Goal: Task Accomplishment & Management: Use online tool/utility

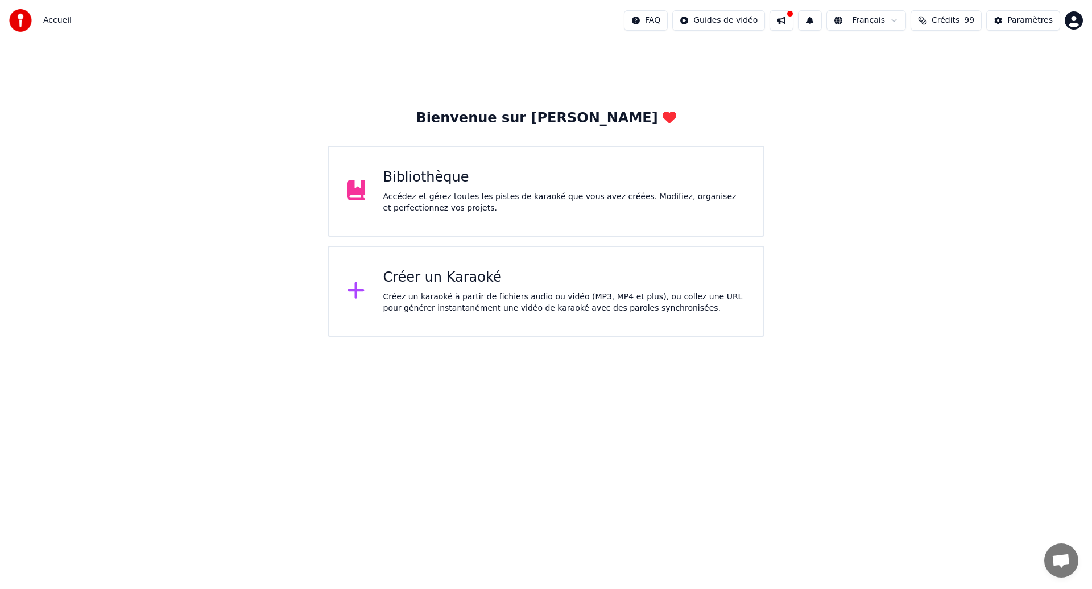
click at [468, 198] on div "Accédez et gérez toutes les pistes de karaoké que vous avez créées. Modifiez, o…" at bounding box center [564, 202] width 362 height 23
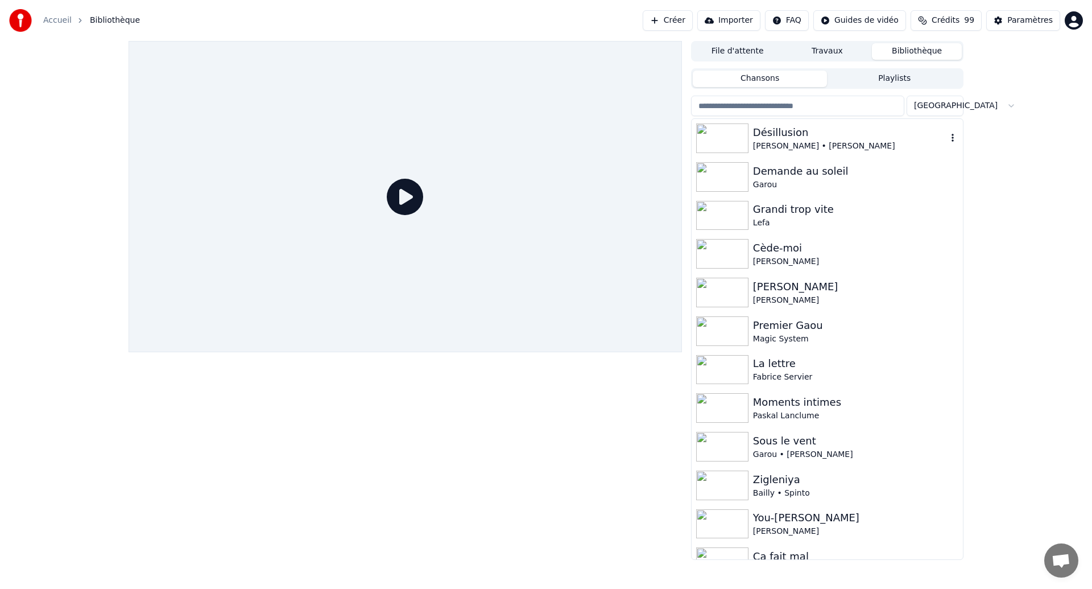
click at [795, 137] on div "Désillusion" at bounding box center [850, 133] width 194 height 16
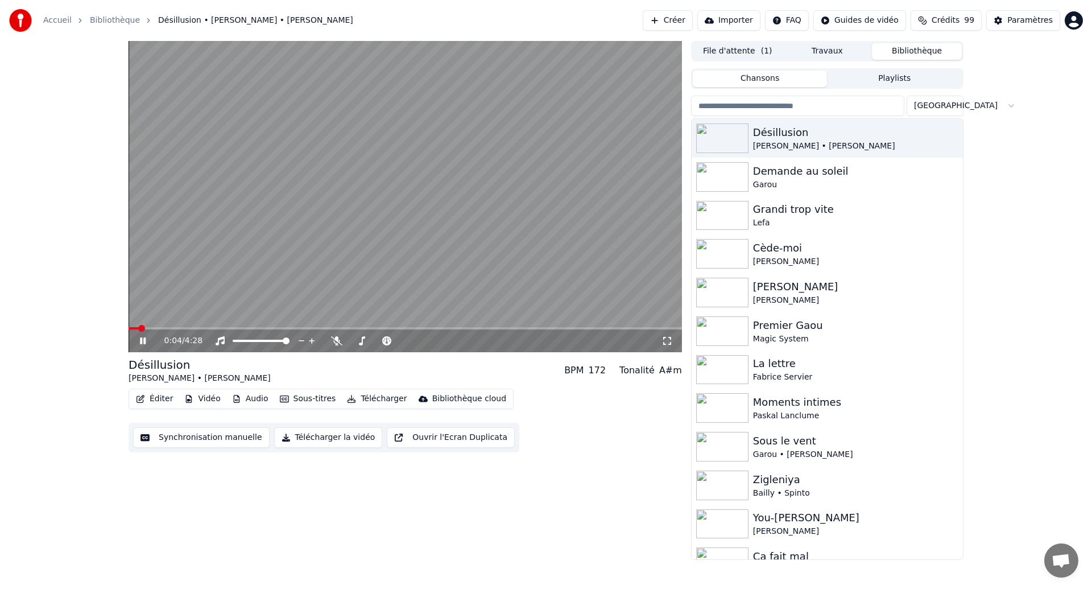
click at [672, 344] on icon at bounding box center [667, 340] width 11 height 9
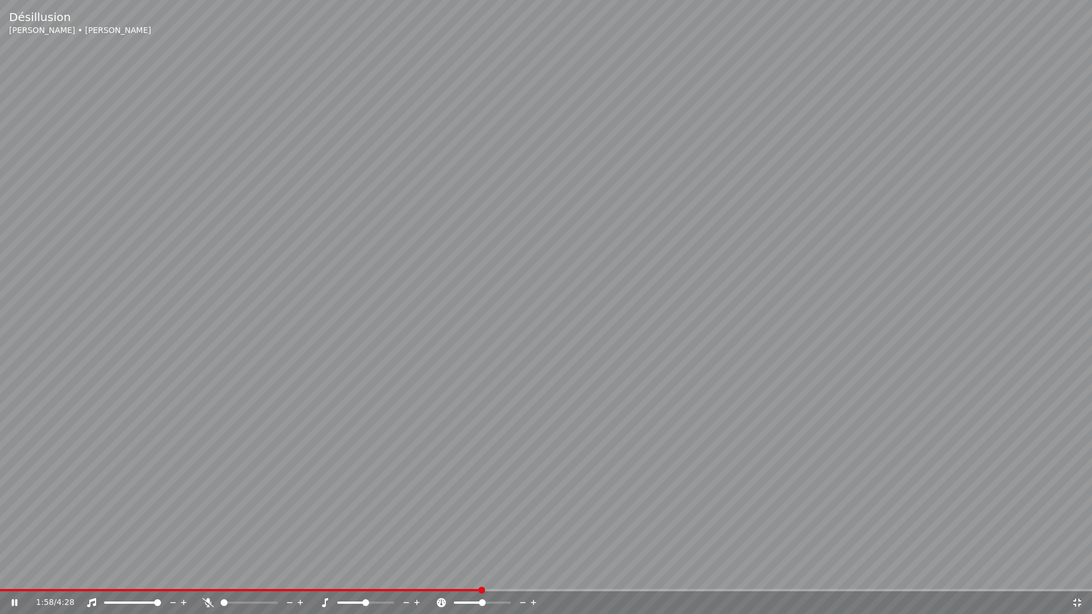
drag, startPoint x: 30, startPoint y: 593, endPoint x: 28, endPoint y: 585, distance: 8.7
click at [28, 585] on div "Désillusion [PERSON_NAME] • [PERSON_NAME] 1:58 / 4:28" at bounding box center [546, 307] width 1092 height 614
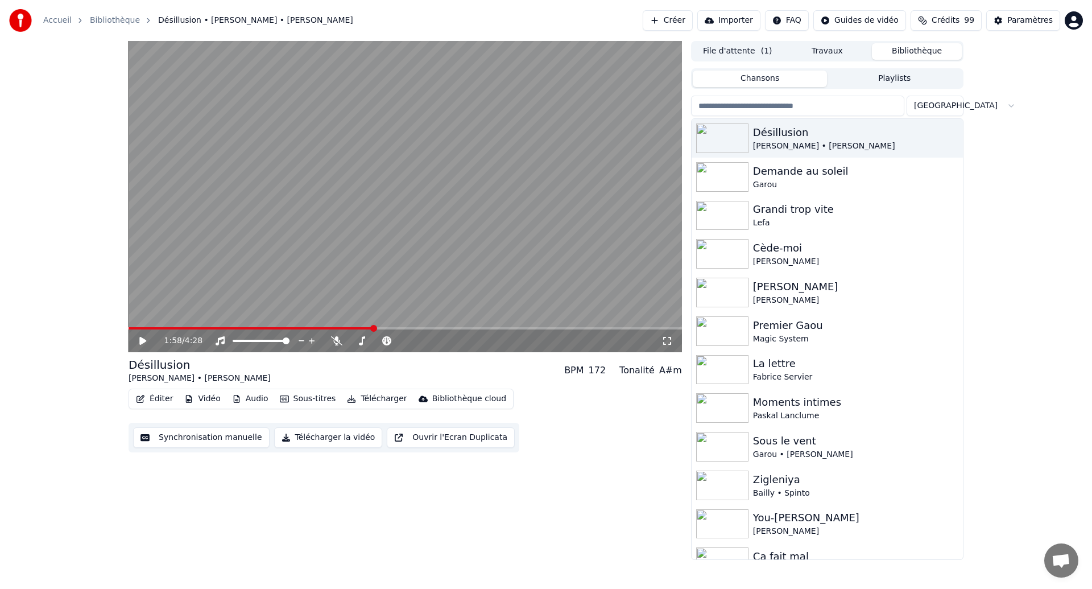
click at [185, 435] on button "Synchronisation manuelle" at bounding box center [201, 437] width 137 height 20
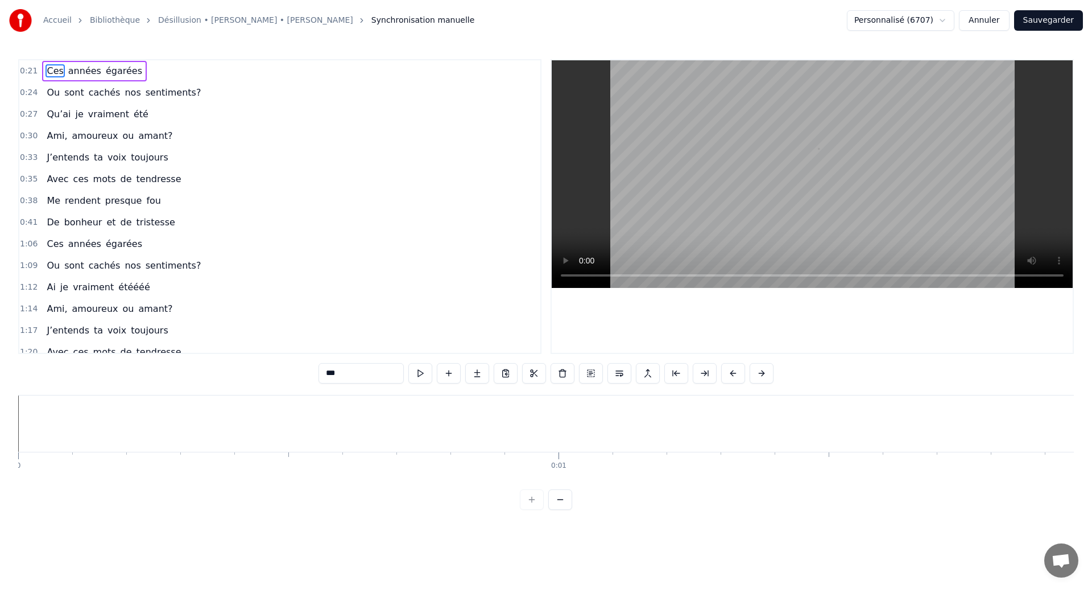
scroll to position [0, 11727]
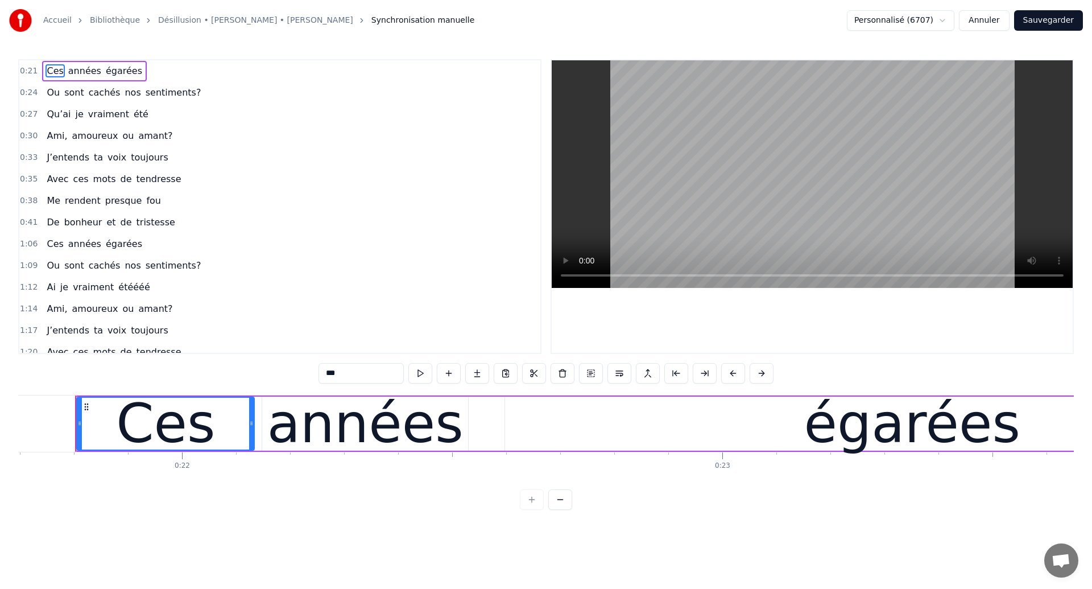
click at [47, 71] on span "Ces" at bounding box center [55, 70] width 19 height 13
click at [52, 72] on span "Ces" at bounding box center [55, 70] width 19 height 13
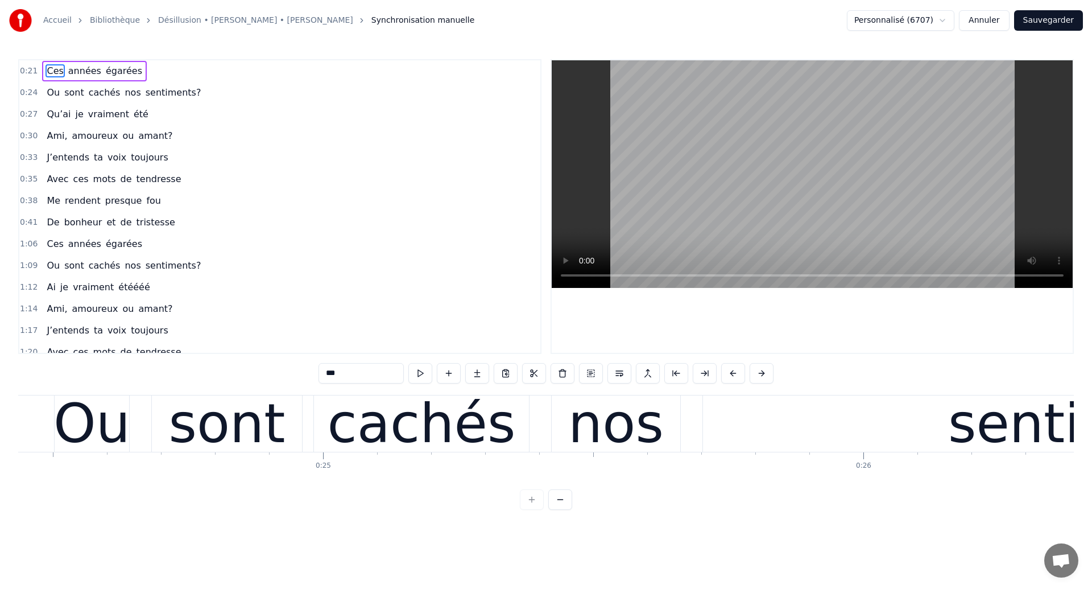
scroll to position [0, 13156]
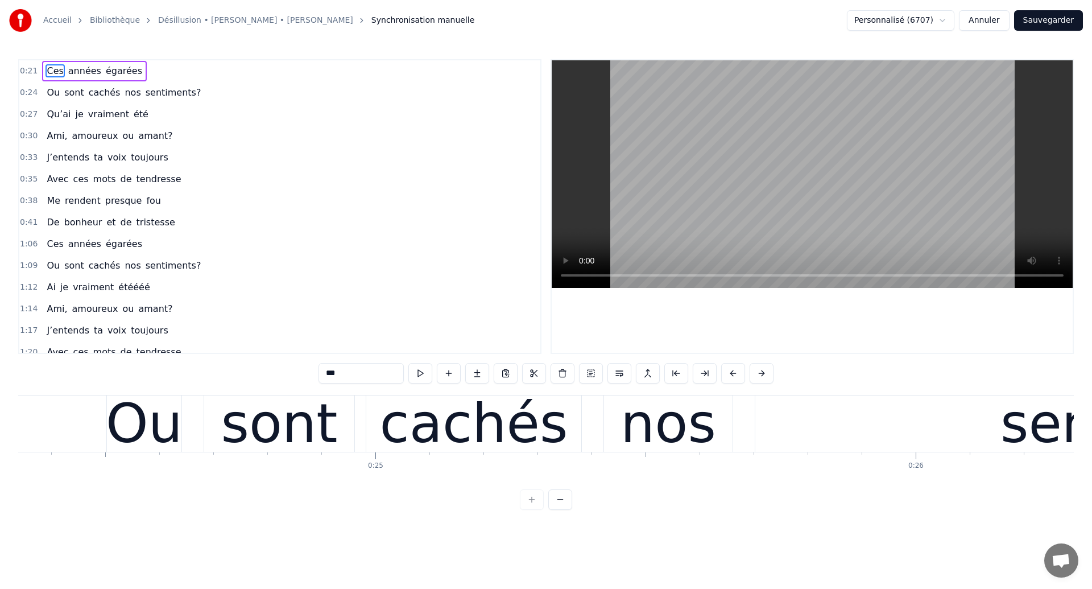
click at [172, 424] on div "Ou" at bounding box center [144, 423] width 77 height 81
type input "**"
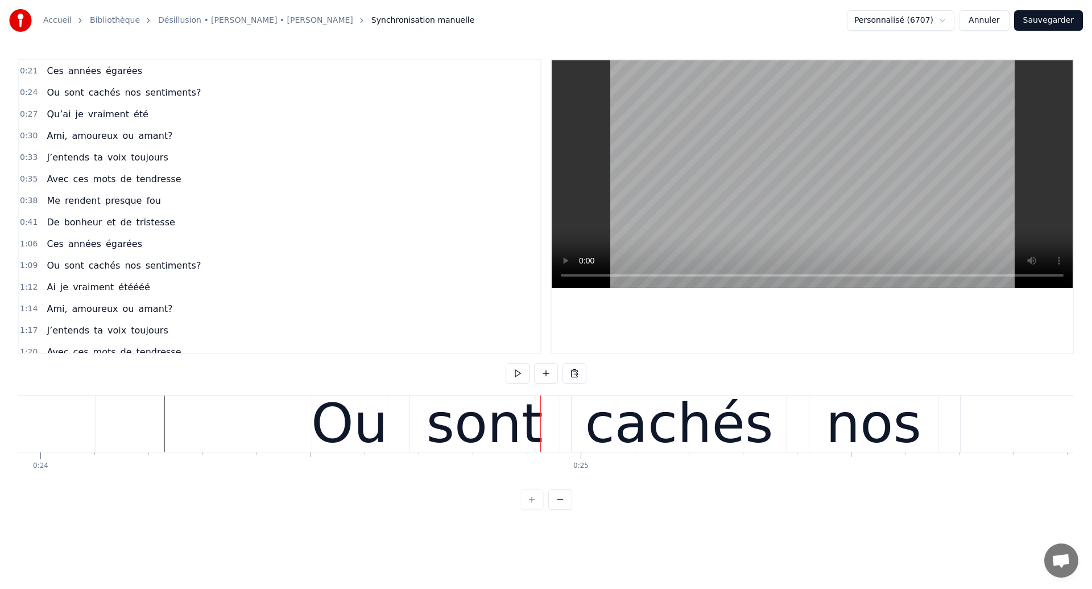
scroll to position [0, 12900]
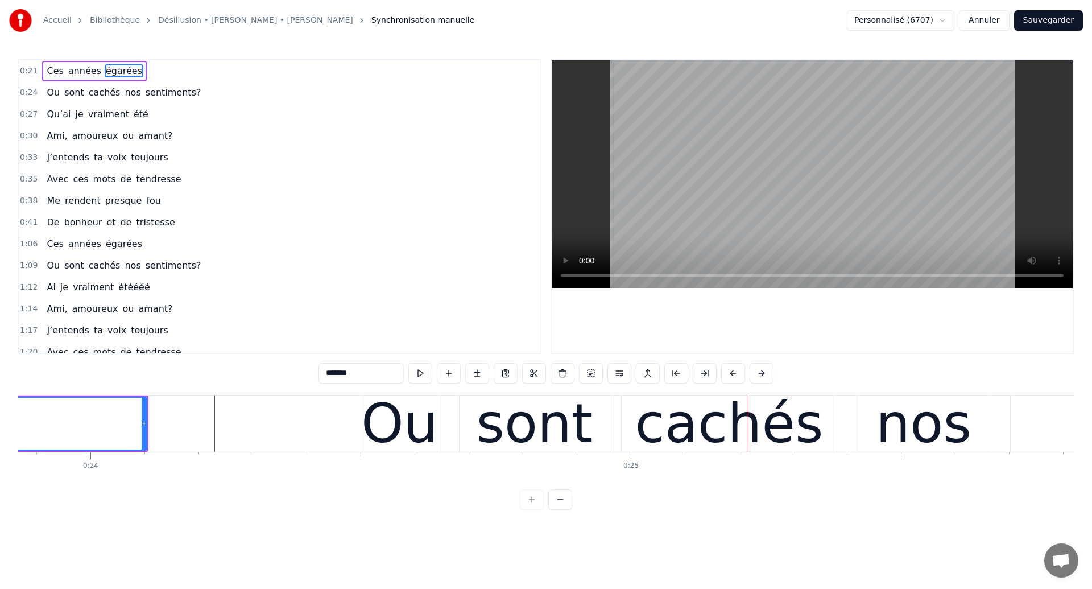
click at [2, 410] on div "Accueil Bibliothèque Désillusion • [PERSON_NAME] • [PERSON_NAME] Synchronisatio…" at bounding box center [546, 255] width 1092 height 510
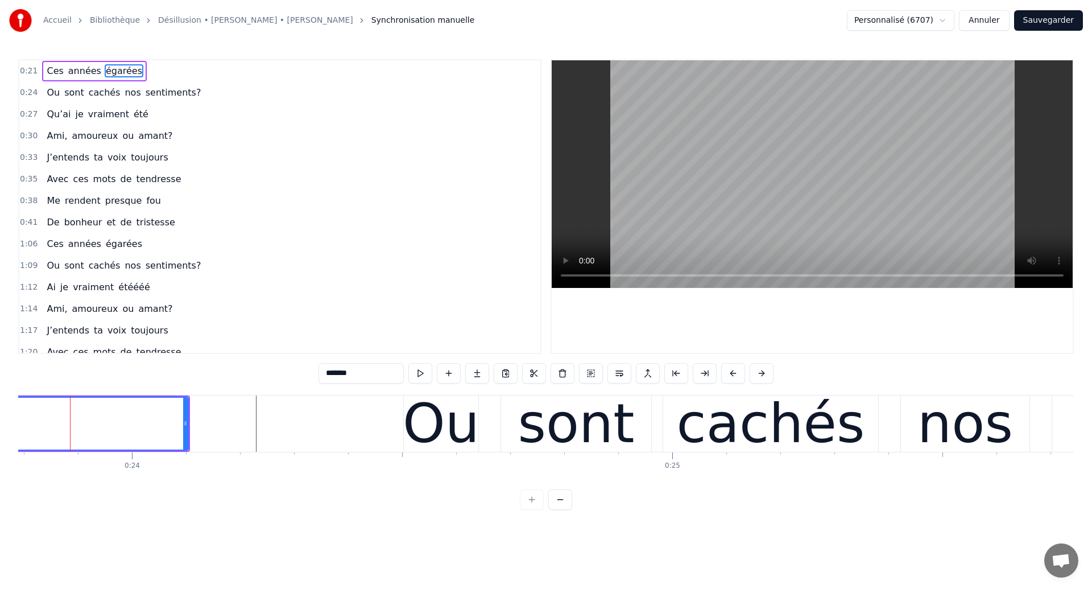
scroll to position [0, 12853]
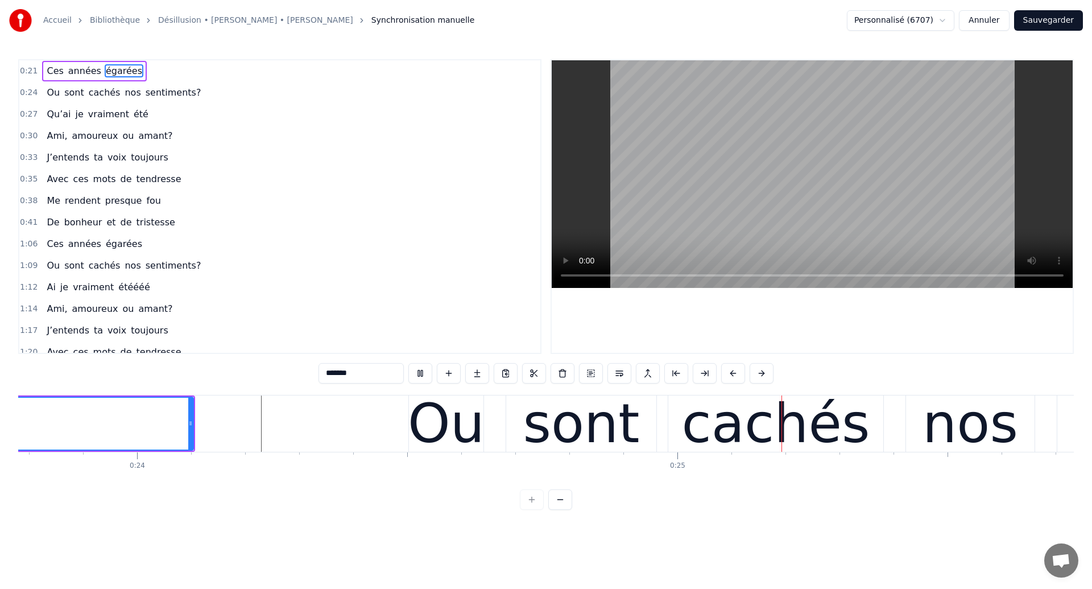
click at [569, 420] on div "sont" at bounding box center [581, 423] width 117 height 81
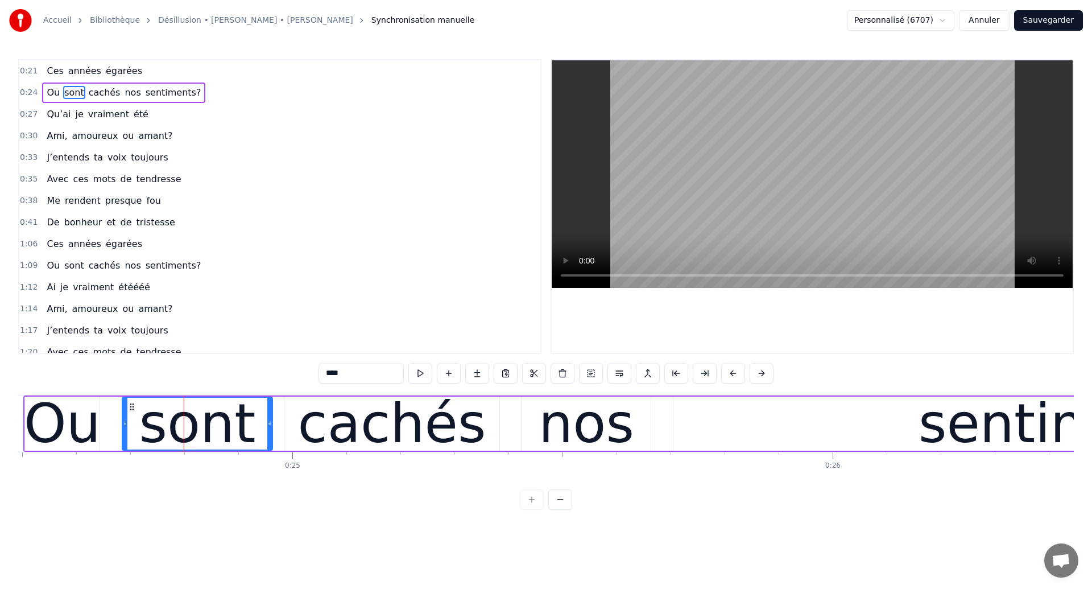
scroll to position [0, 13265]
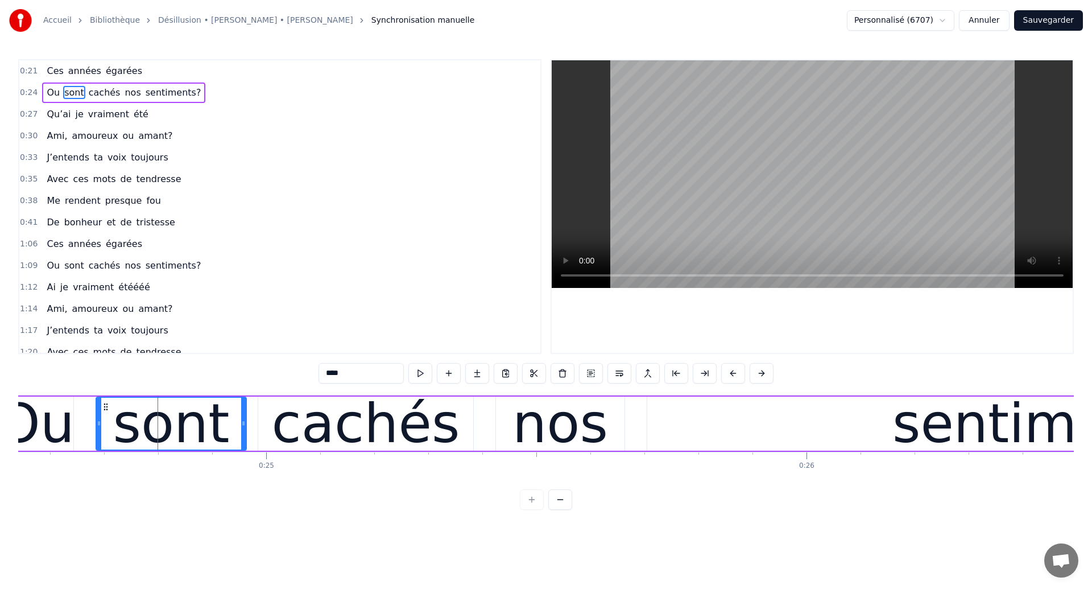
click at [193, 411] on div "sont" at bounding box center [171, 423] width 117 height 81
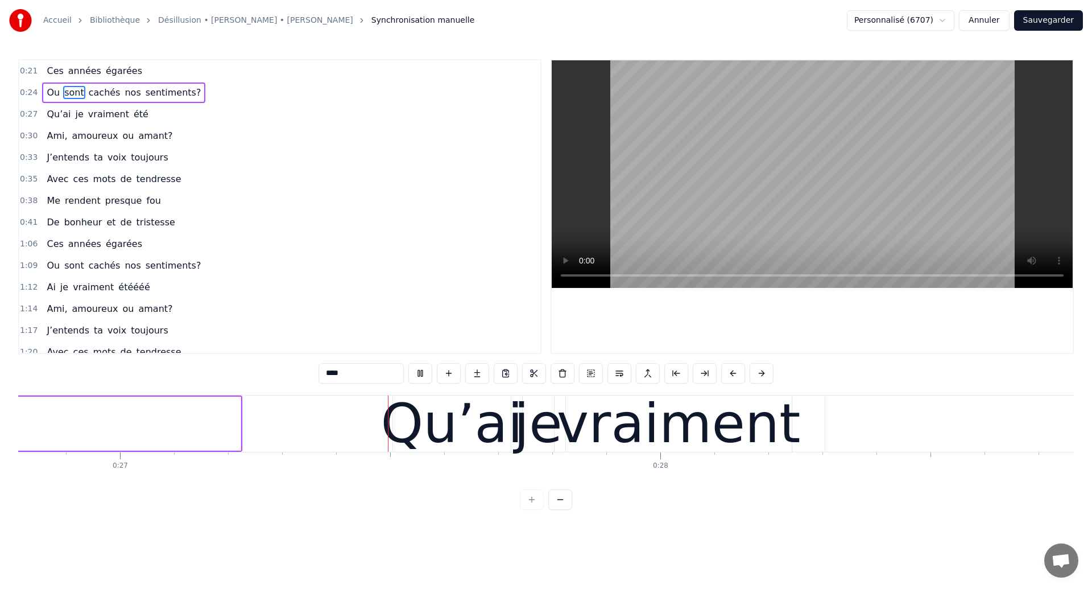
scroll to position [0, 14493]
click at [490, 427] on div "Qu’ai" at bounding box center [451, 423] width 142 height 81
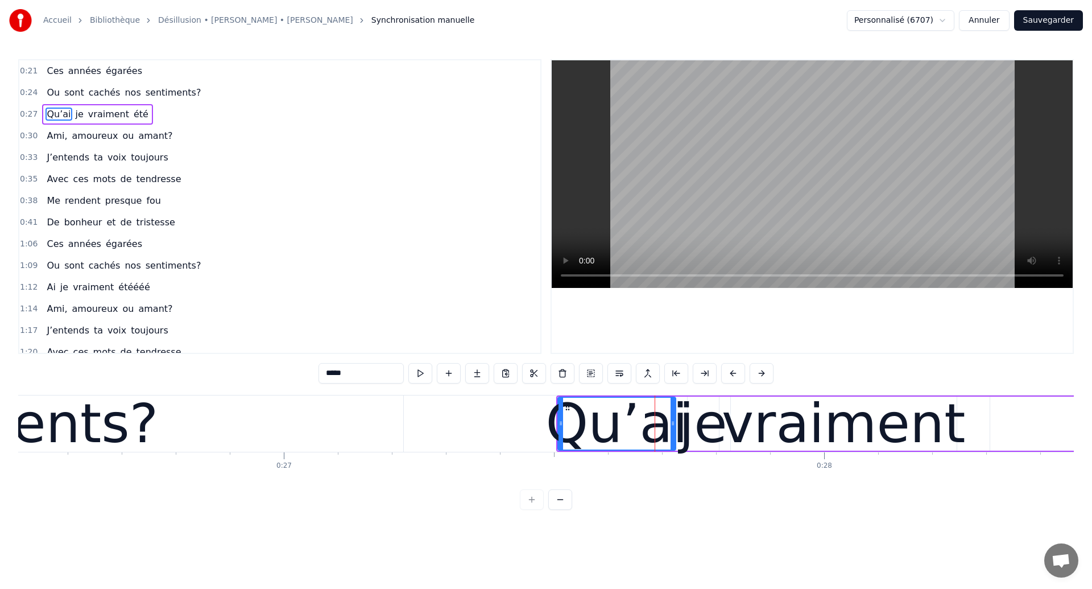
scroll to position [0, 14291]
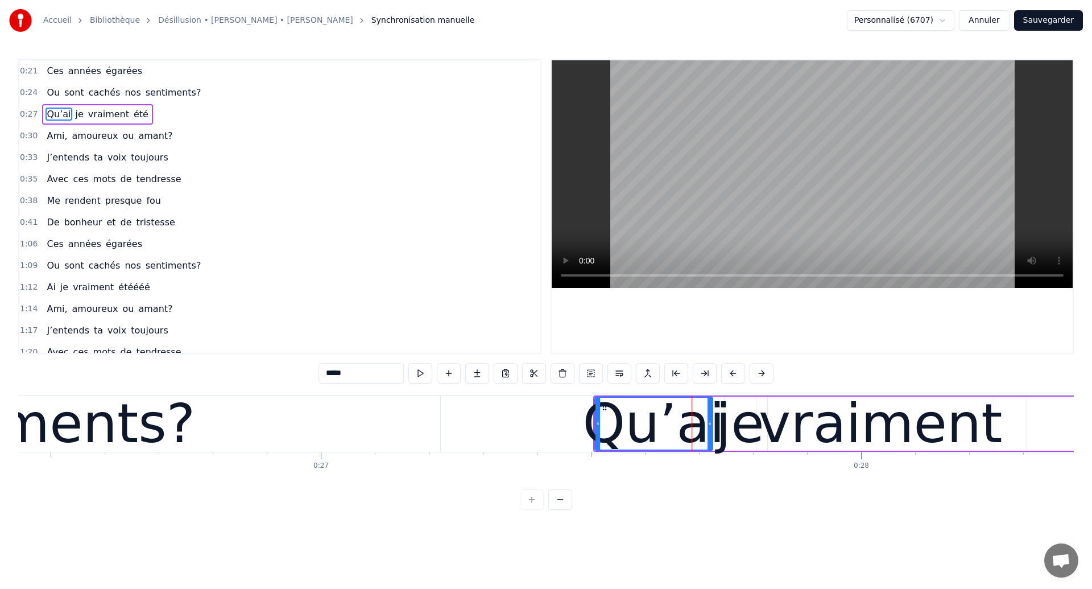
click at [154, 401] on div "sentiments?" at bounding box center [30, 423] width 330 height 81
type input "**********"
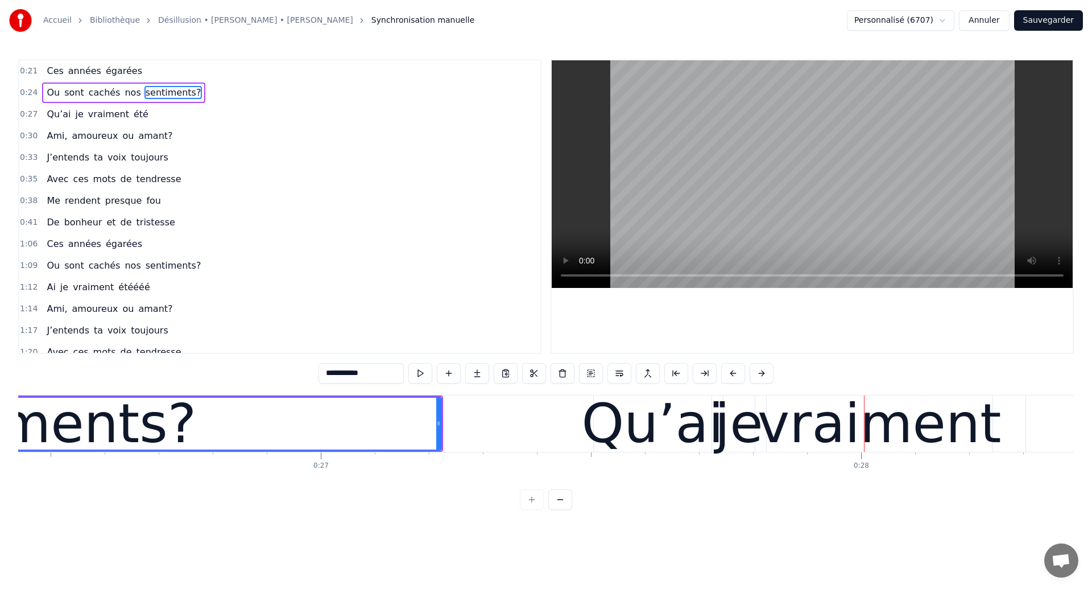
click at [122, 417] on div "sentiments?" at bounding box center [31, 423] width 330 height 81
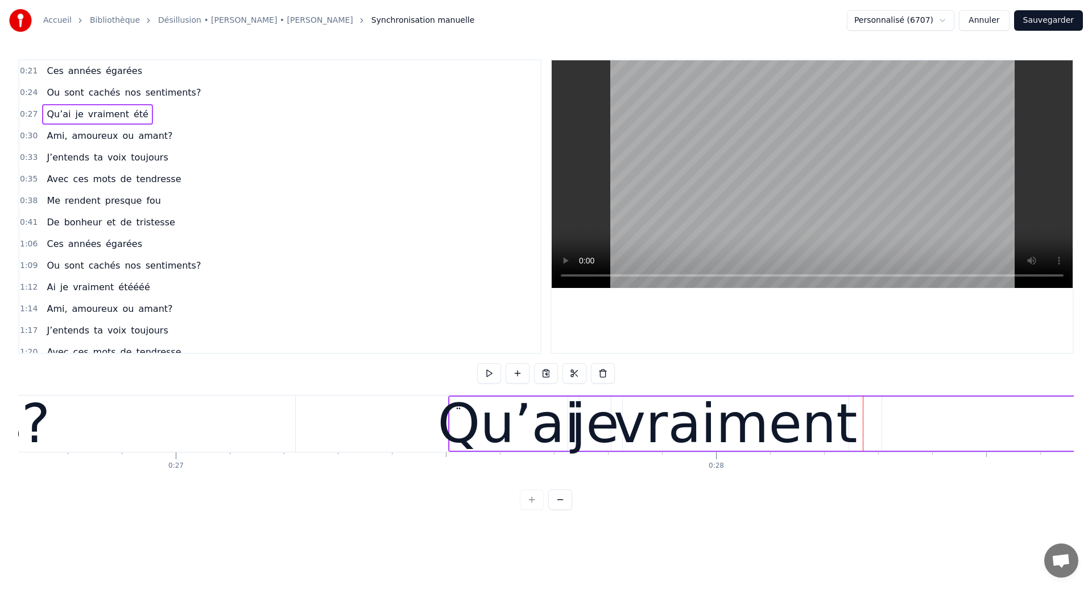
scroll to position [0, 14402]
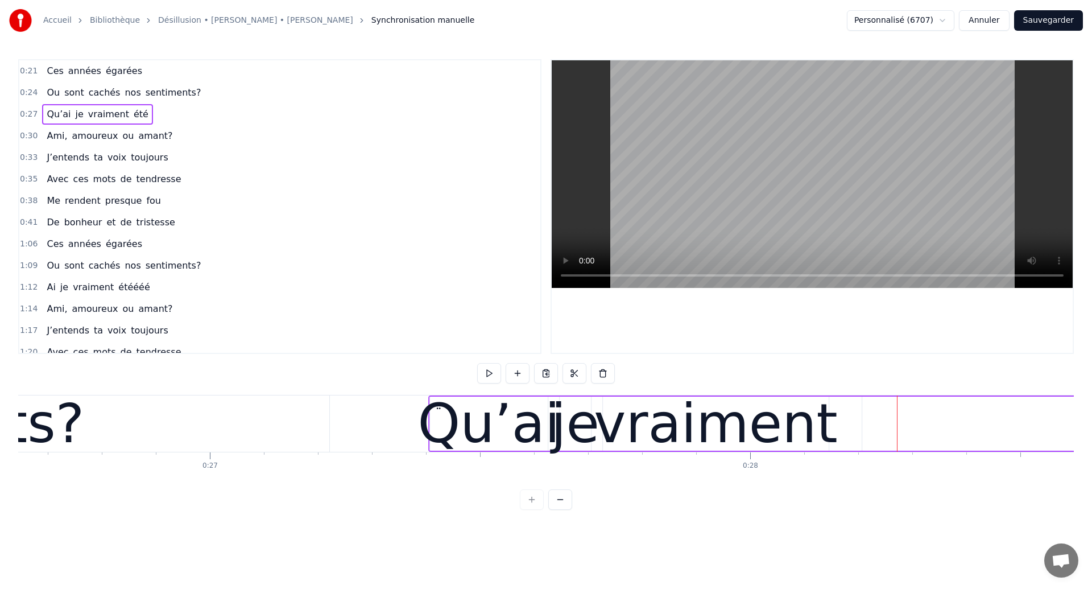
drag, startPoint x: 493, startPoint y: 405, endPoint x: 439, endPoint y: 412, distance: 54.6
click at [439, 412] on div "Qu’ai je vraiment été" at bounding box center [1043, 423] width 1230 height 56
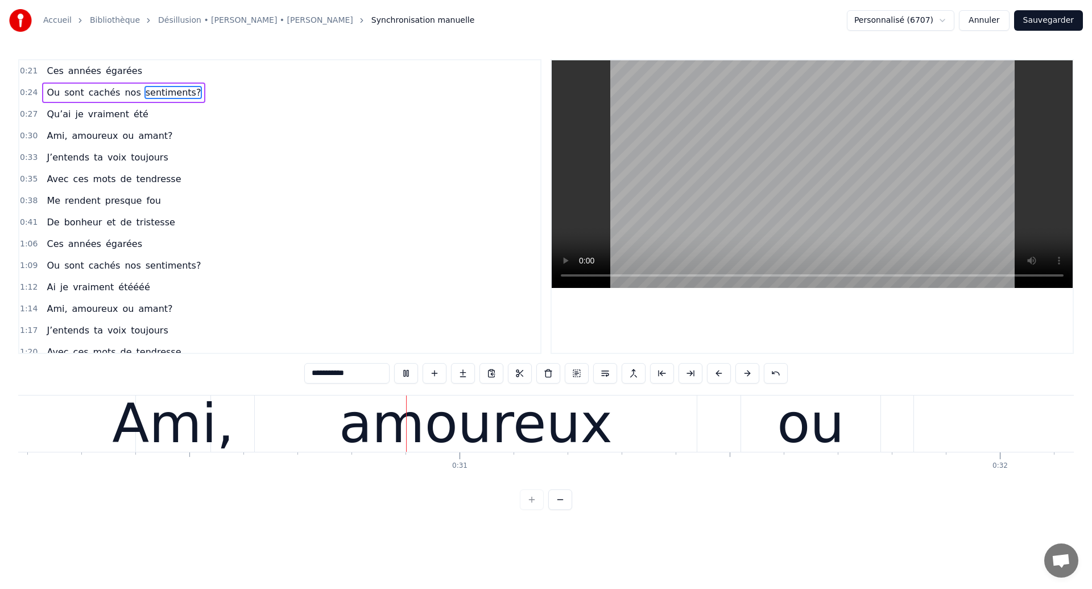
scroll to position [0, 16370]
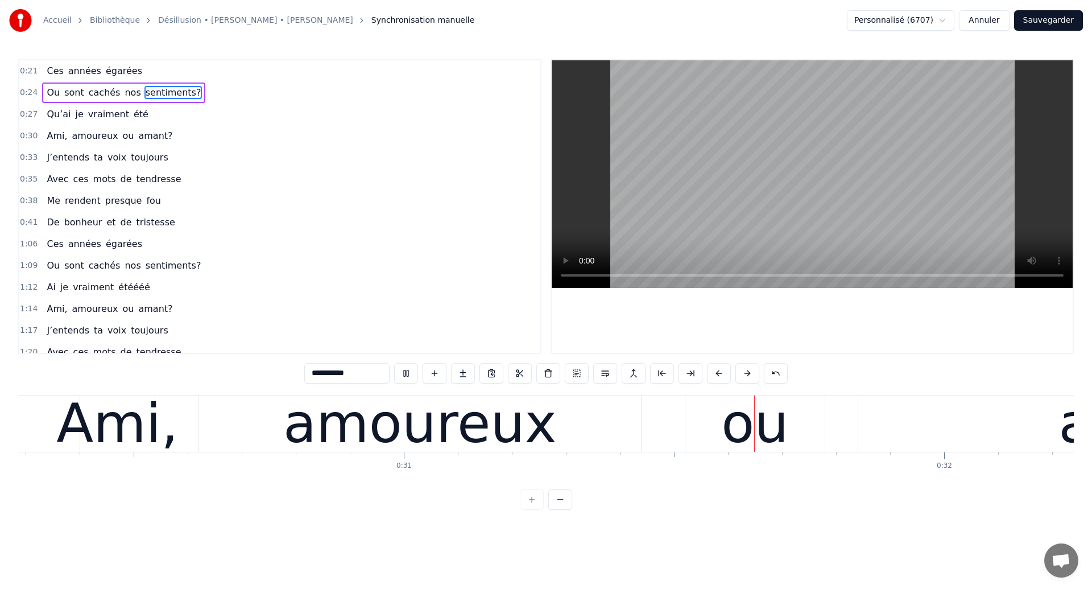
click at [365, 402] on div "amoureux" at bounding box center [420, 423] width 274 height 81
type input "********"
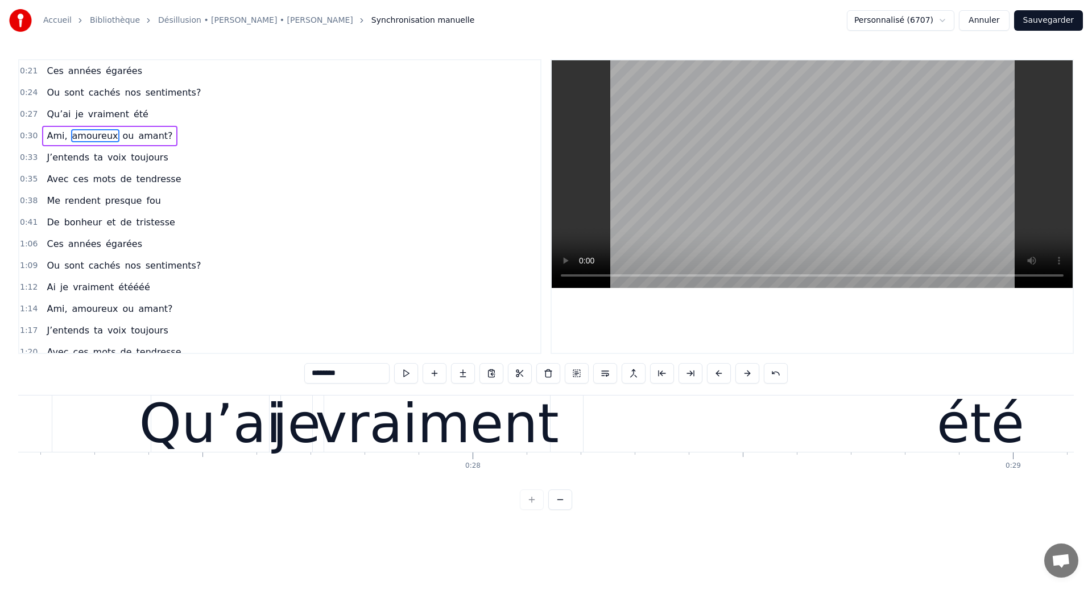
scroll to position [0, 14672]
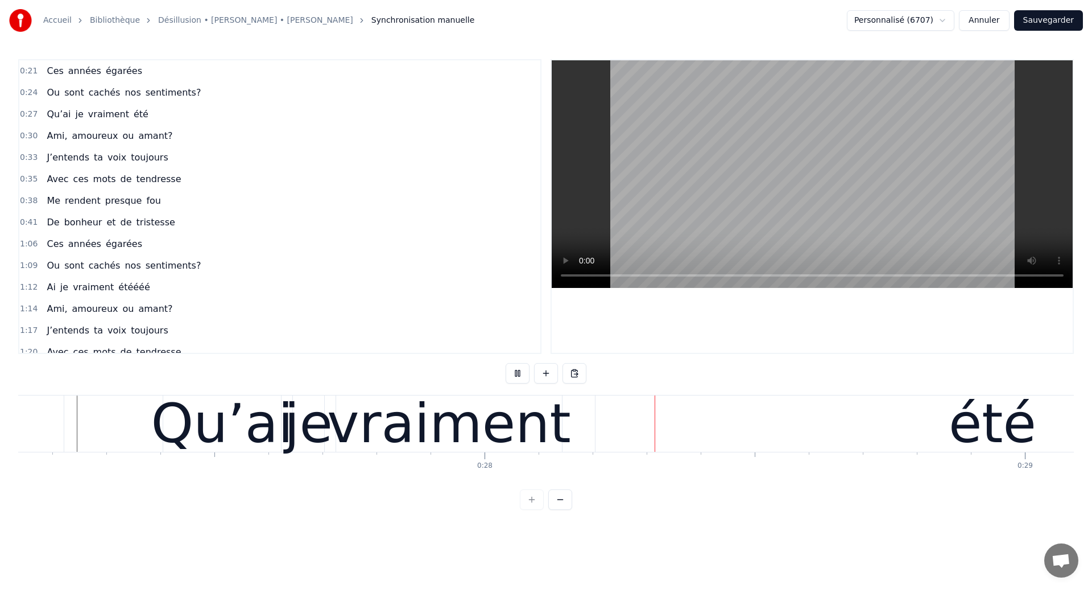
click at [486, 436] on div "vraiment" at bounding box center [449, 423] width 244 height 81
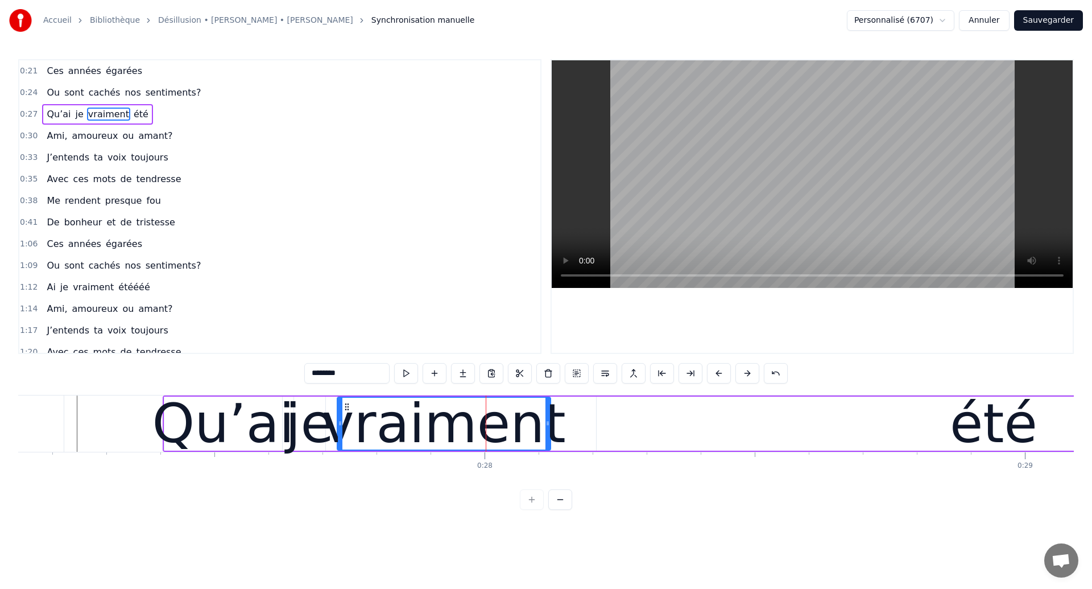
drag, startPoint x: 559, startPoint y: 442, endPoint x: 547, endPoint y: 449, distance: 14.5
click at [547, 449] on div "vraiment" at bounding box center [444, 424] width 214 height 54
click at [694, 436] on div "été" at bounding box center [994, 424] width 794 height 54
type input "***"
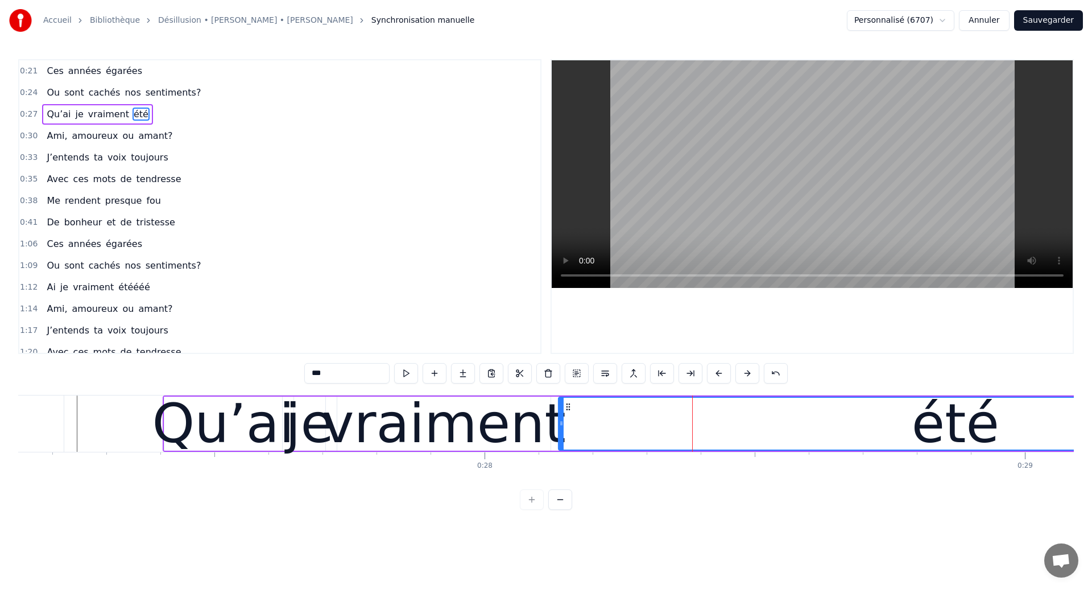
drag, startPoint x: 608, startPoint y: 406, endPoint x: 570, endPoint y: 416, distance: 39.6
click at [570, 416] on div "été" at bounding box center [955, 424] width 793 height 52
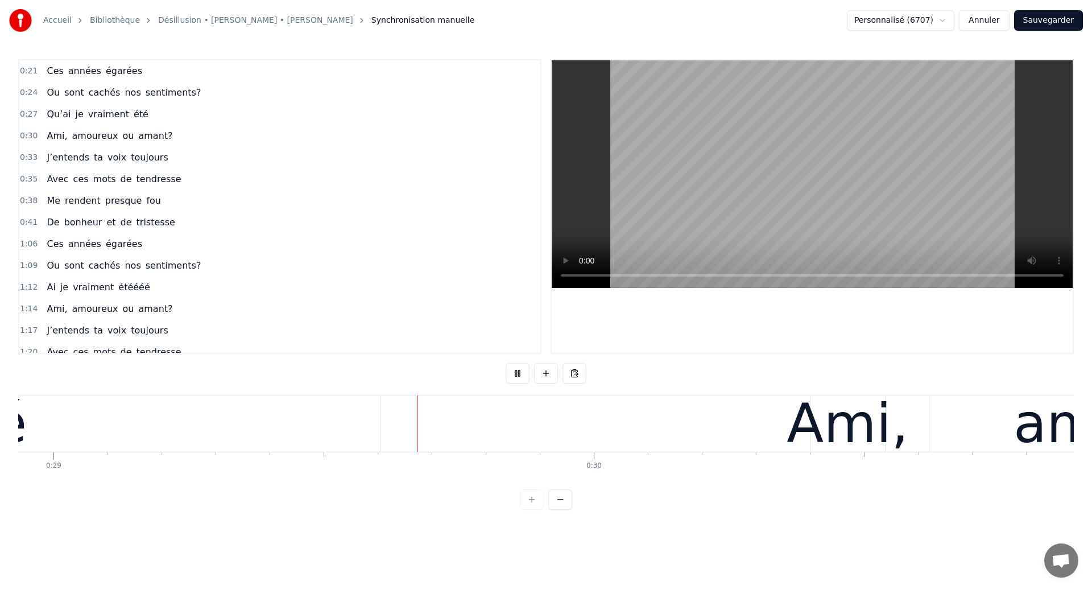
scroll to position [0, 15642]
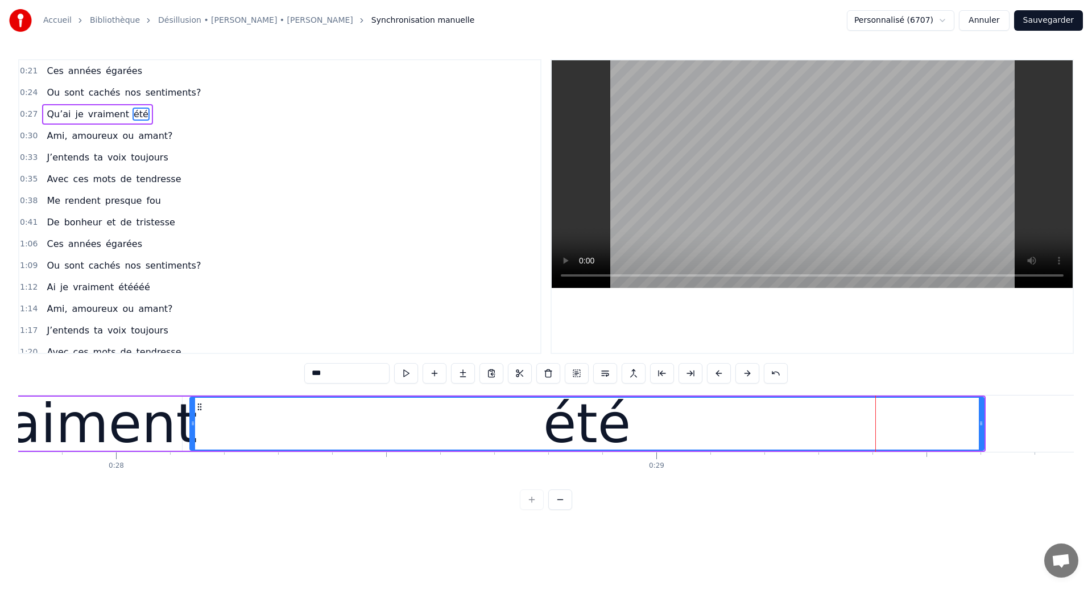
scroll to position [0, 15014]
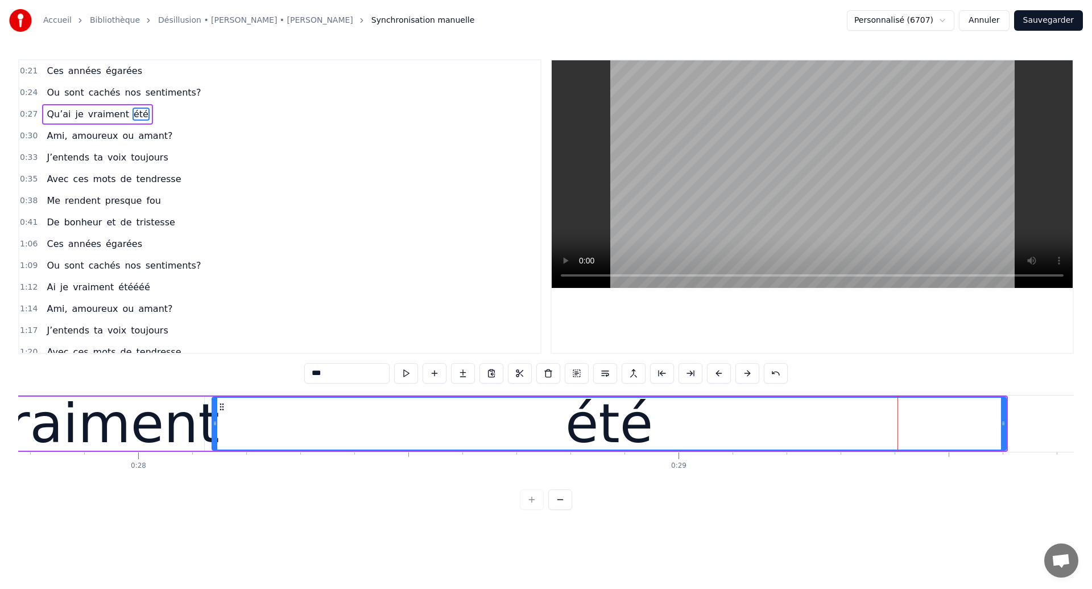
click at [248, 423] on div "été" at bounding box center [609, 424] width 793 height 52
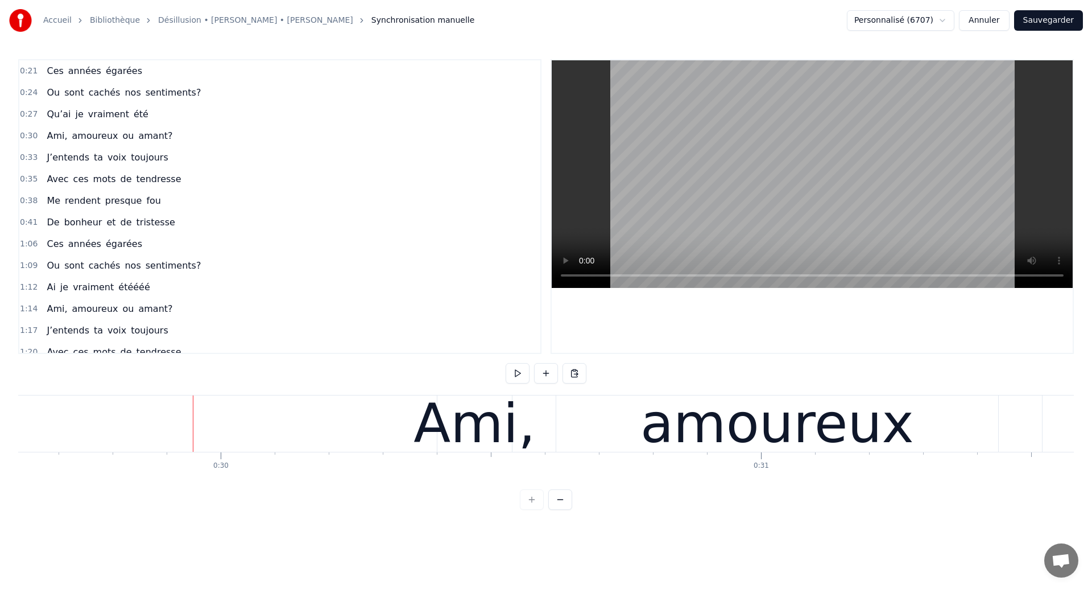
scroll to position [0, 16014]
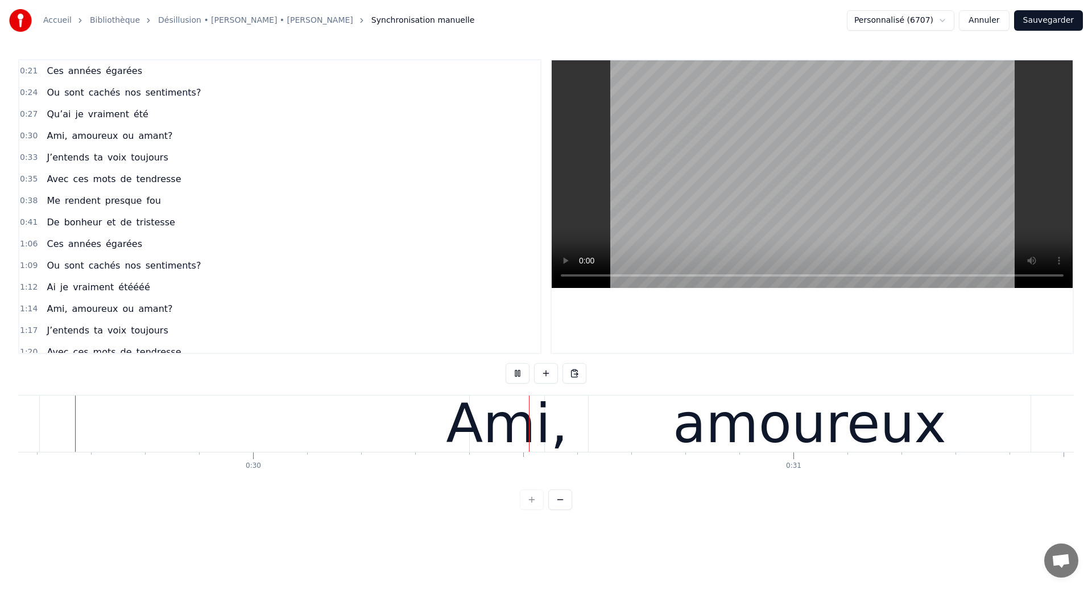
click at [503, 419] on div "Ami," at bounding box center [507, 423] width 122 height 81
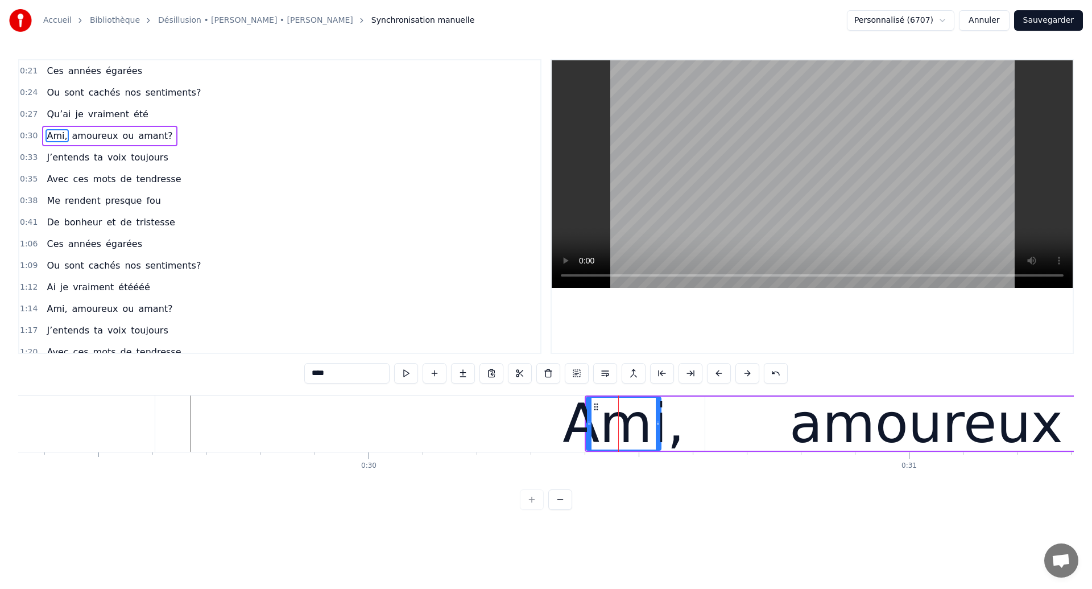
type input "***"
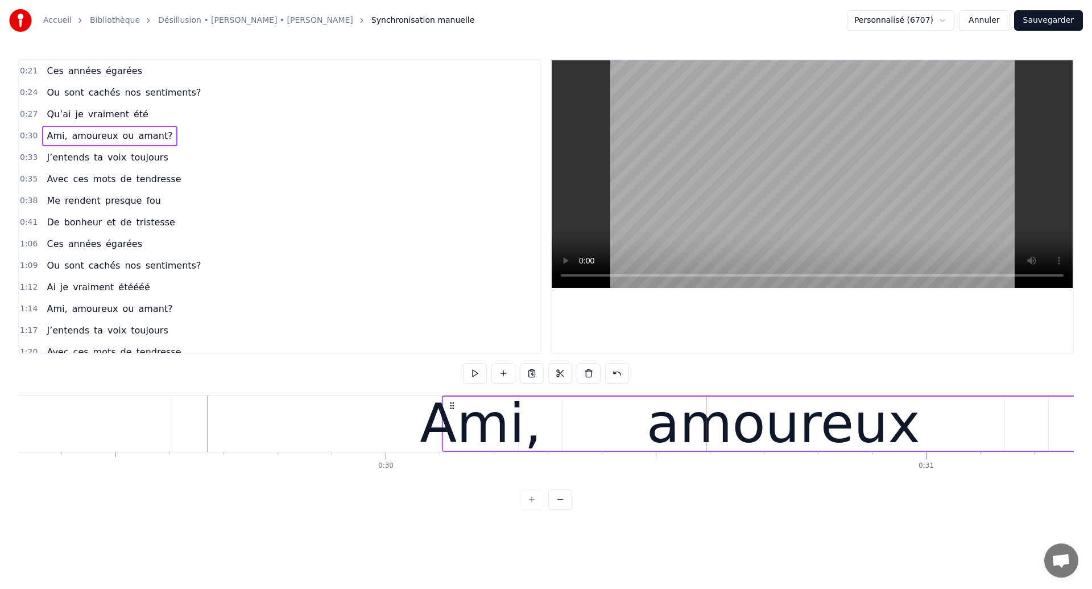
drag, startPoint x: 611, startPoint y: 406, endPoint x: 451, endPoint y: 436, distance: 162.7
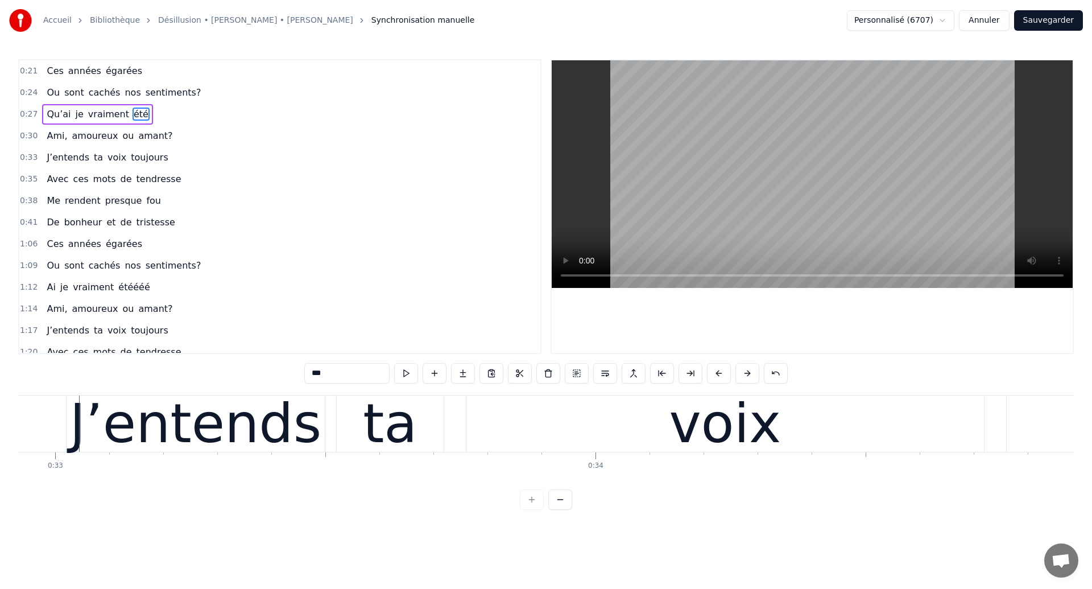
scroll to position [0, 17804]
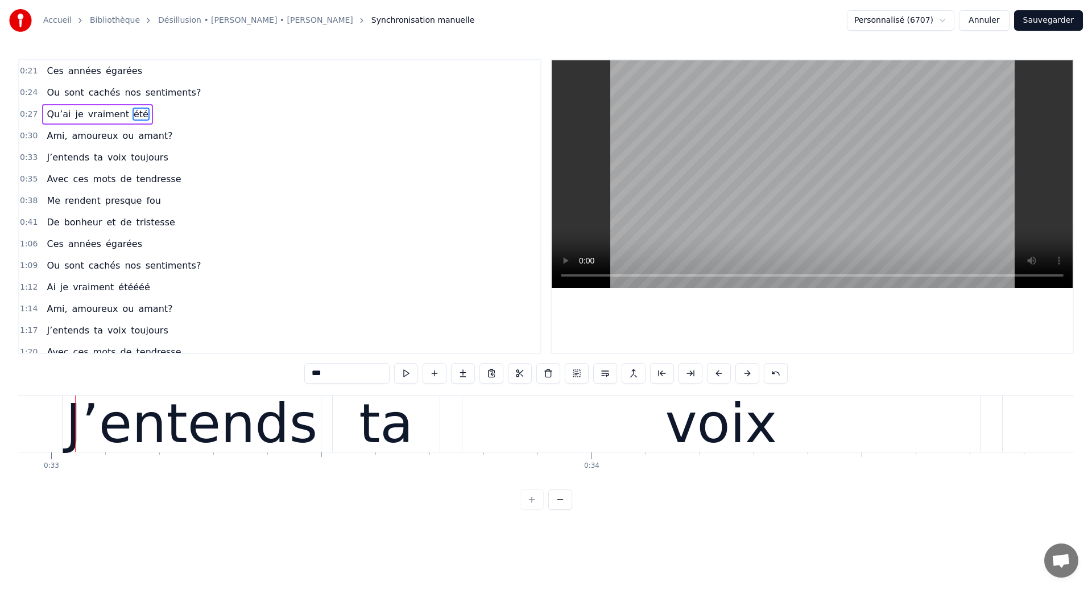
click at [57, 113] on span "Qu’ai" at bounding box center [59, 114] width 26 height 13
type input "*****"
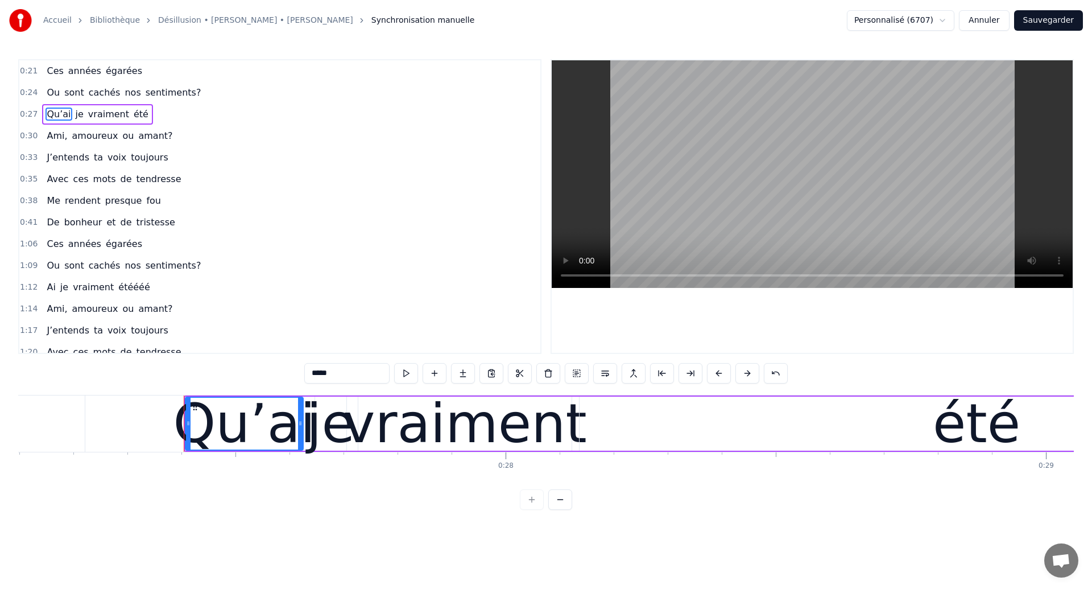
scroll to position [0, 14638]
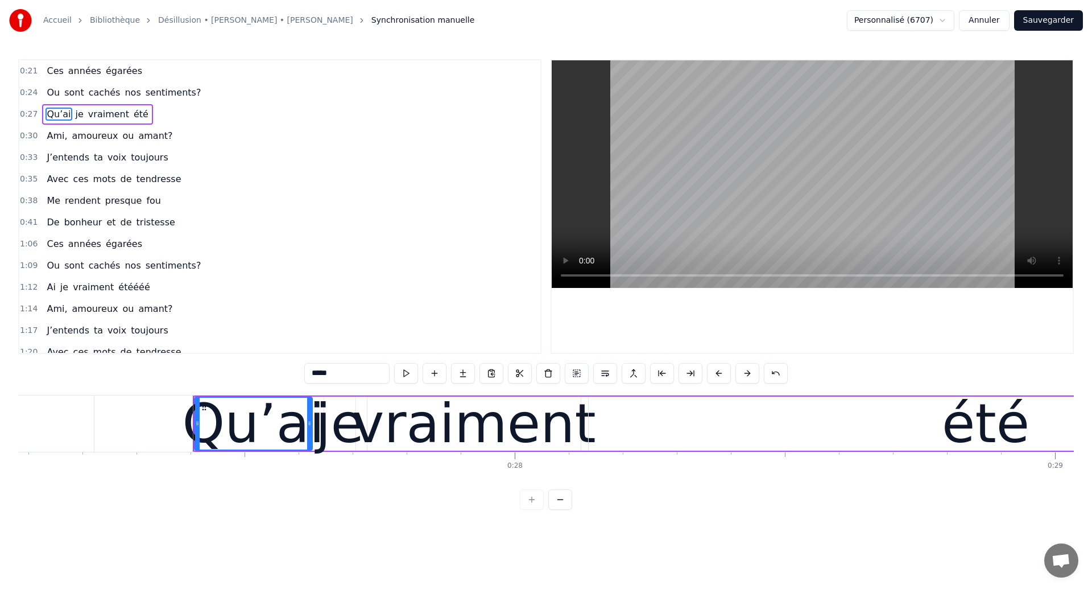
click at [586, 433] on div "Qu’ai je vraiment été" at bounding box center [789, 423] width 1192 height 56
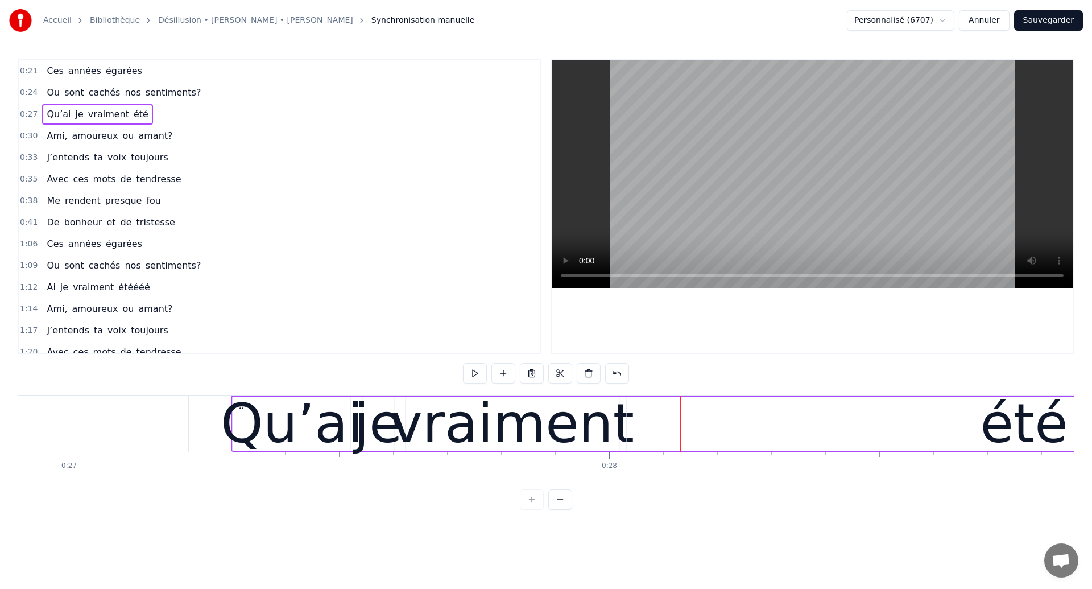
scroll to position [0, 14540]
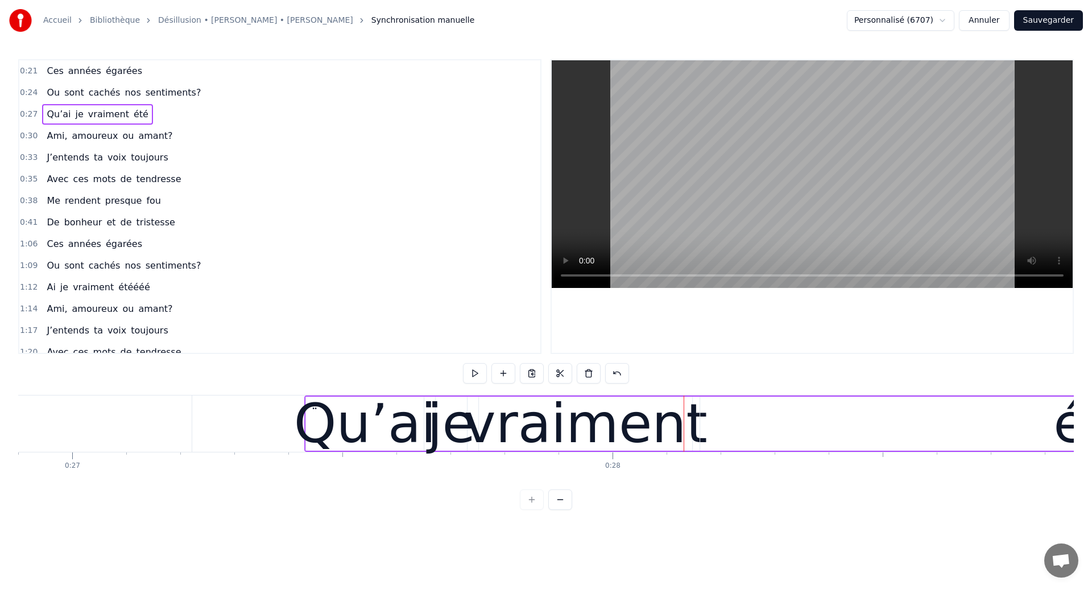
drag, startPoint x: 204, startPoint y: 408, endPoint x: 315, endPoint y: 430, distance: 113.7
click at [315, 430] on div "Qu’ai je vraiment été" at bounding box center [900, 423] width 1192 height 56
click at [617, 376] on button at bounding box center [617, 373] width 24 height 20
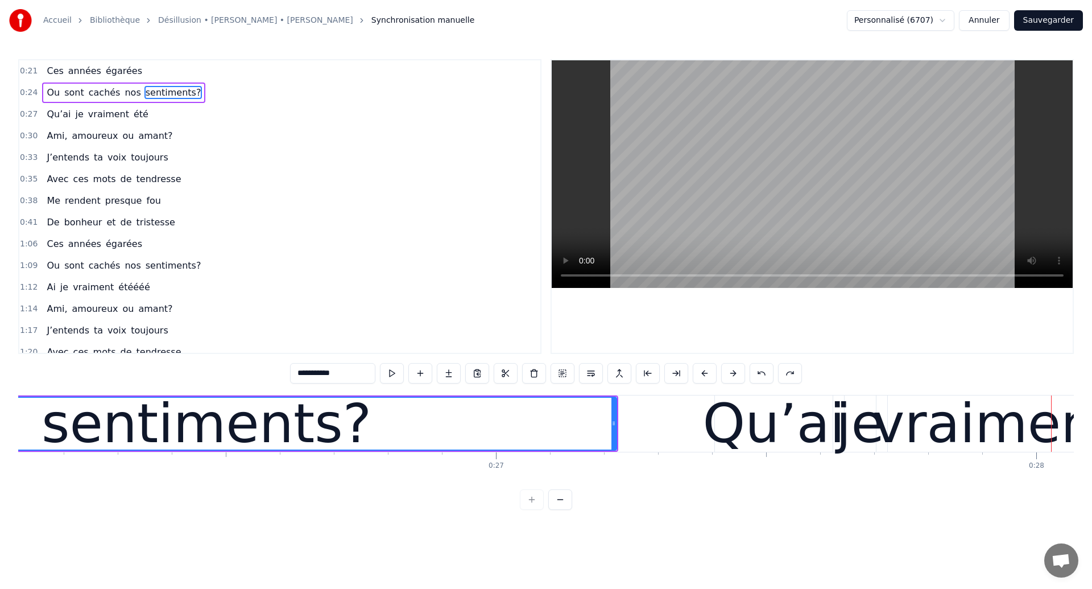
scroll to position [0, 14056]
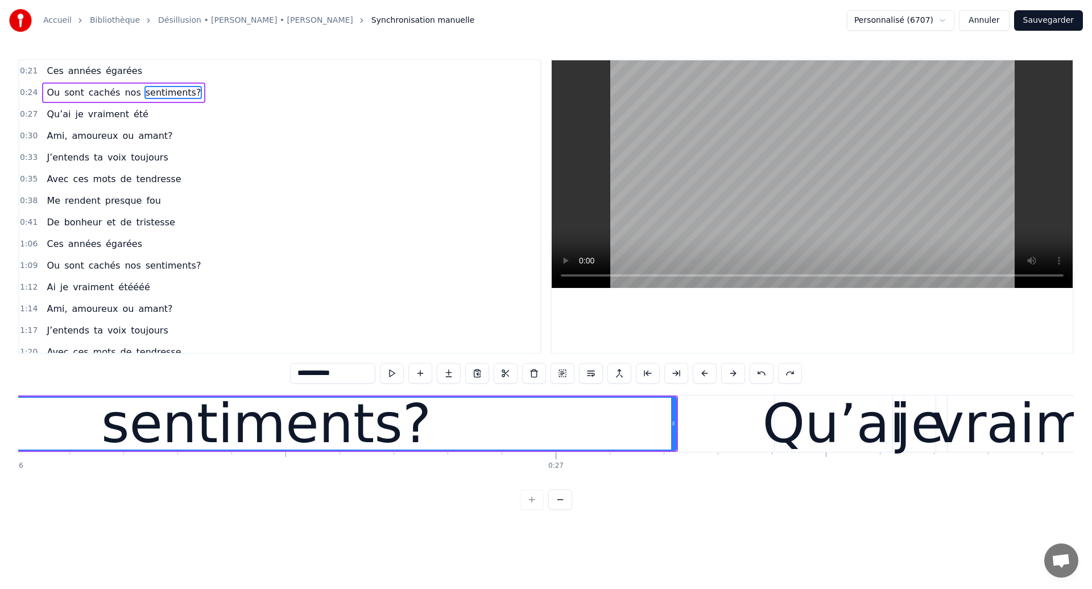
click at [221, 411] on div "sentiments?" at bounding box center [266, 423] width 330 height 81
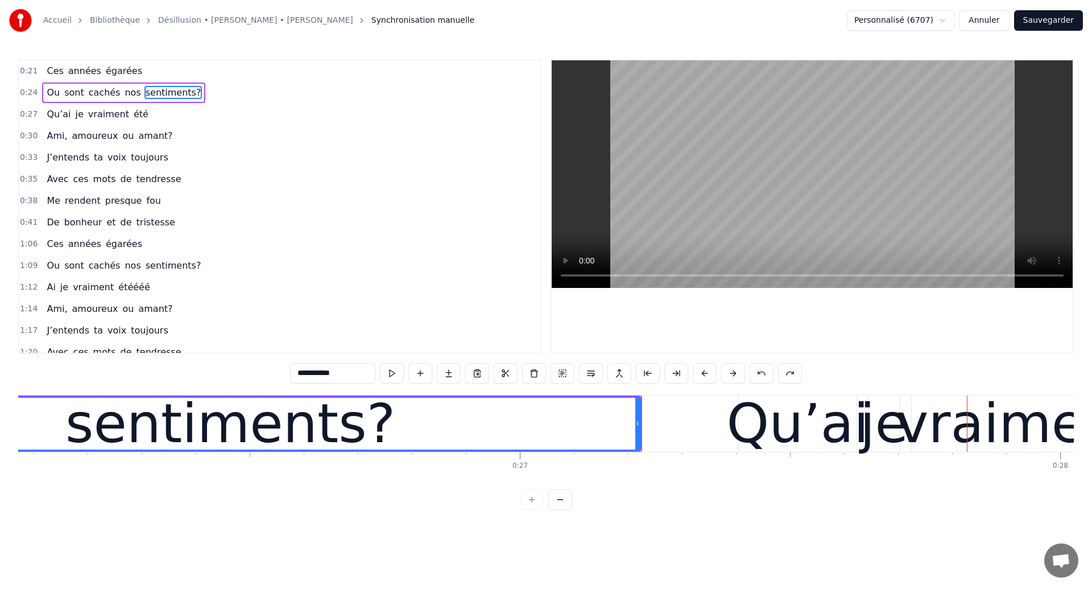
scroll to position [0, 14107]
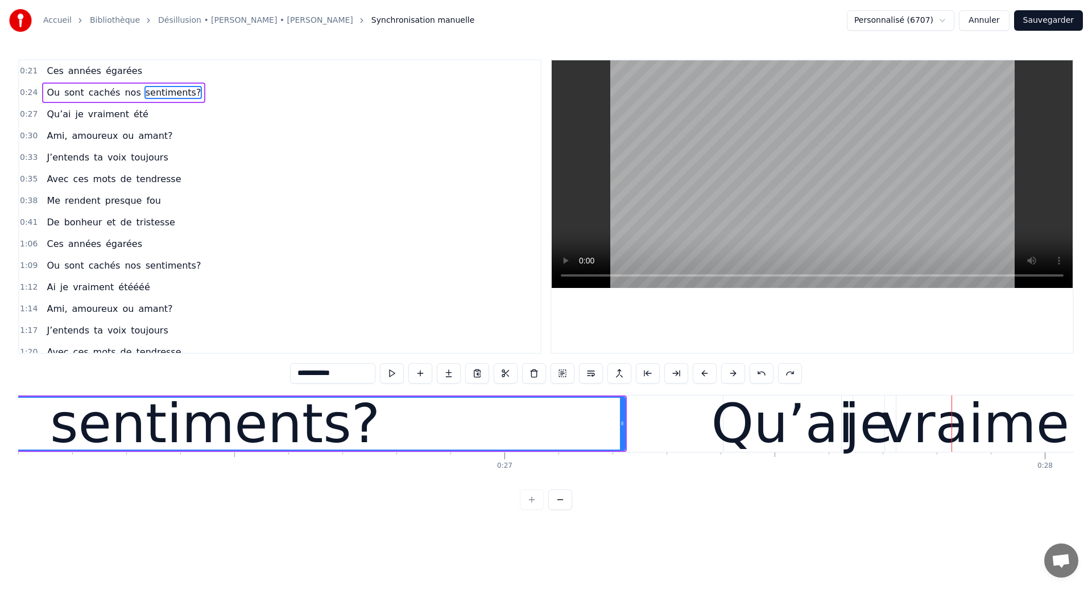
click at [243, 406] on div "sentiments?" at bounding box center [215, 423] width 330 height 81
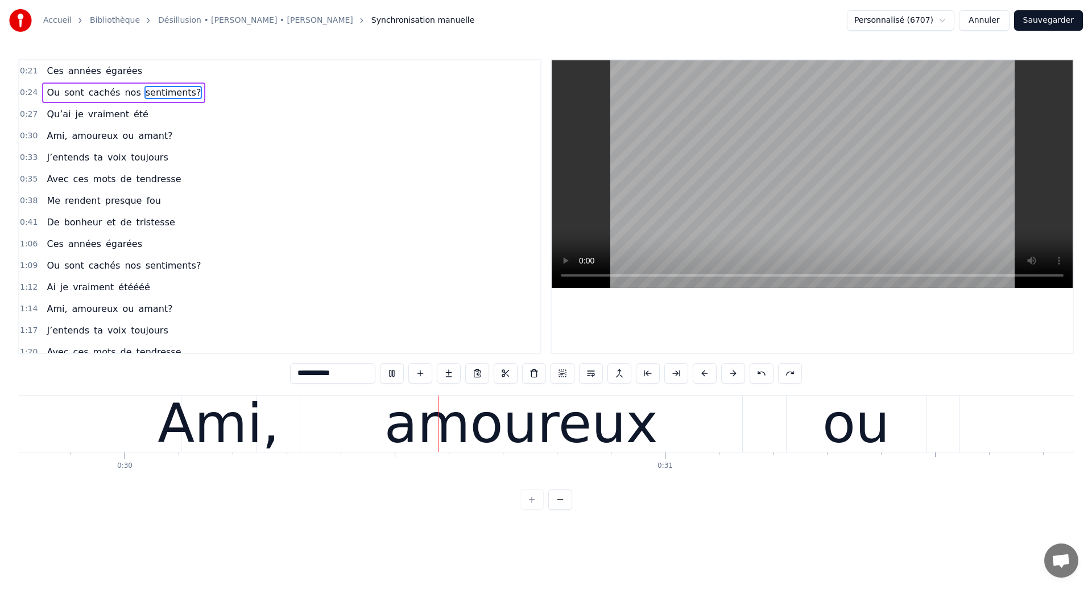
scroll to position [0, 16114]
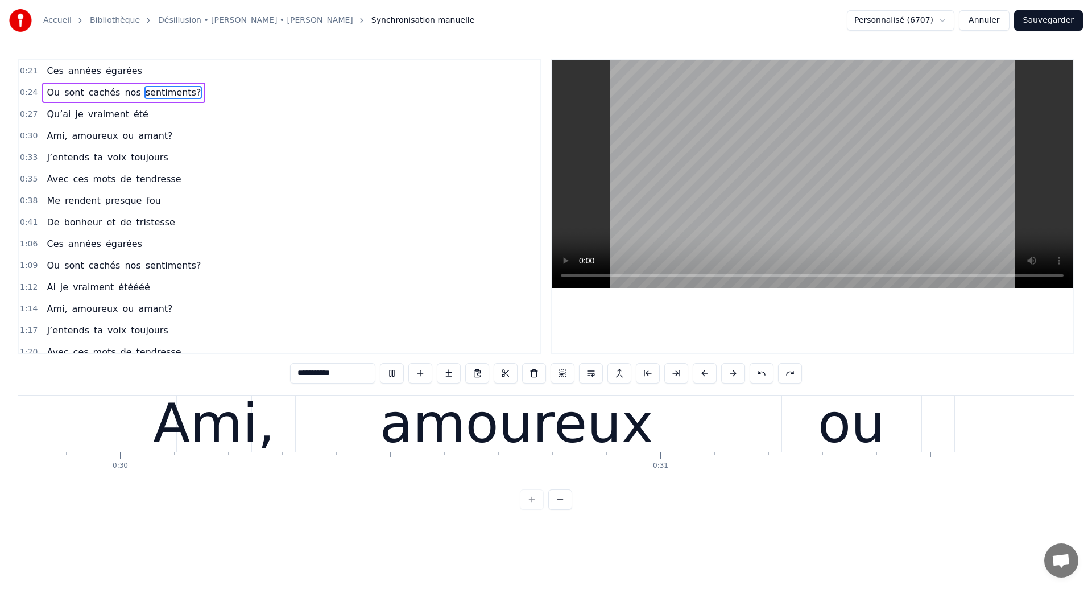
click at [444, 422] on div "amoureux" at bounding box center [517, 423] width 274 height 81
type input "********"
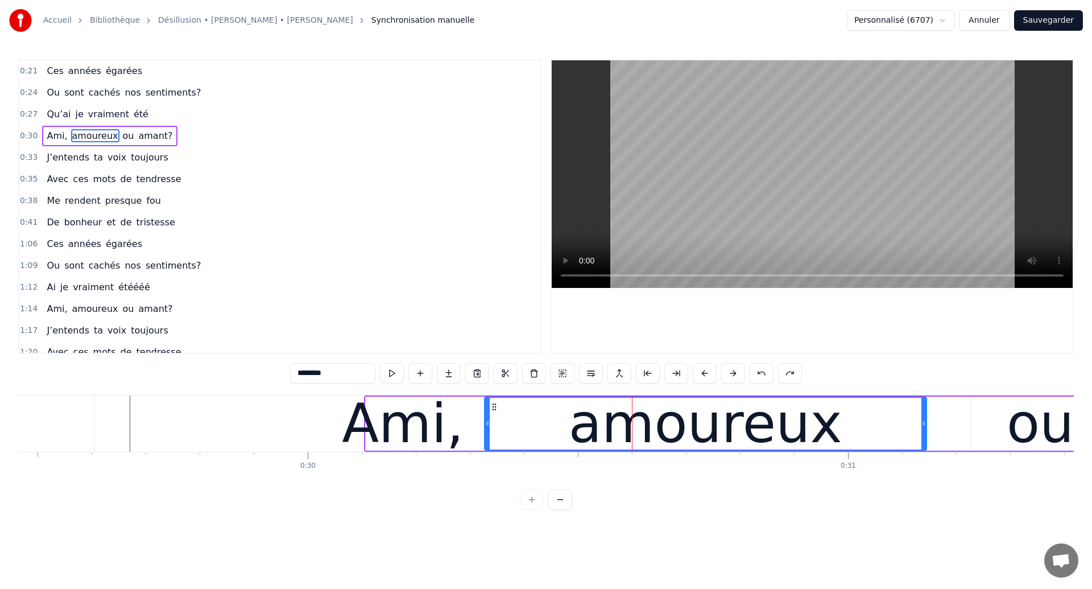
scroll to position [0, 15925]
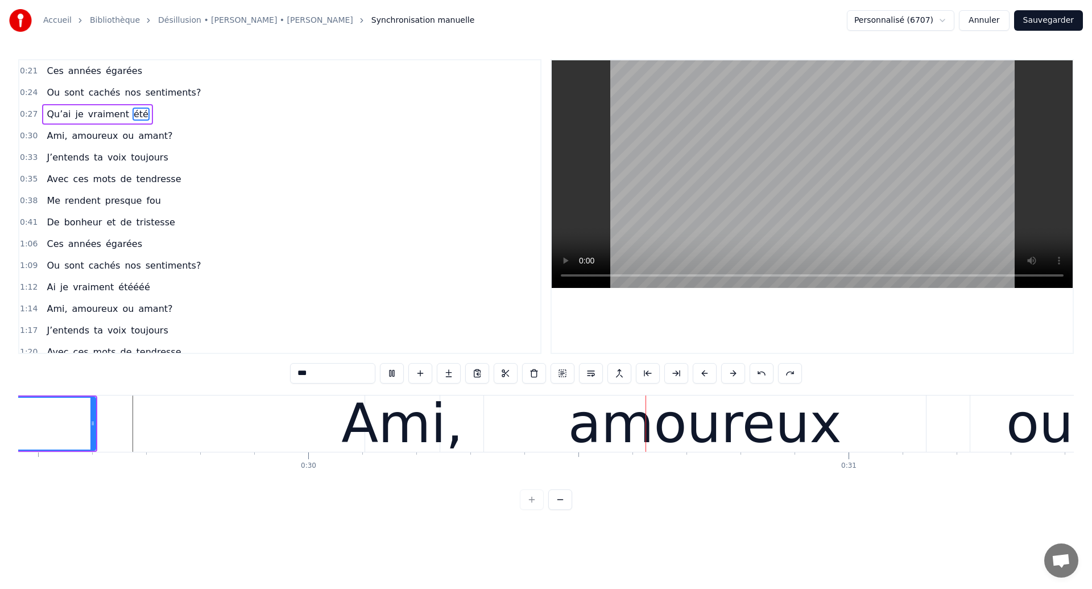
click at [486, 429] on div "amoureux" at bounding box center [705, 423] width 442 height 56
type input "********"
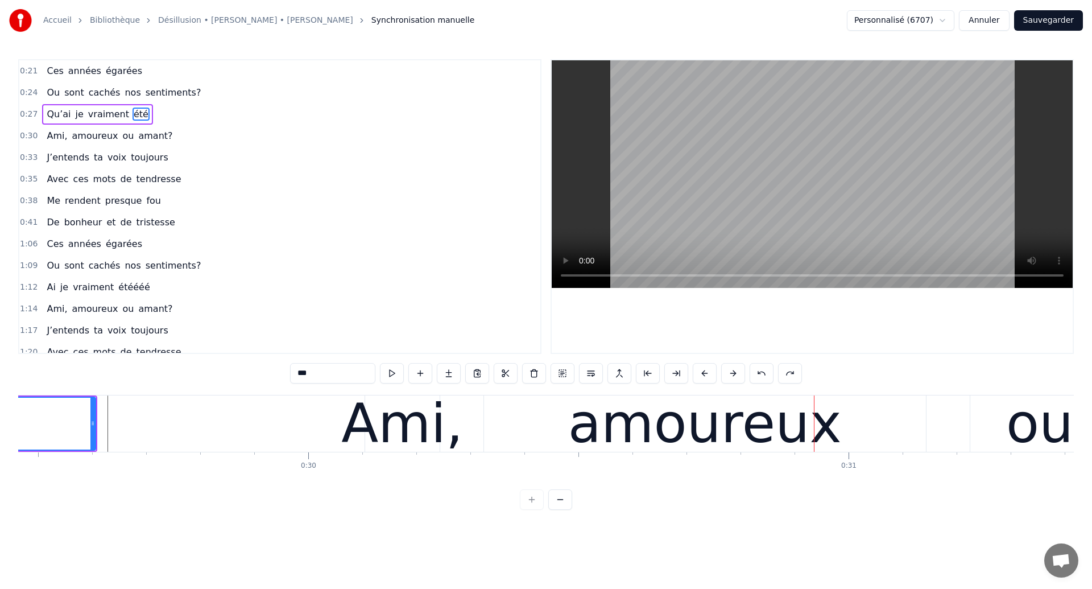
click at [559, 441] on div "amoureux" at bounding box center [705, 423] width 442 height 56
type input "********"
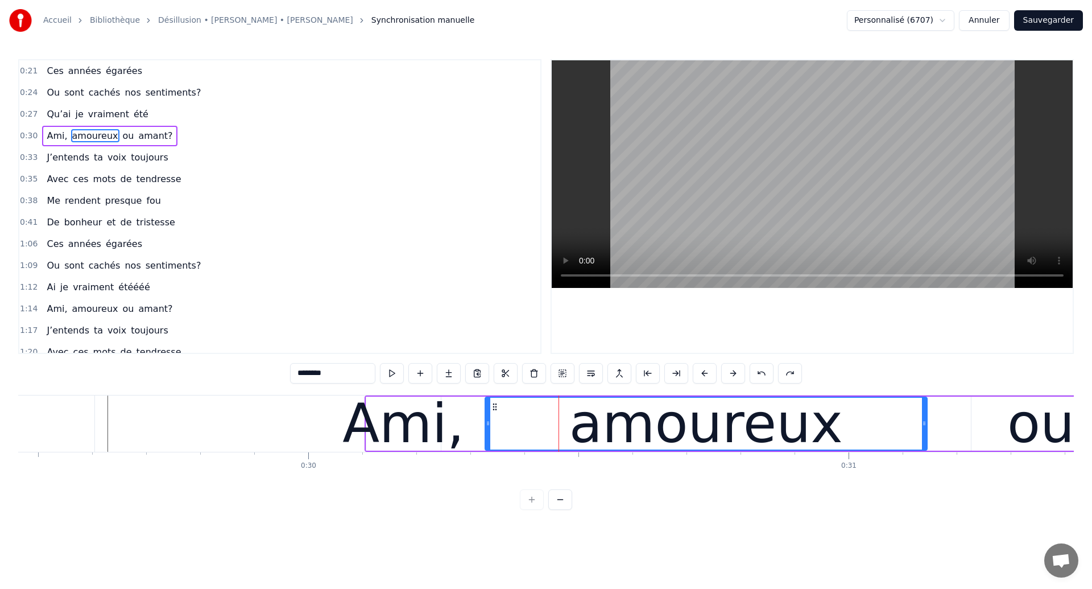
click at [496, 405] on icon at bounding box center [494, 406] width 9 height 9
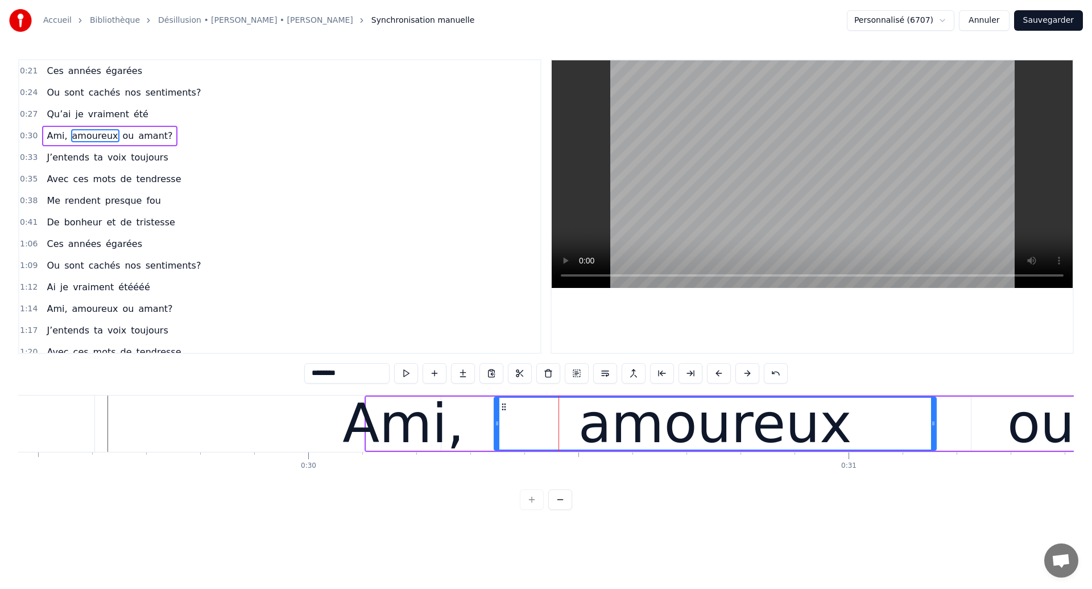
drag, startPoint x: 496, startPoint y: 405, endPoint x: 490, endPoint y: 410, distance: 7.3
click at [500, 410] on icon at bounding box center [504, 406] width 9 height 9
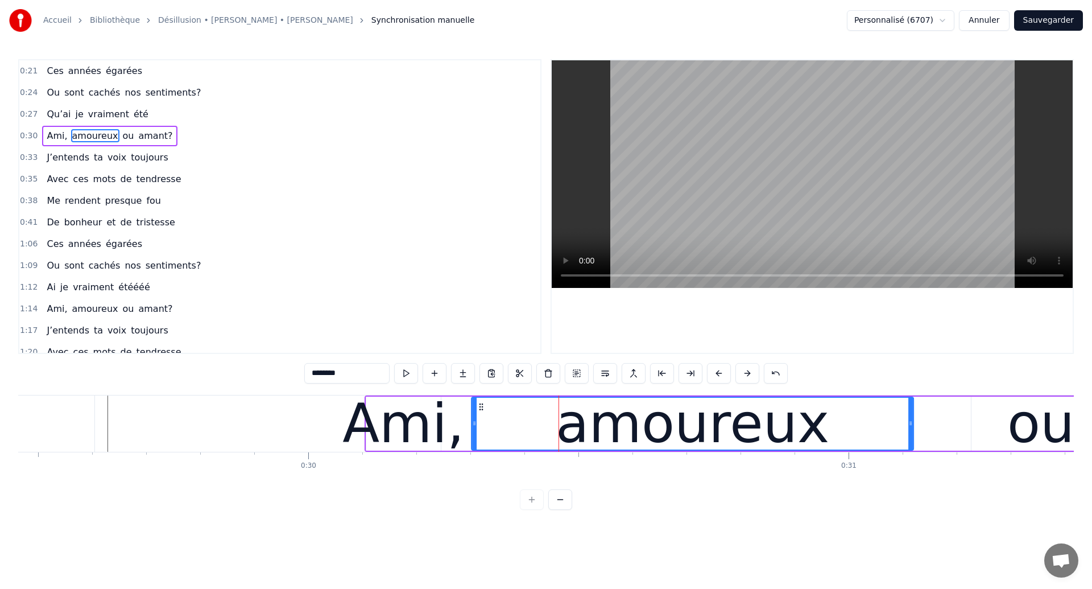
drag, startPoint x: 492, startPoint y: 406, endPoint x: 482, endPoint y: 411, distance: 10.9
click at [482, 411] on div "amoureux" at bounding box center [692, 424] width 441 height 52
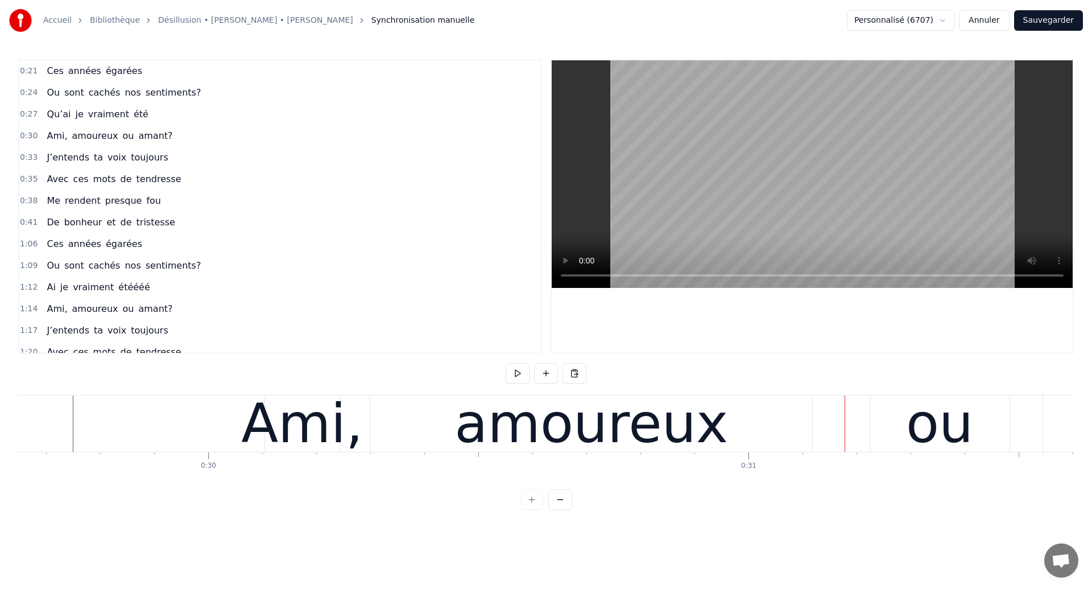
scroll to position [0, 16066]
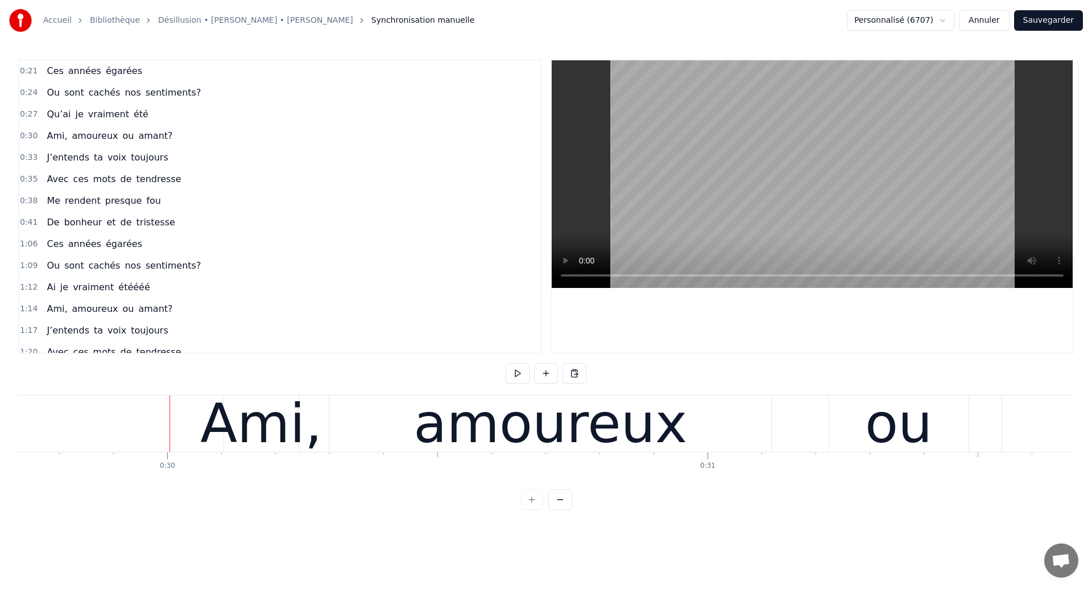
click at [170, 407] on div at bounding box center [170, 423] width 1 height 56
click at [683, 440] on div "amoureux" at bounding box center [550, 423] width 442 height 56
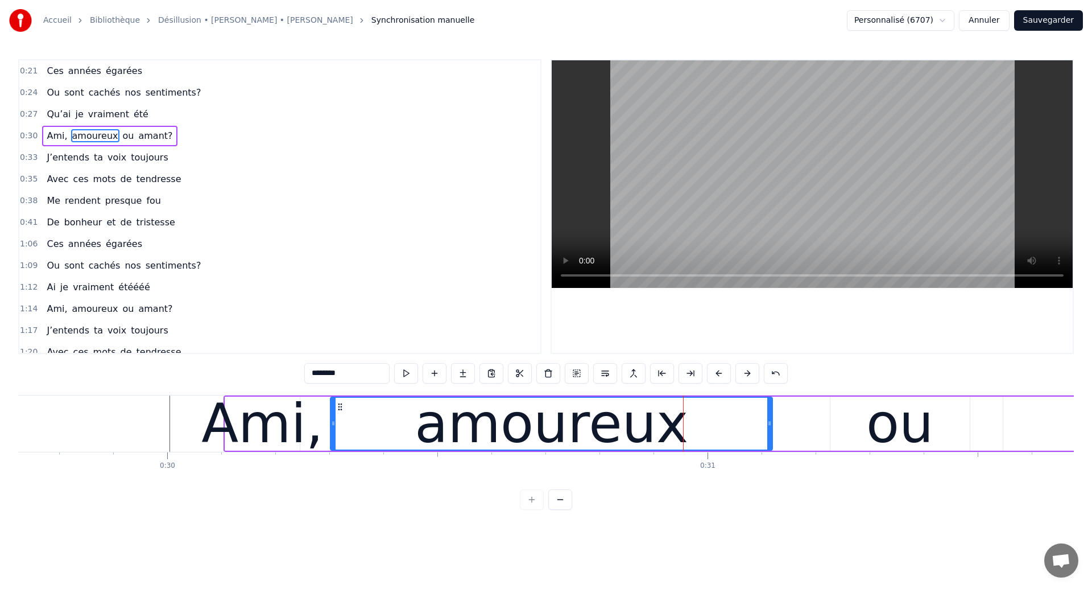
click at [877, 426] on div "ou" at bounding box center [900, 423] width 67 height 81
type input "**"
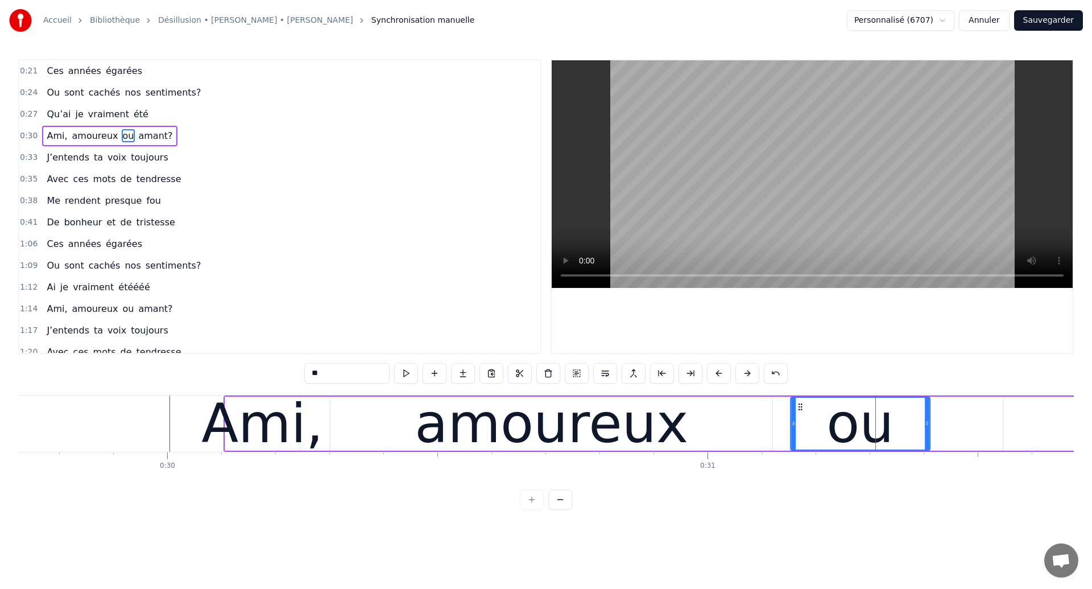
drag, startPoint x: 840, startPoint y: 405, endPoint x: 800, endPoint y: 419, distance: 42.1
click at [800, 419] on div "ou" at bounding box center [860, 424] width 138 height 52
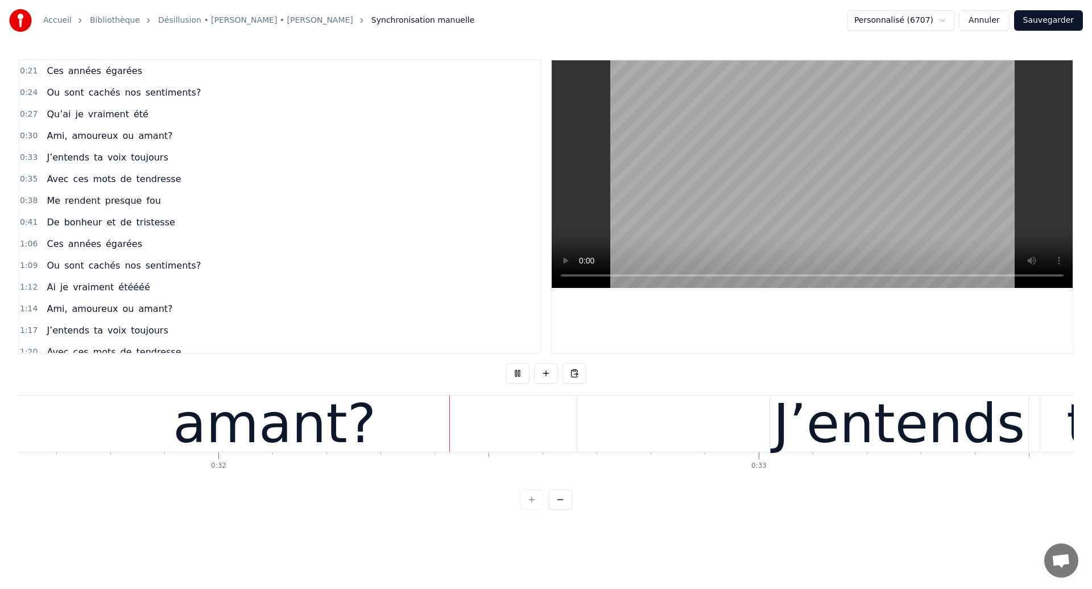
scroll to position [0, 17139]
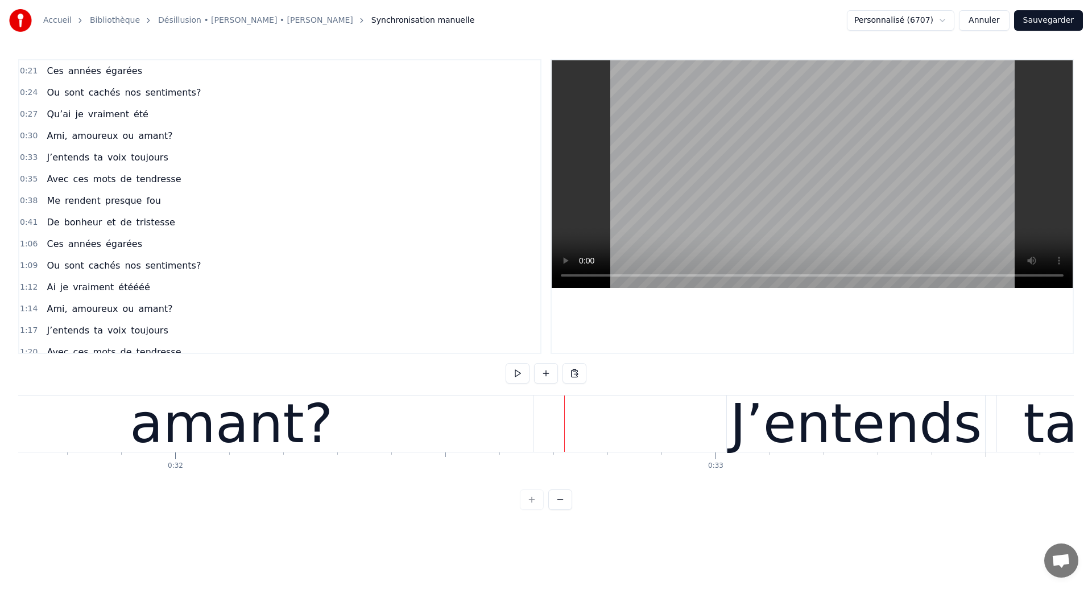
click at [232, 436] on div "amant?" at bounding box center [231, 423] width 203 height 81
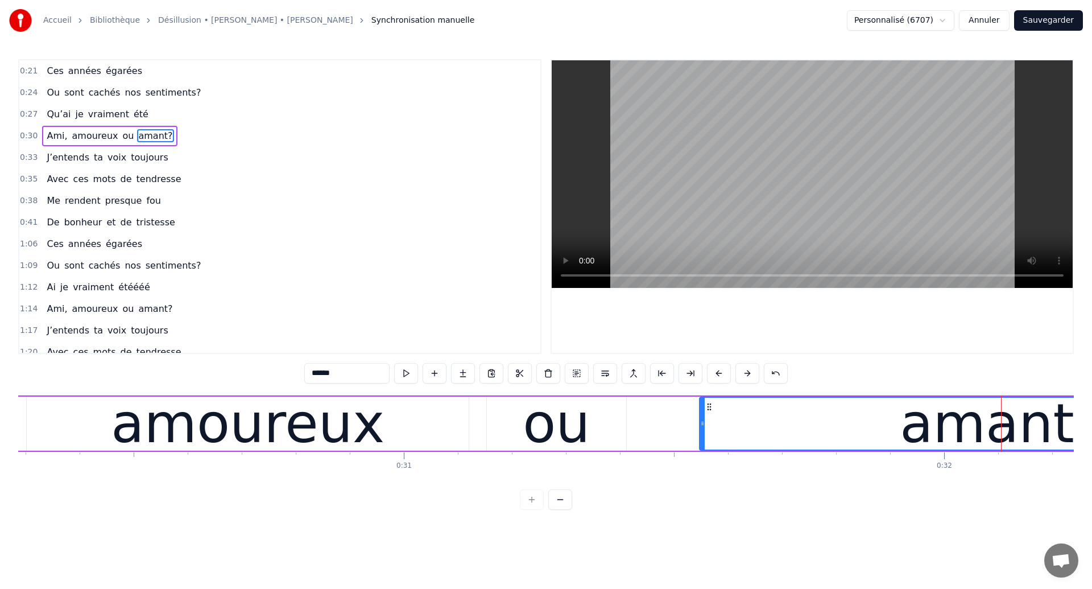
scroll to position [0, 16346]
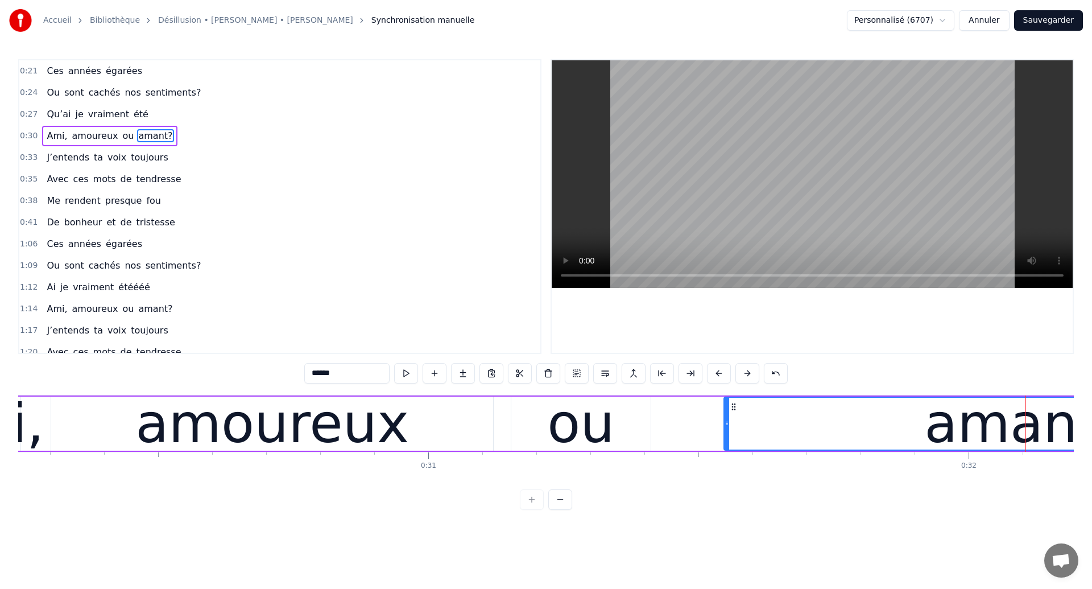
click at [191, 415] on div "amoureux" at bounding box center [272, 423] width 274 height 81
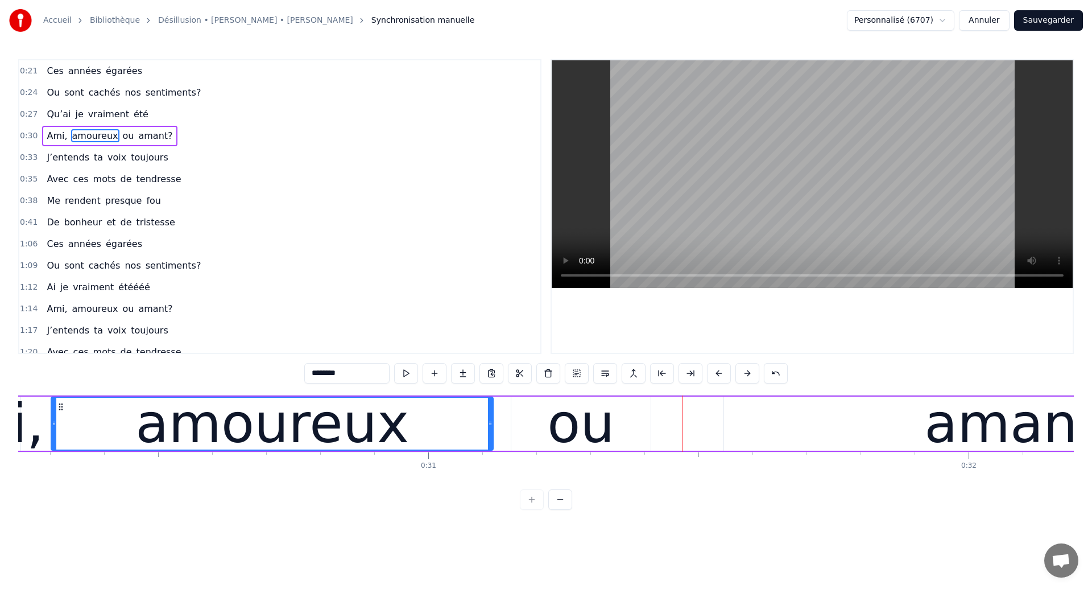
click at [85, 420] on div "amoureux" at bounding box center [272, 424] width 441 height 52
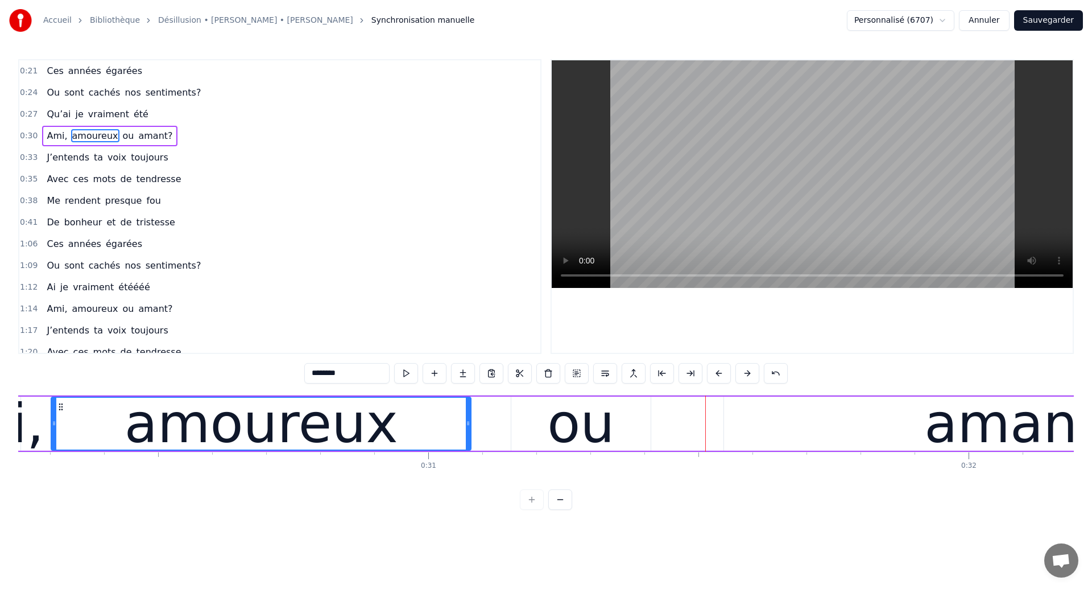
drag, startPoint x: 490, startPoint y: 434, endPoint x: 468, endPoint y: 434, distance: 22.2
click at [468, 434] on div at bounding box center [468, 424] width 5 height 52
click at [575, 406] on div "ou" at bounding box center [580, 423] width 67 height 81
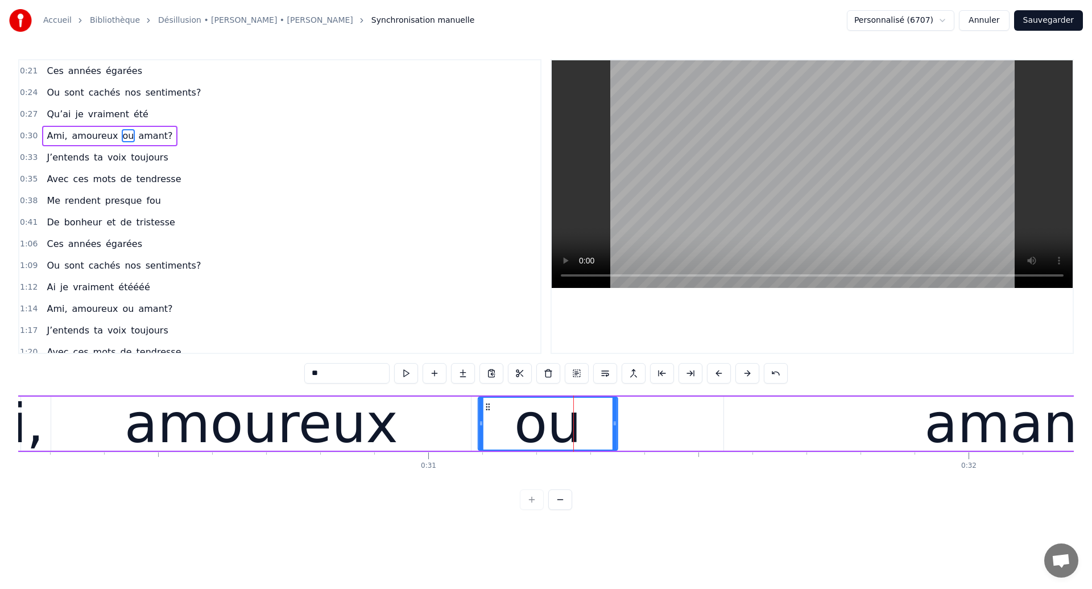
drag, startPoint x: 522, startPoint y: 404, endPoint x: 489, endPoint y: 416, distance: 35.3
click at [489, 416] on div "ou" at bounding box center [548, 424] width 138 height 52
click at [118, 434] on div "amoureux" at bounding box center [261, 424] width 420 height 54
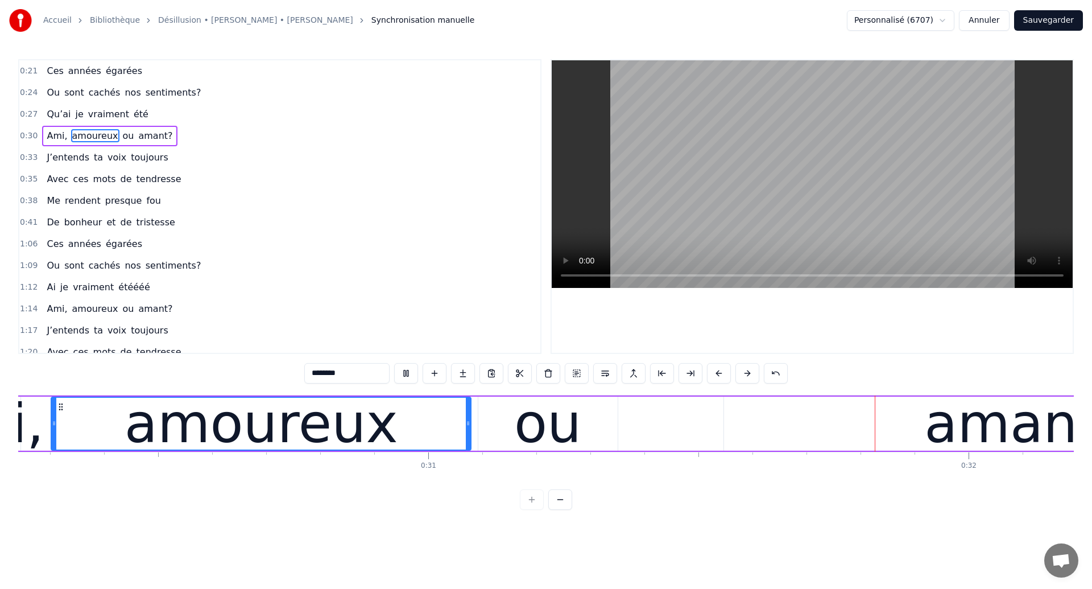
click at [556, 424] on div "ou" at bounding box center [547, 423] width 67 height 81
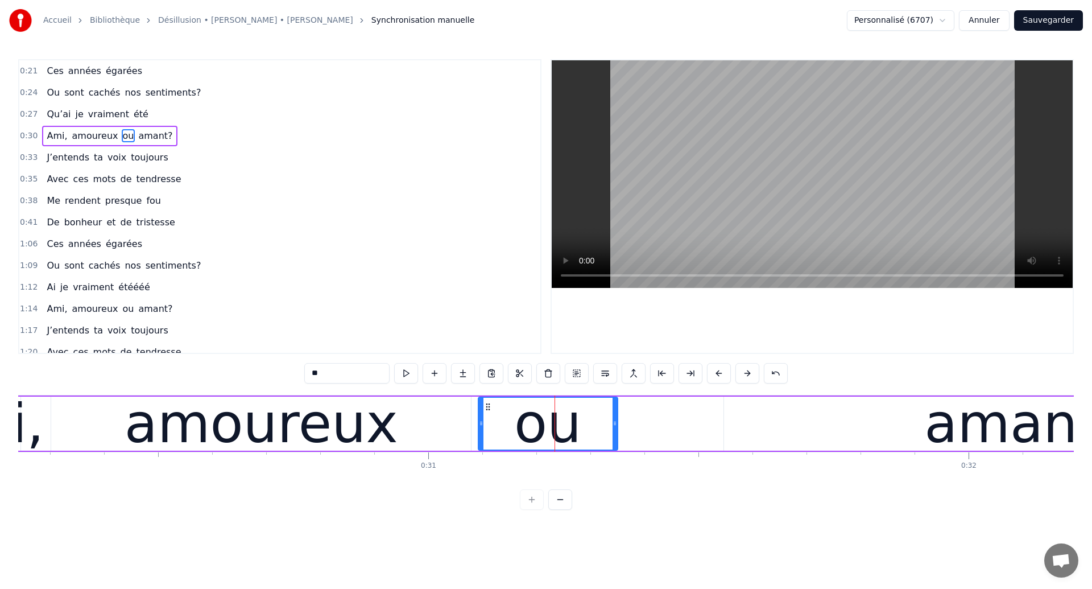
click at [154, 431] on div "amoureux" at bounding box center [262, 423] width 274 height 81
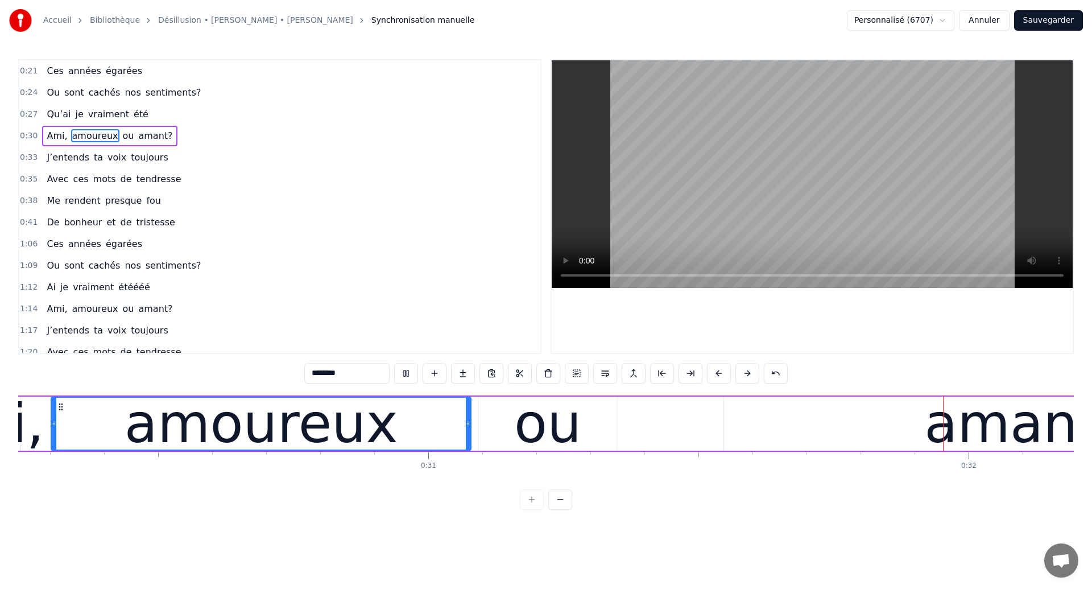
click at [564, 446] on div "ou" at bounding box center [547, 423] width 67 height 81
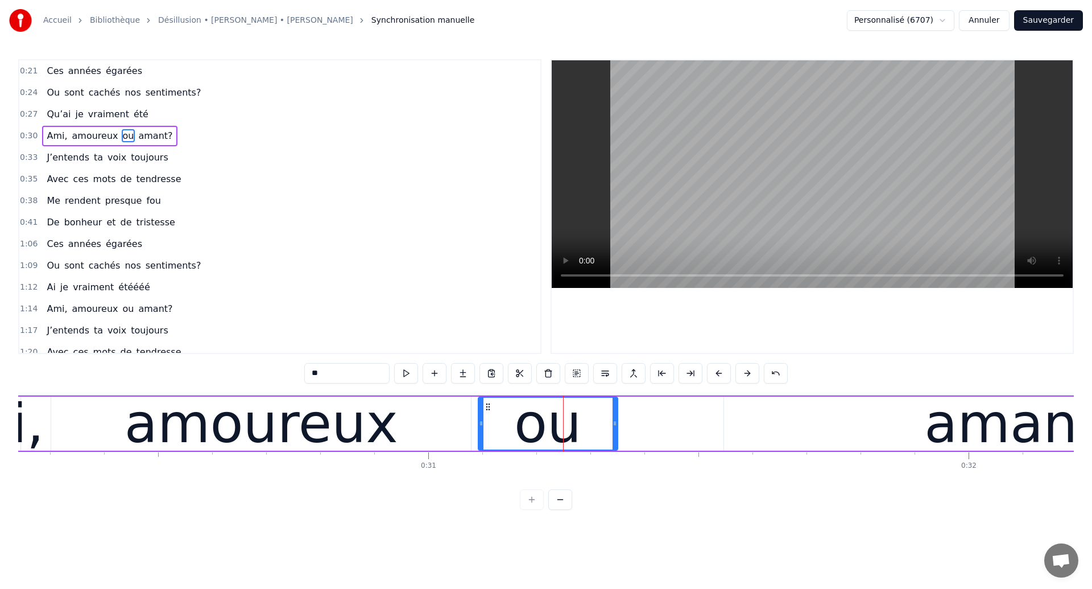
click at [240, 435] on div "amoureux" at bounding box center [262, 423] width 274 height 81
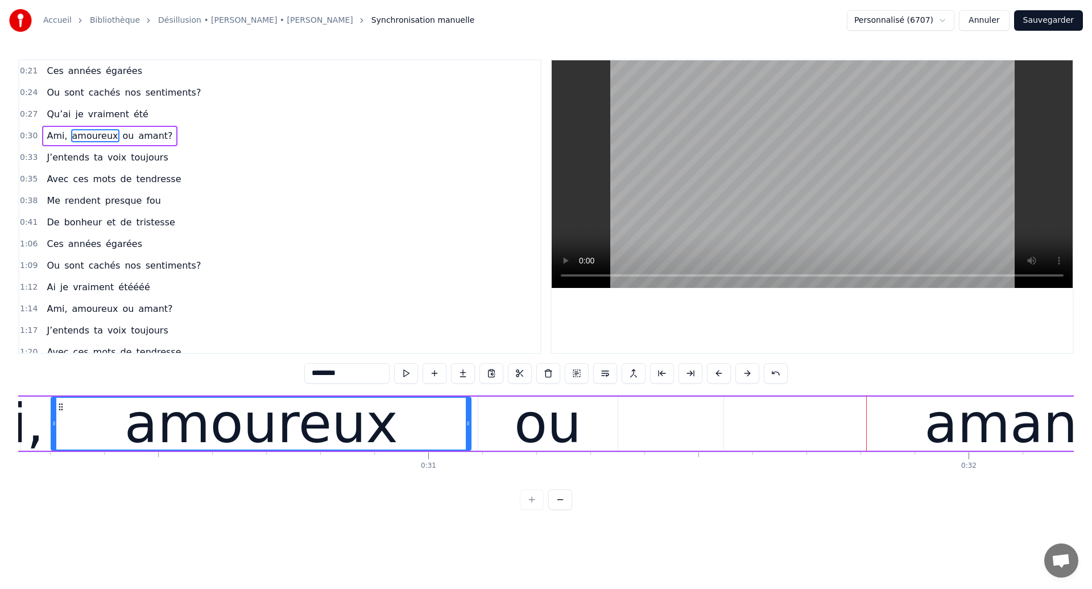
click at [918, 428] on div "amant?" at bounding box center [1026, 424] width 604 height 54
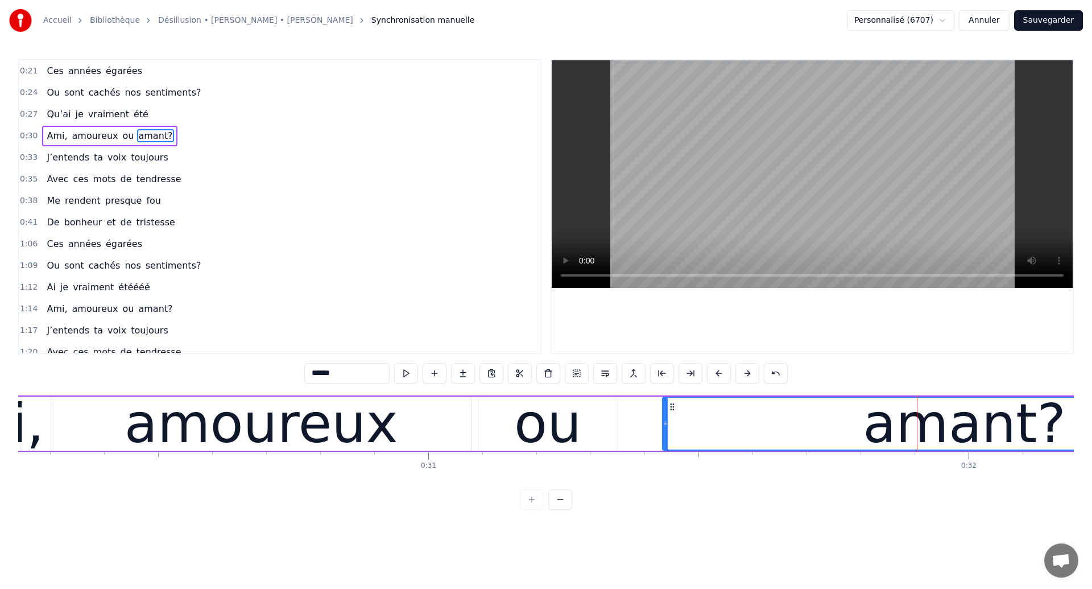
drag, startPoint x: 736, startPoint y: 403, endPoint x: 675, endPoint y: 428, distance: 65.8
click at [675, 428] on div "amant?" at bounding box center [964, 424] width 603 height 52
click at [65, 435] on div "amoureux" at bounding box center [261, 424] width 420 height 54
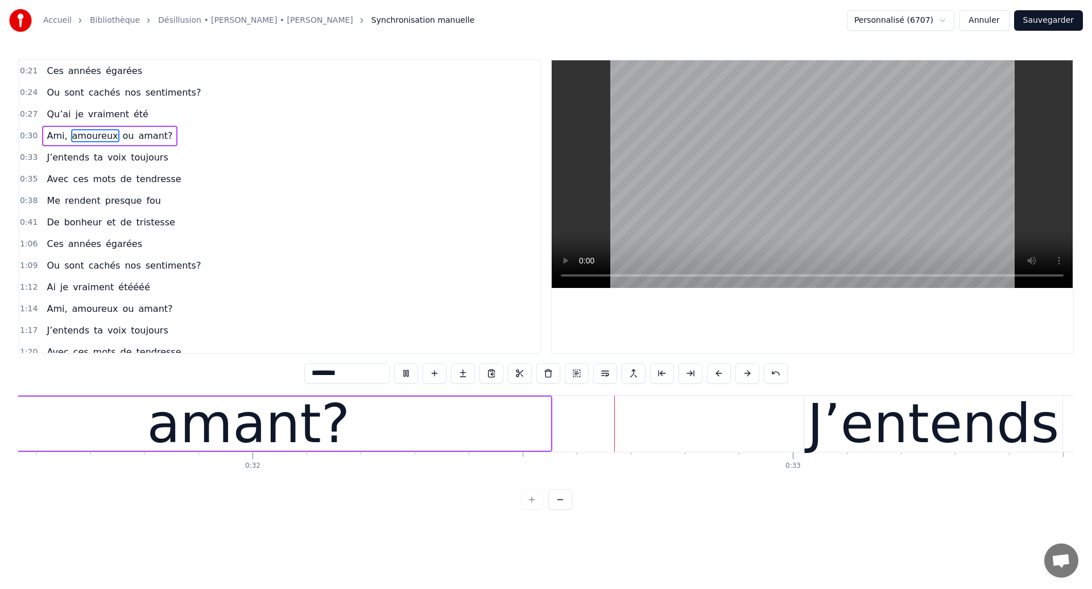
scroll to position [0, 17300]
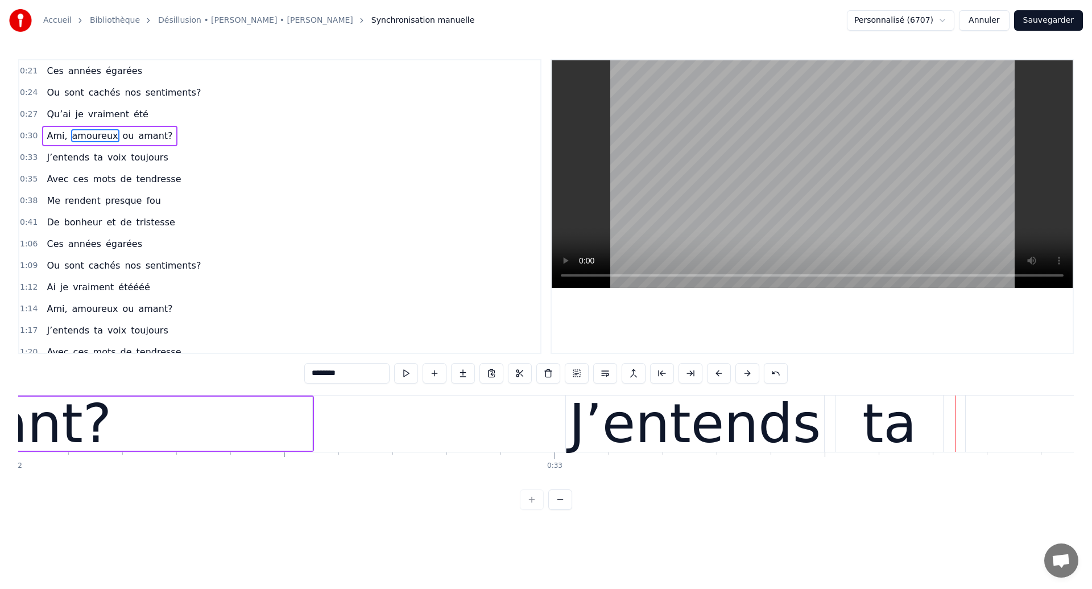
click at [76, 422] on div "amant?" at bounding box center [9, 423] width 203 height 81
type input "******"
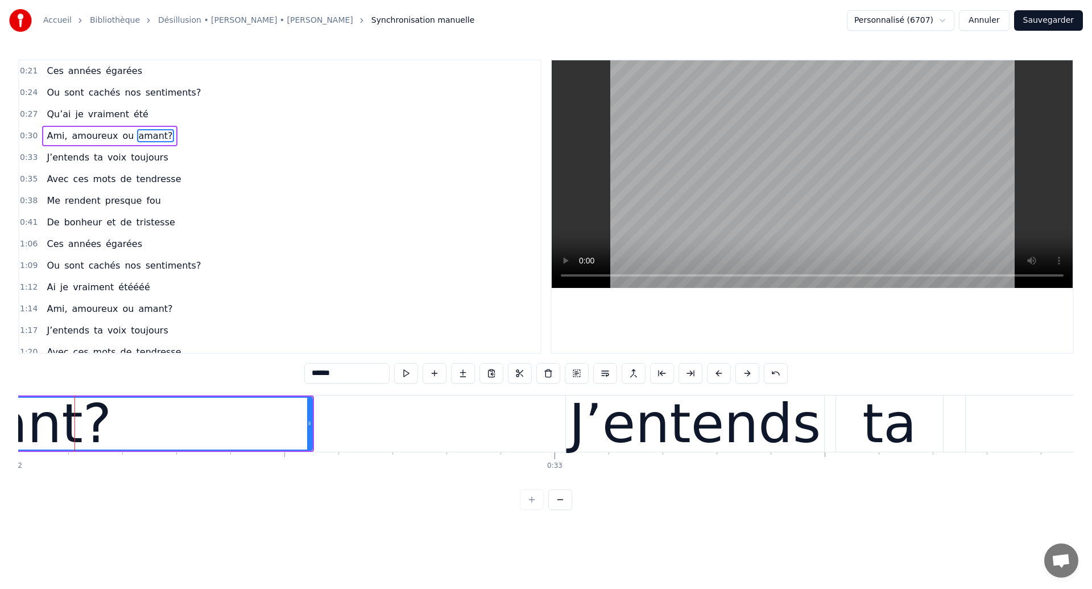
scroll to position [0, 17300]
drag, startPoint x: 310, startPoint y: 432, endPoint x: 376, endPoint y: 436, distance: 66.7
click at [376, 436] on div at bounding box center [376, 424] width 5 height 52
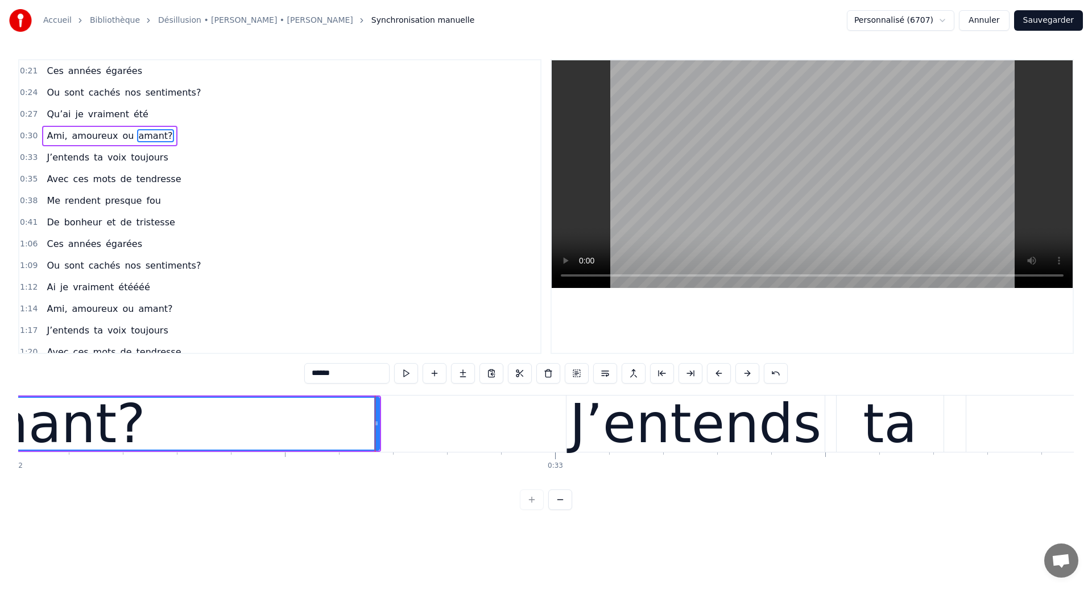
click at [45, 416] on div "amant?" at bounding box center [44, 423] width 203 height 81
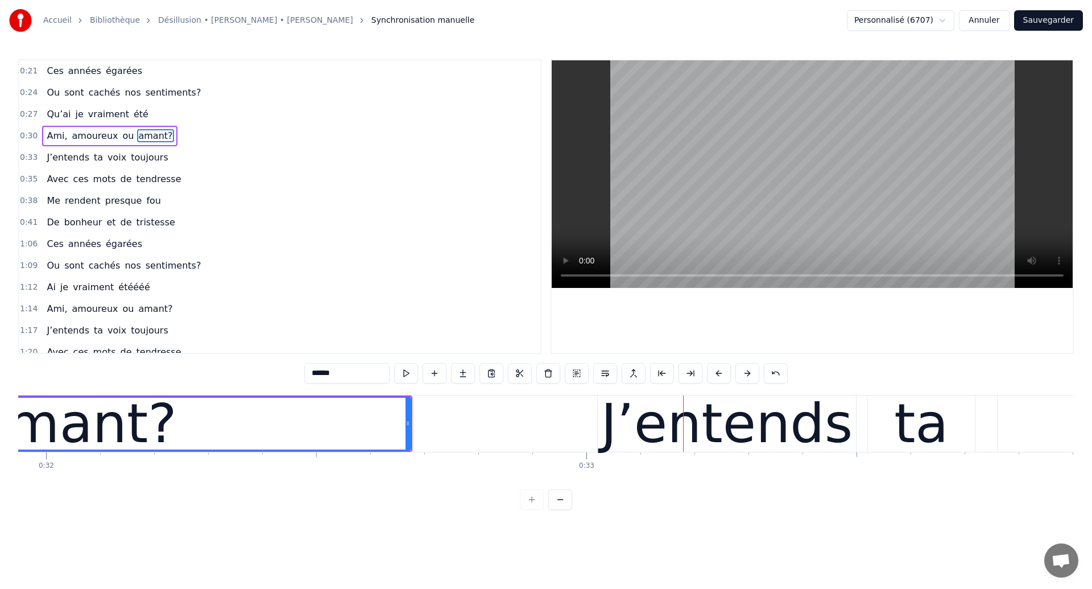
click at [183, 426] on div "amant?" at bounding box center [76, 424] width 670 height 52
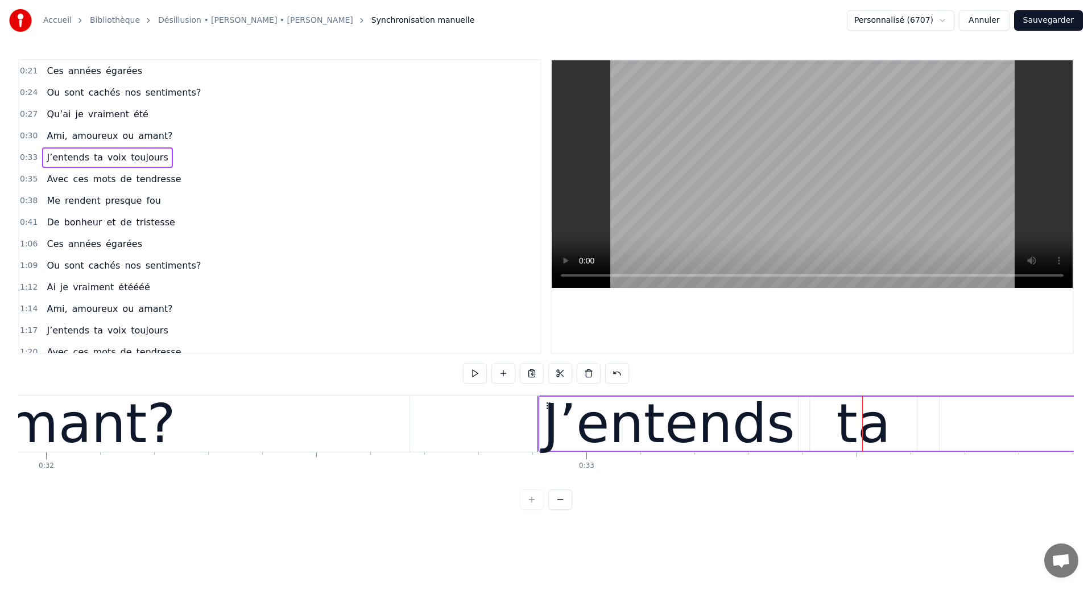
drag, startPoint x: 608, startPoint y: 406, endPoint x: 548, endPoint y: 422, distance: 61.3
click at [85, 407] on div "amant?" at bounding box center [74, 423] width 203 height 81
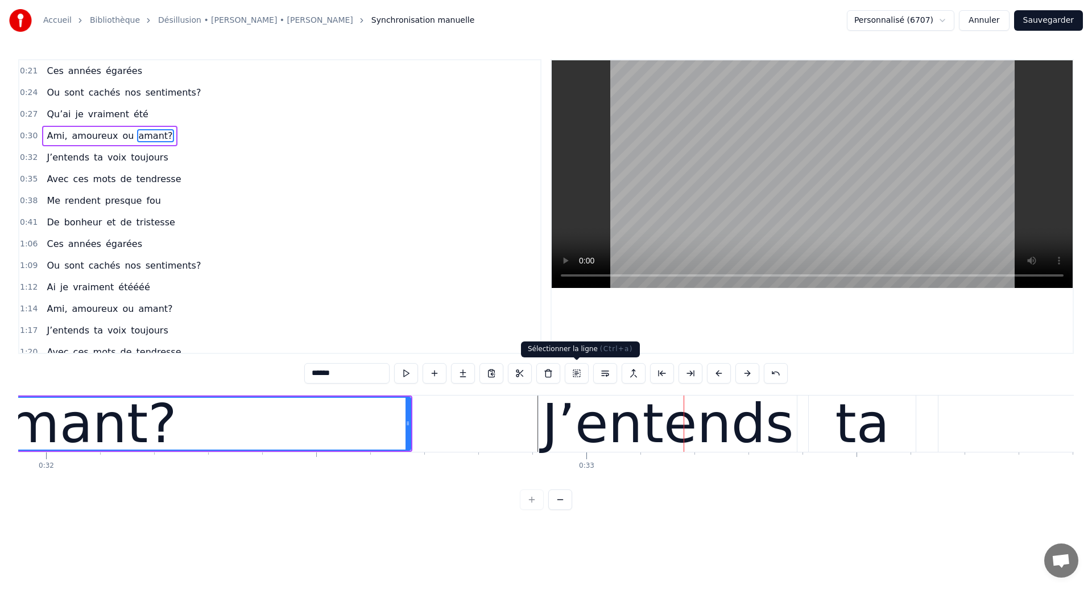
click at [562, 440] on div "J’entends" at bounding box center [668, 423] width 252 height 81
type input "*********"
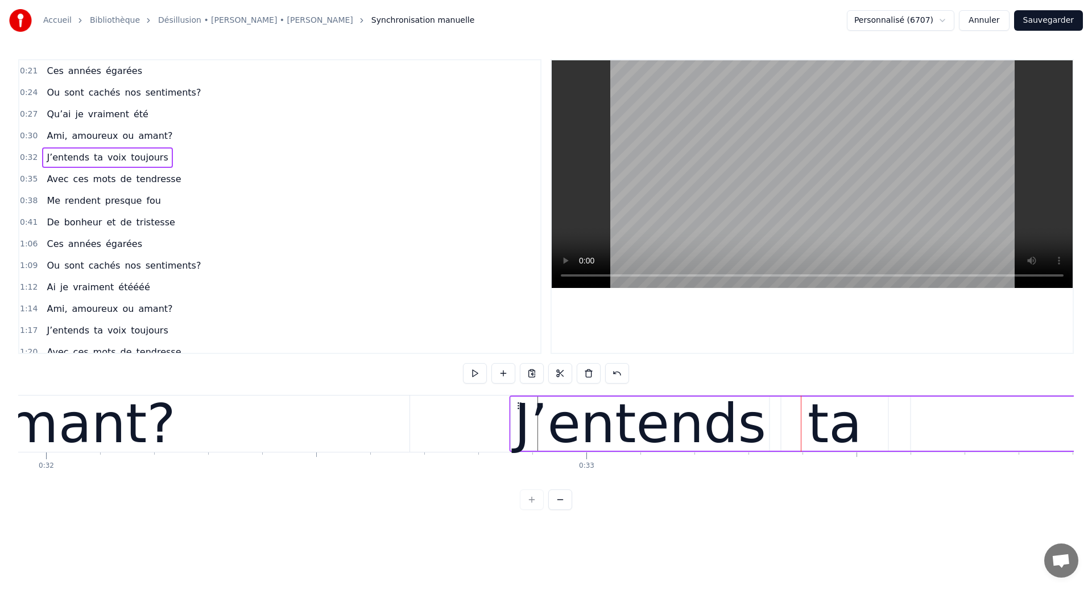
drag, startPoint x: 546, startPoint y: 404, endPoint x: 518, endPoint y: 415, distance: 30.4
click at [78, 428] on div "amant?" at bounding box center [74, 423] width 203 height 81
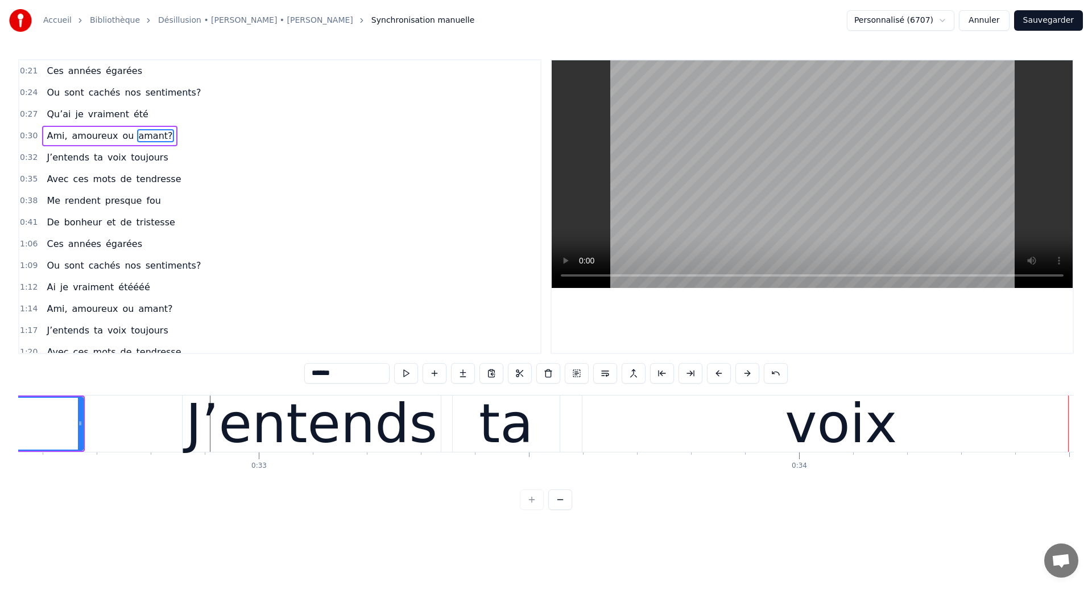
scroll to position [0, 17591]
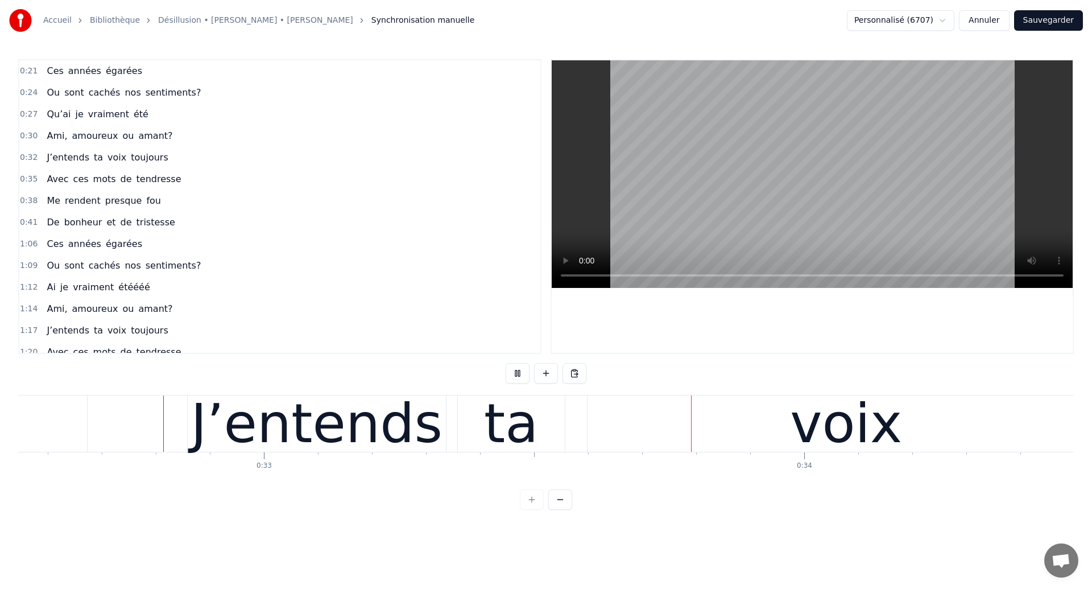
click at [524, 399] on div "ta" at bounding box center [511, 423] width 54 height 81
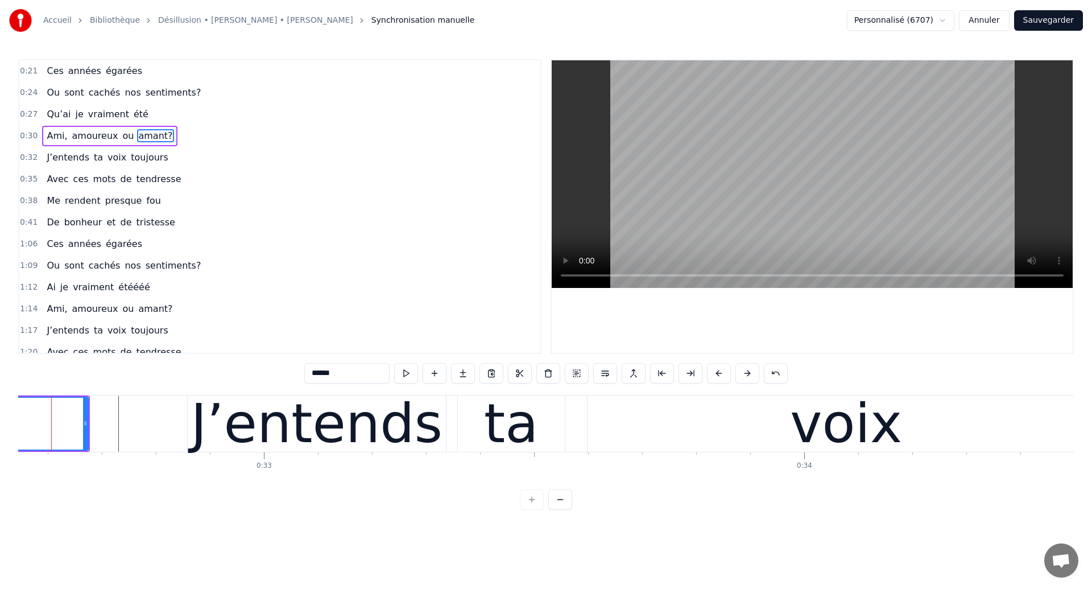
scroll to position [0, 17567]
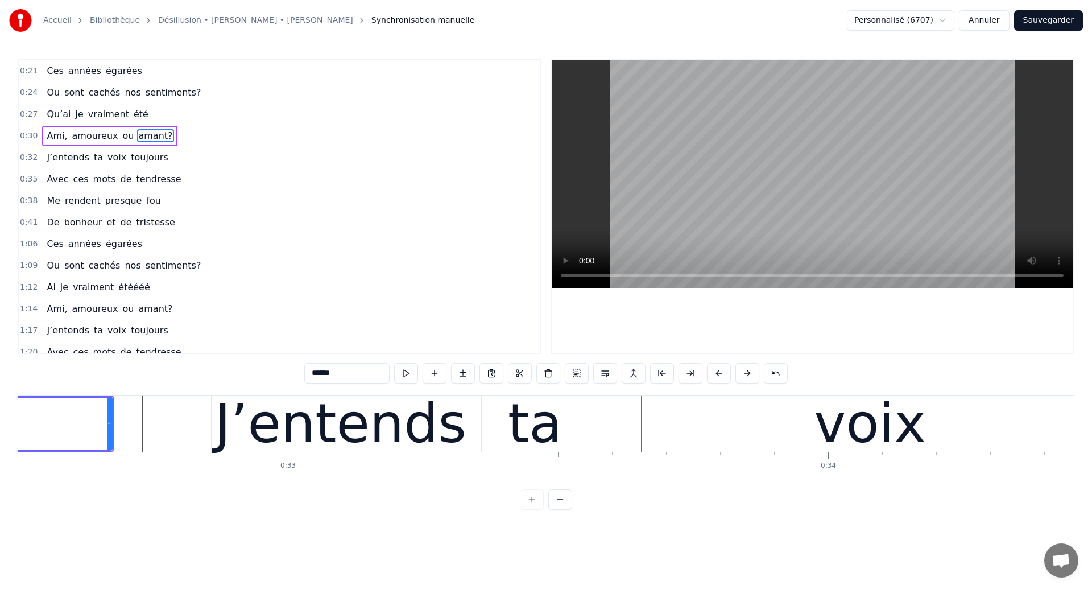
click at [447, 429] on div "J’entends" at bounding box center [340, 423] width 252 height 81
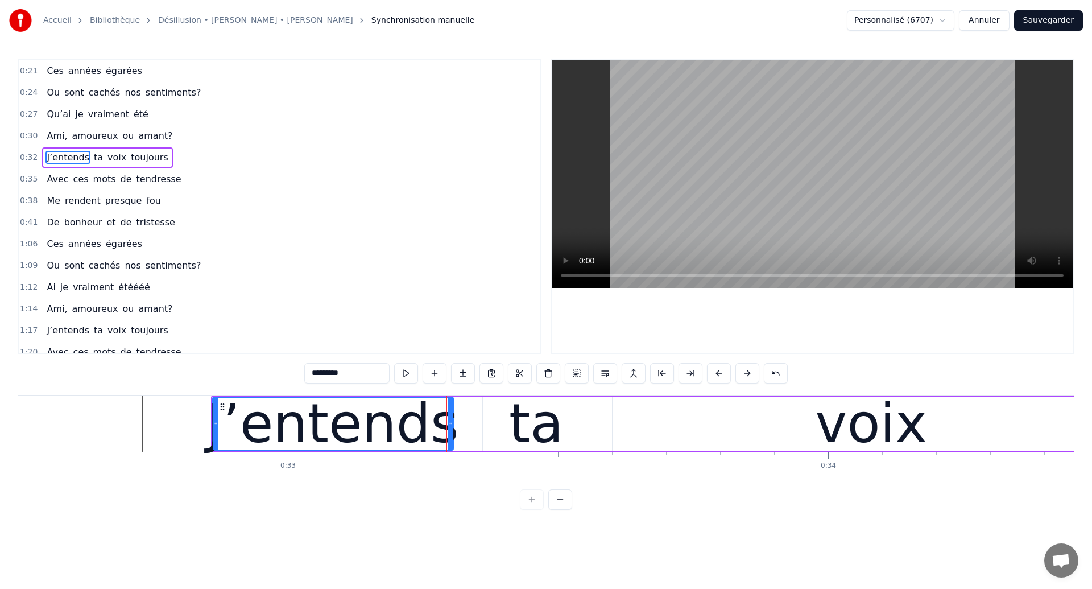
drag, startPoint x: 468, startPoint y: 430, endPoint x: 451, endPoint y: 431, distance: 17.7
click at [451, 431] on div at bounding box center [450, 424] width 5 height 52
click at [525, 426] on div "ta" at bounding box center [536, 423] width 54 height 81
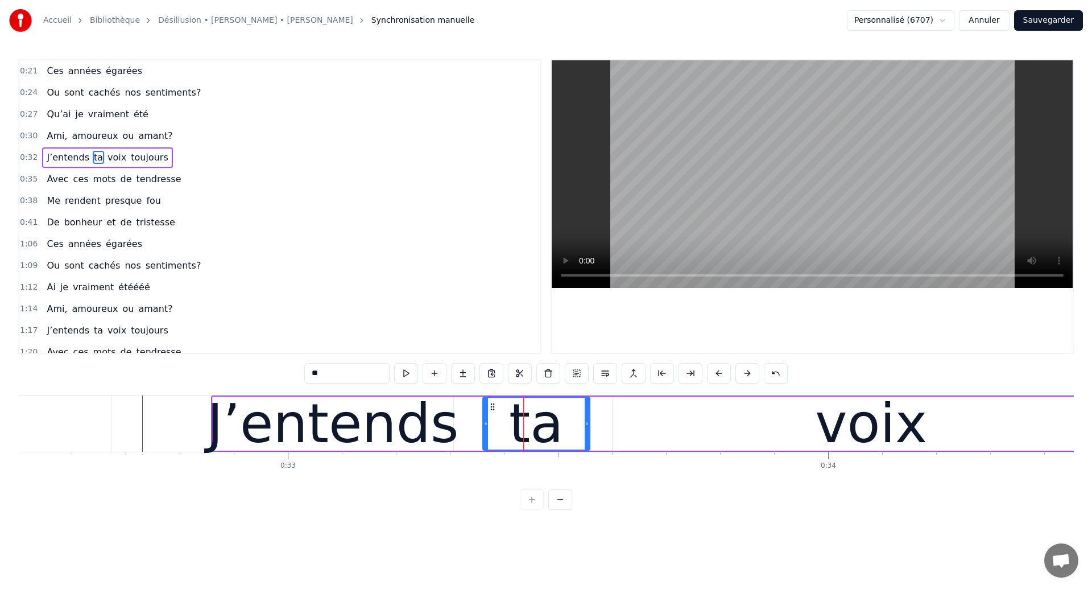
click at [445, 425] on div "J’entends" at bounding box center [333, 424] width 241 height 54
type input "*********"
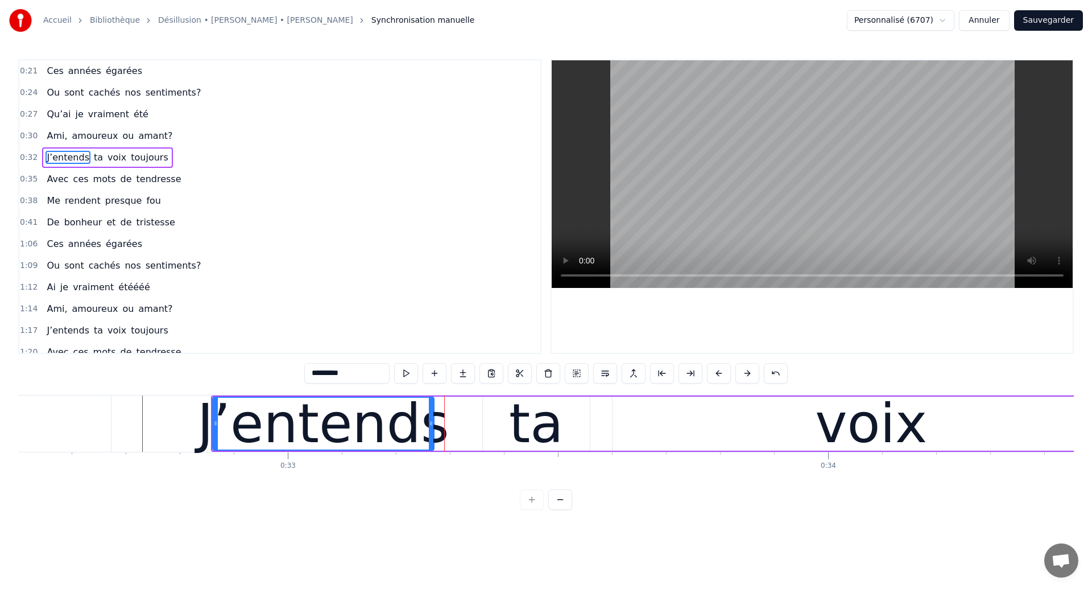
drag, startPoint x: 451, startPoint y: 426, endPoint x: 434, endPoint y: 431, distance: 18.4
click at [434, 431] on div at bounding box center [431, 424] width 5 height 52
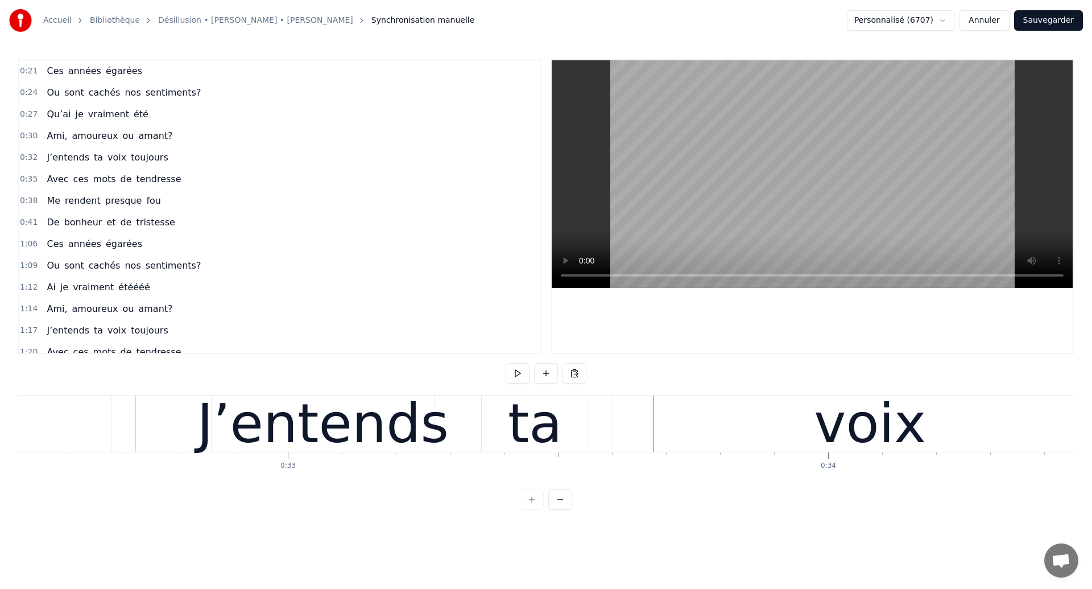
click at [502, 440] on div "ta" at bounding box center [535, 423] width 107 height 56
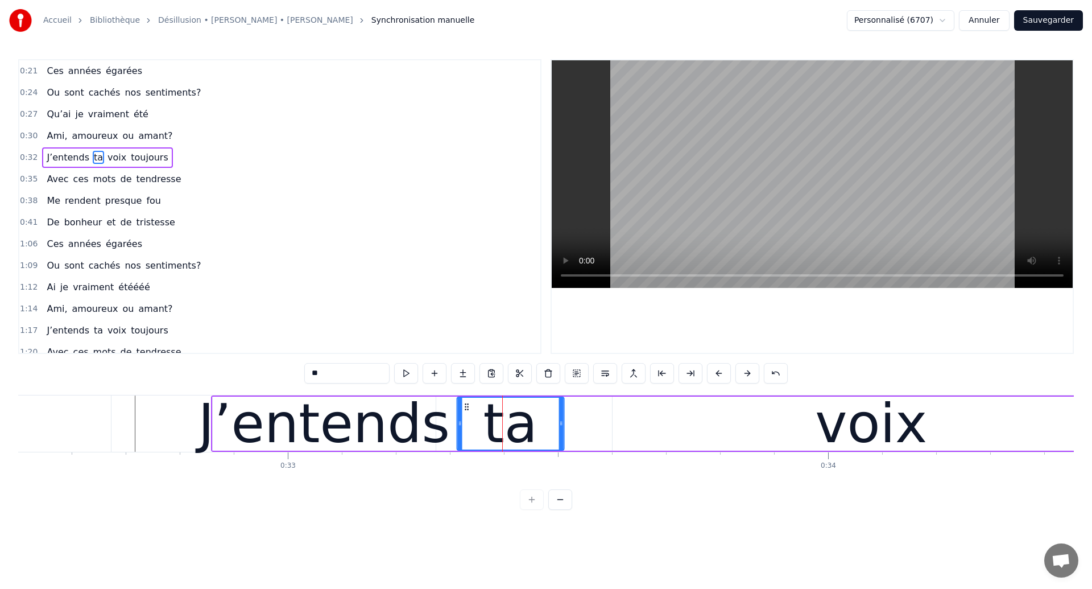
drag, startPoint x: 494, startPoint y: 405, endPoint x: 468, endPoint y: 420, distance: 29.9
click at [468, 420] on div "ta" at bounding box center [510, 424] width 106 height 52
click at [402, 427] on div "J’entends" at bounding box center [324, 423] width 252 height 81
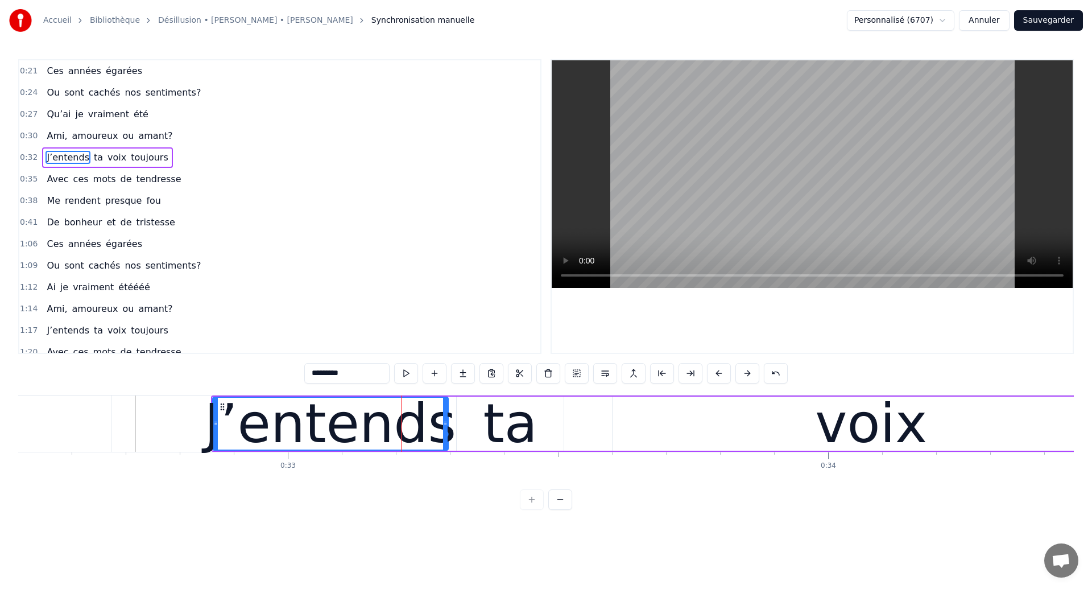
drag, startPoint x: 431, startPoint y: 429, endPoint x: 443, endPoint y: 435, distance: 13.7
click at [443, 435] on div at bounding box center [445, 424] width 5 height 52
type input "******"
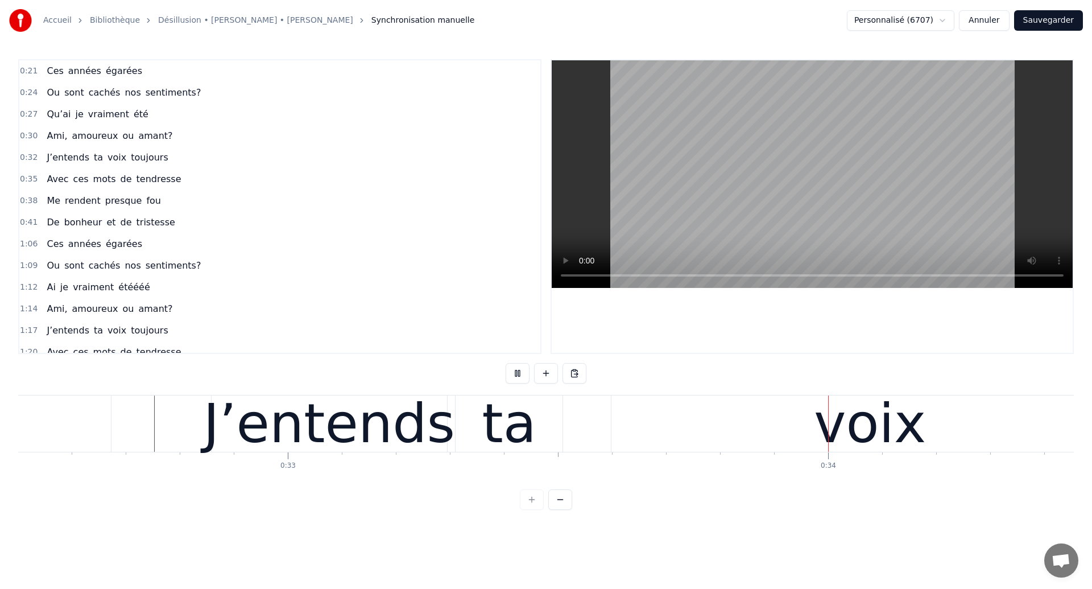
click at [494, 439] on div "ta" at bounding box center [509, 423] width 54 height 81
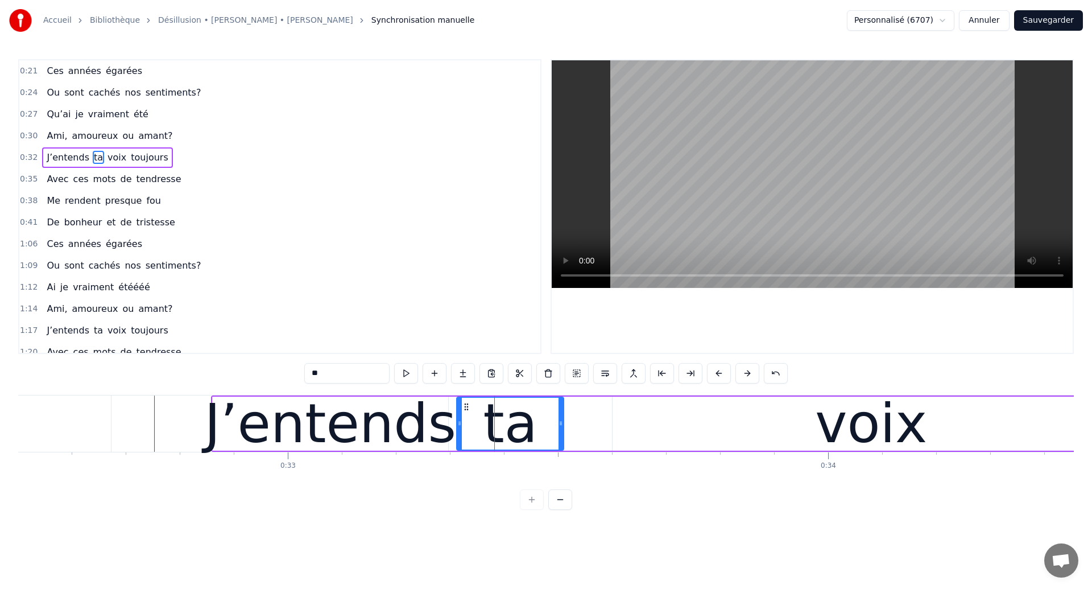
click at [268, 430] on div "J’entends" at bounding box center [330, 423] width 252 height 81
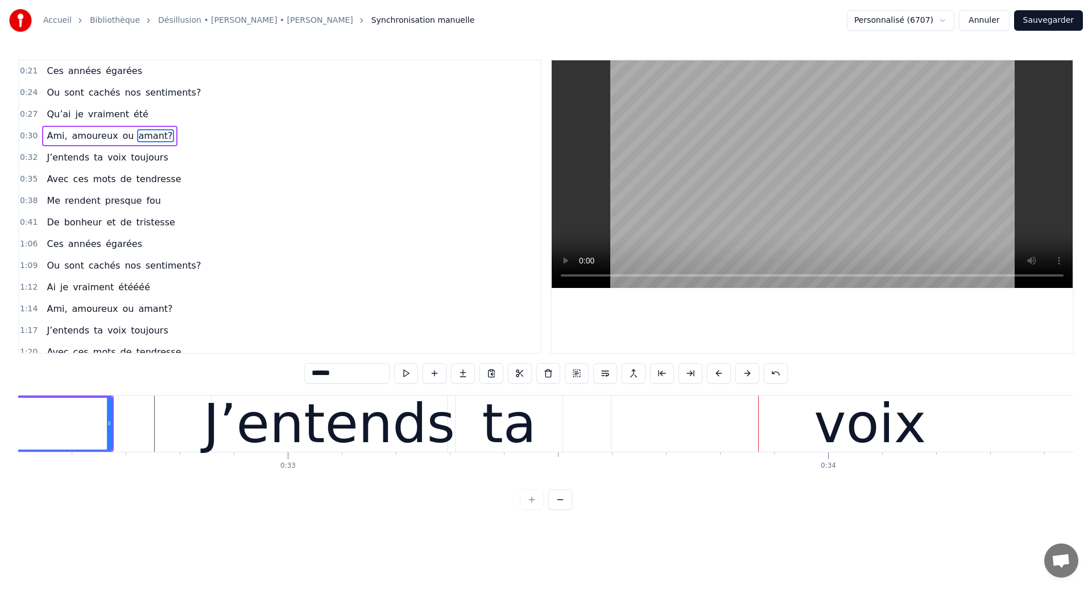
click at [626, 437] on div "voix" at bounding box center [871, 423] width 518 height 56
type input "****"
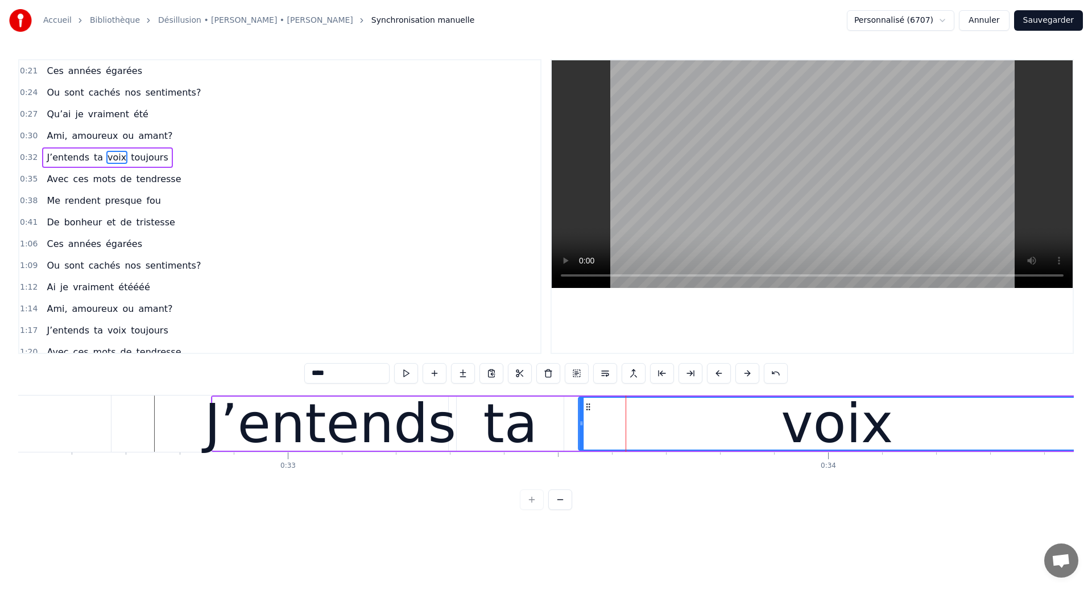
drag, startPoint x: 623, startPoint y: 405, endPoint x: 589, endPoint y: 422, distance: 37.4
click at [589, 422] on div "voix" at bounding box center [837, 424] width 517 height 52
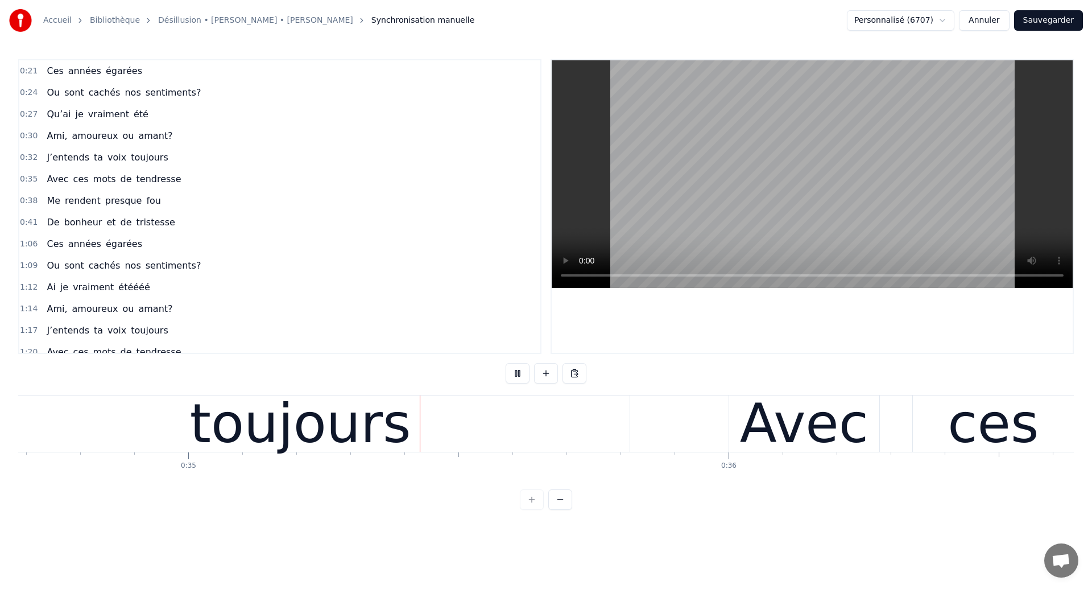
scroll to position [0, 18748]
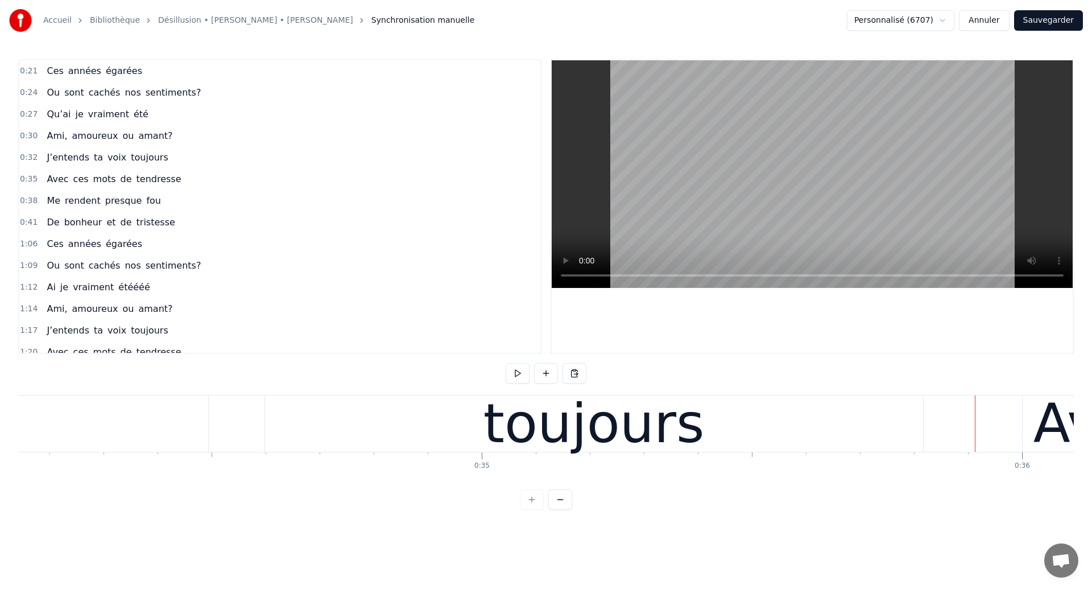
scroll to position [0, 18185]
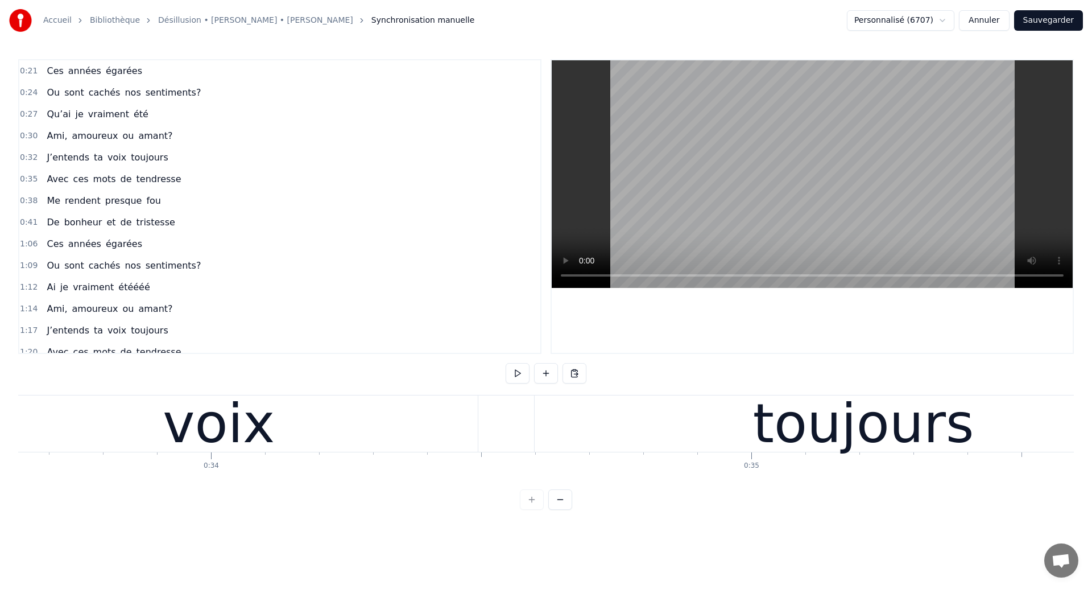
click at [254, 424] on div "voix" at bounding box center [219, 423] width 112 height 81
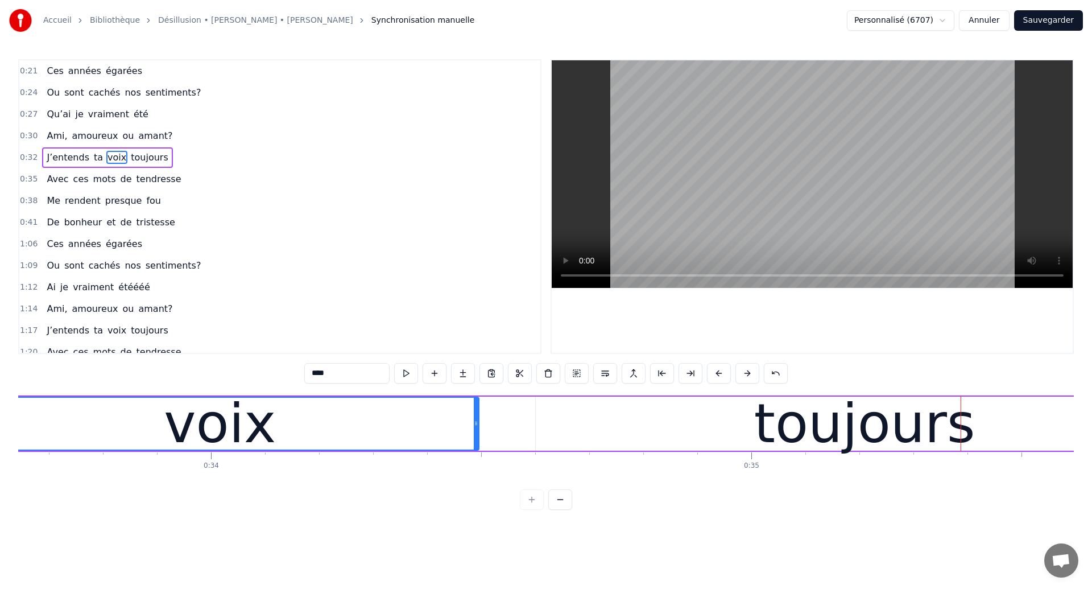
click at [611, 443] on div "toujours" at bounding box center [865, 424] width 658 height 54
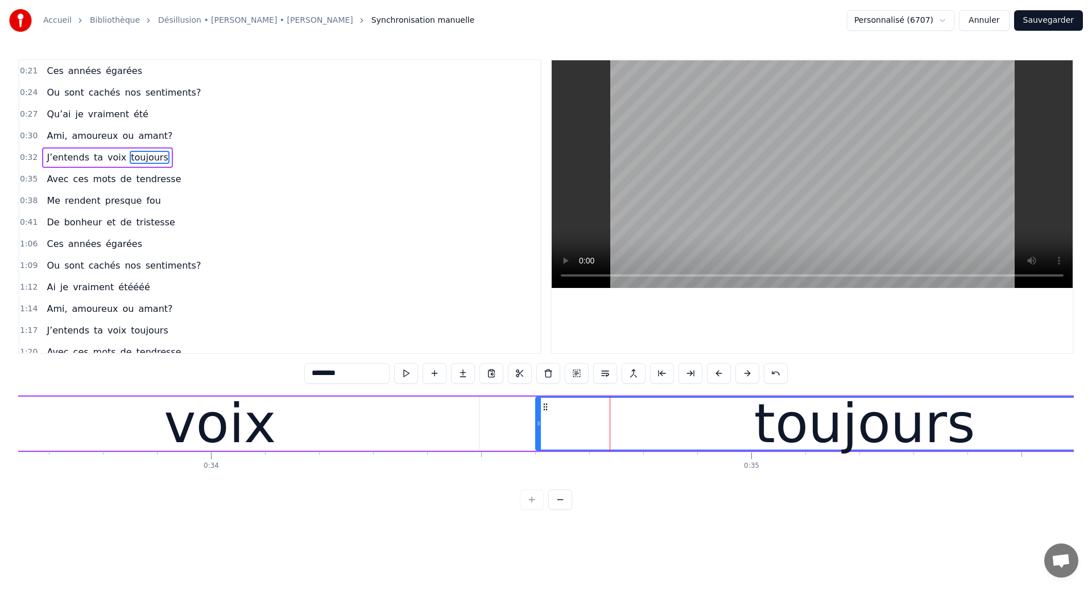
drag, startPoint x: 366, startPoint y: 379, endPoint x: 311, endPoint y: 374, distance: 54.8
click at [311, 374] on input "********" at bounding box center [346, 373] width 85 height 20
click at [132, 440] on div "voix" at bounding box center [220, 424] width 518 height 54
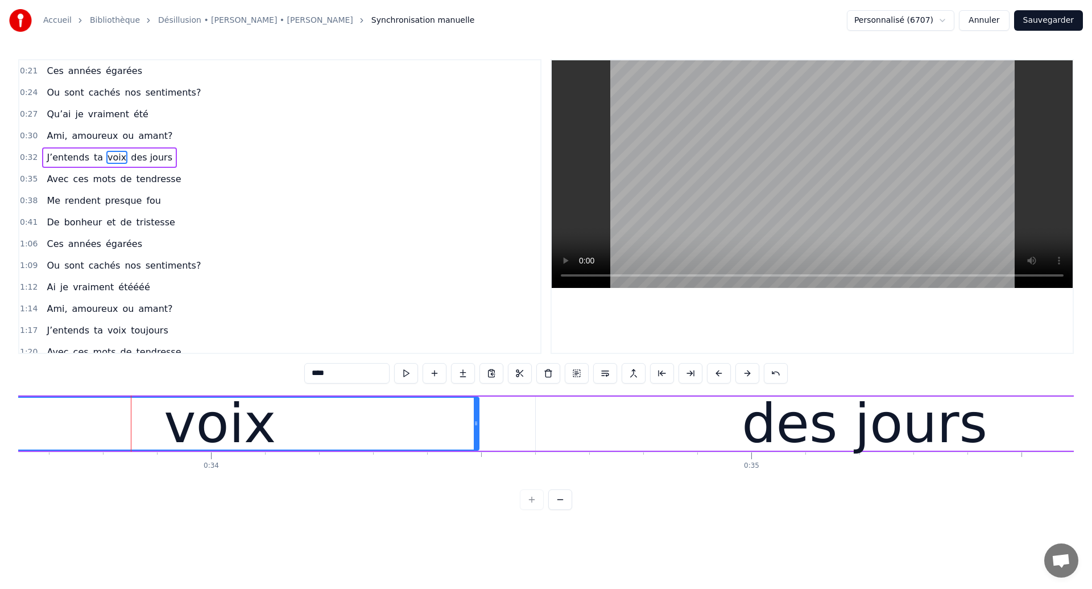
click at [61, 158] on span "J’entends" at bounding box center [68, 157] width 45 height 13
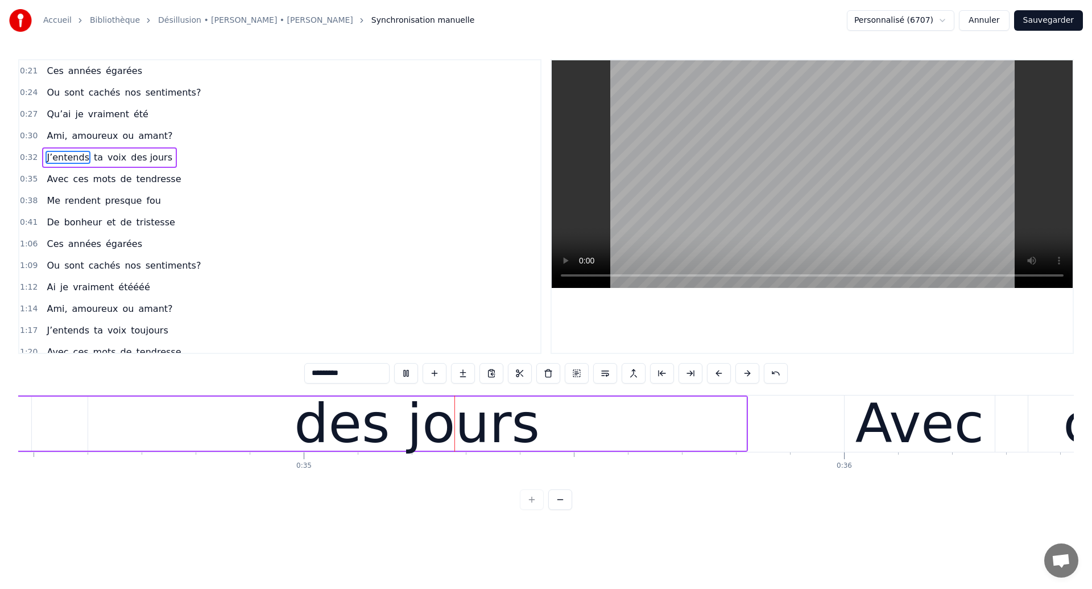
scroll to position [0, 18679]
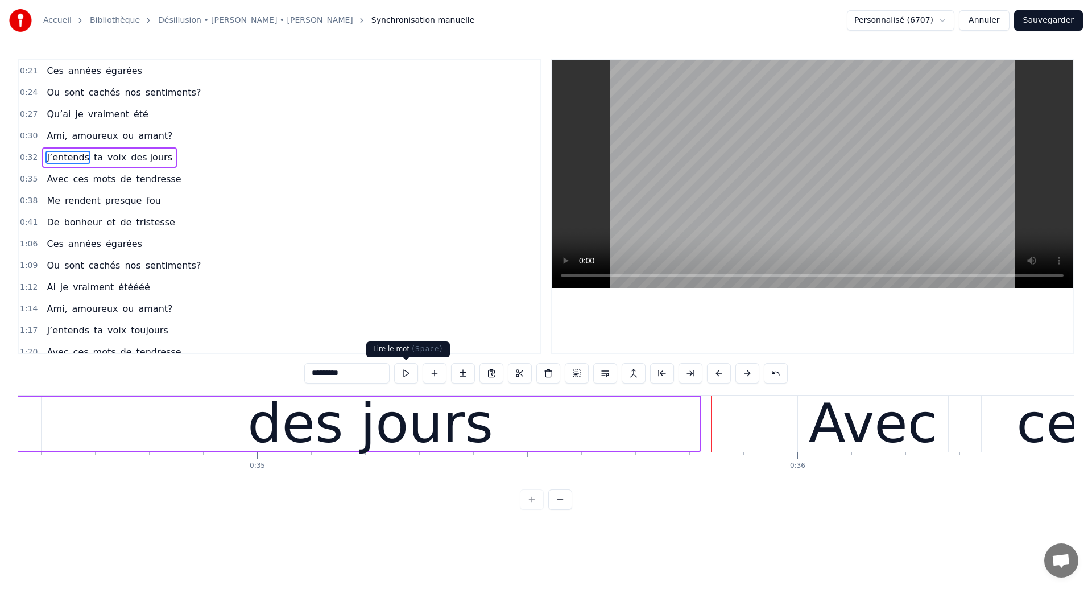
click at [372, 414] on div "des jours" at bounding box center [370, 423] width 246 height 81
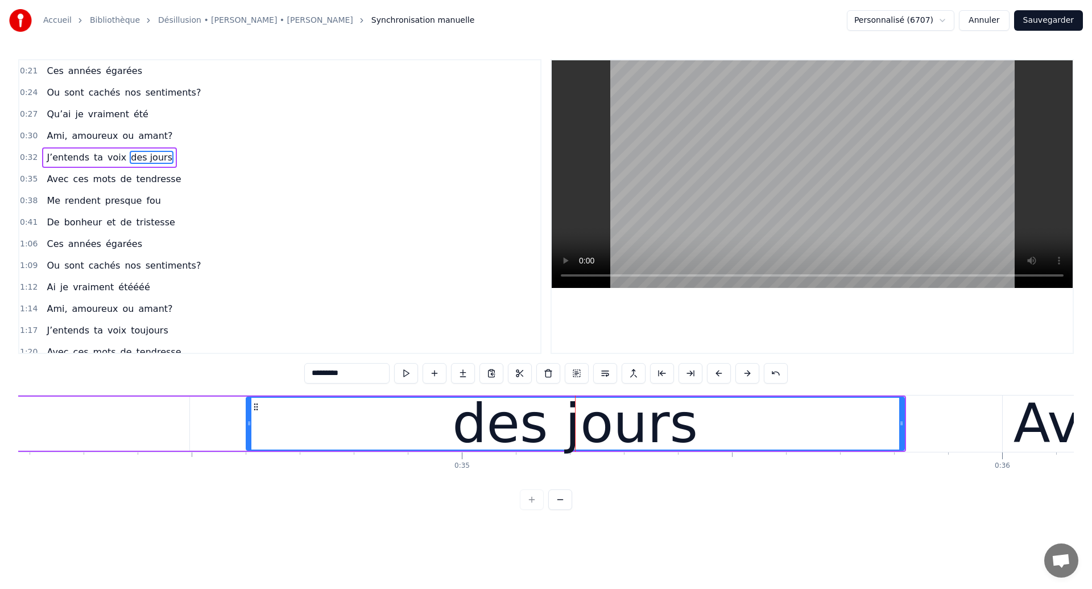
scroll to position [0, 18465]
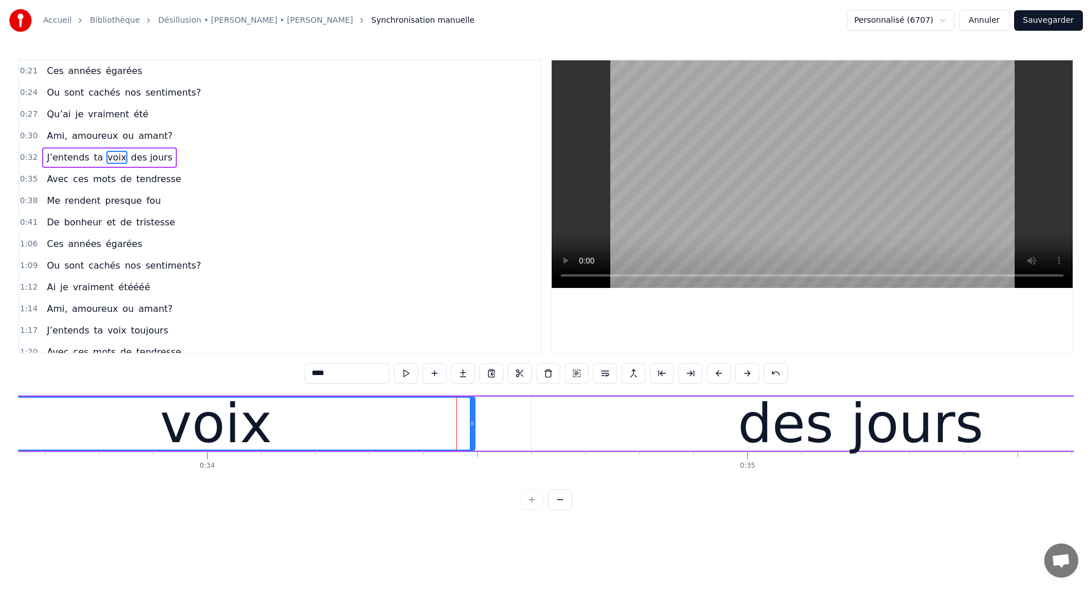
scroll to position [0, 18131]
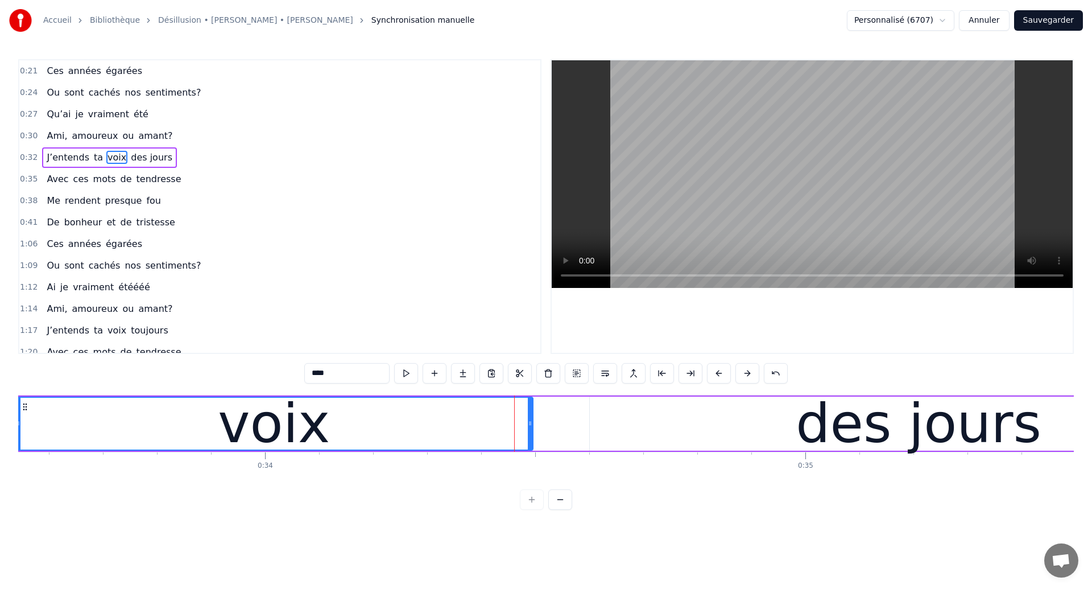
click at [124, 418] on div "voix" at bounding box center [274, 424] width 517 height 52
click at [636, 435] on div "des jours" at bounding box center [919, 424] width 658 height 54
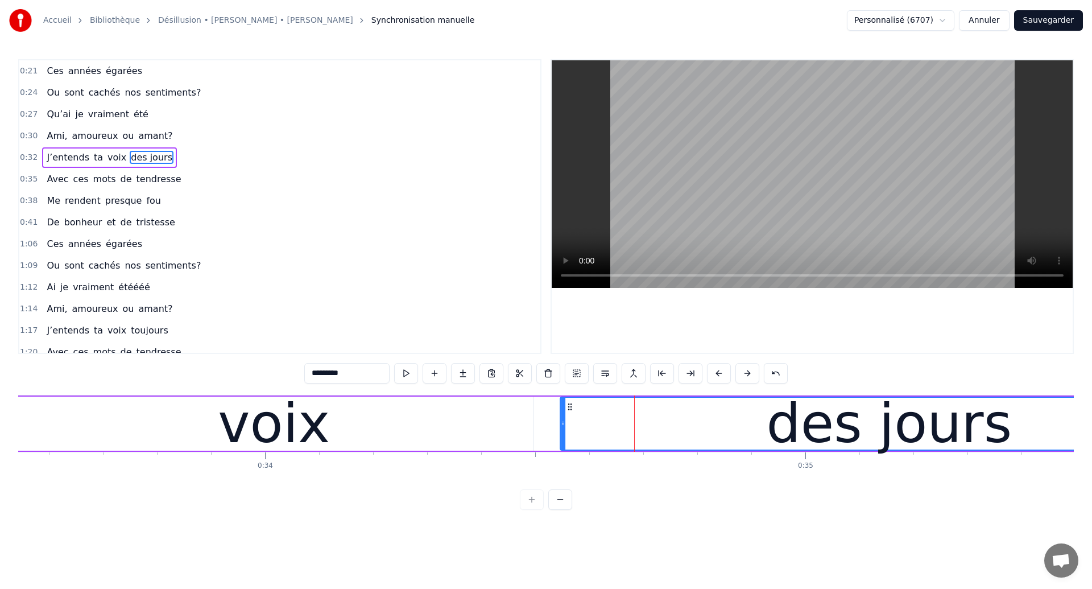
drag, startPoint x: 600, startPoint y: 406, endPoint x: 571, endPoint y: 417, distance: 31.2
click at [571, 417] on div "des jours" at bounding box center [889, 424] width 657 height 52
click at [176, 439] on div "voix" at bounding box center [274, 424] width 518 height 54
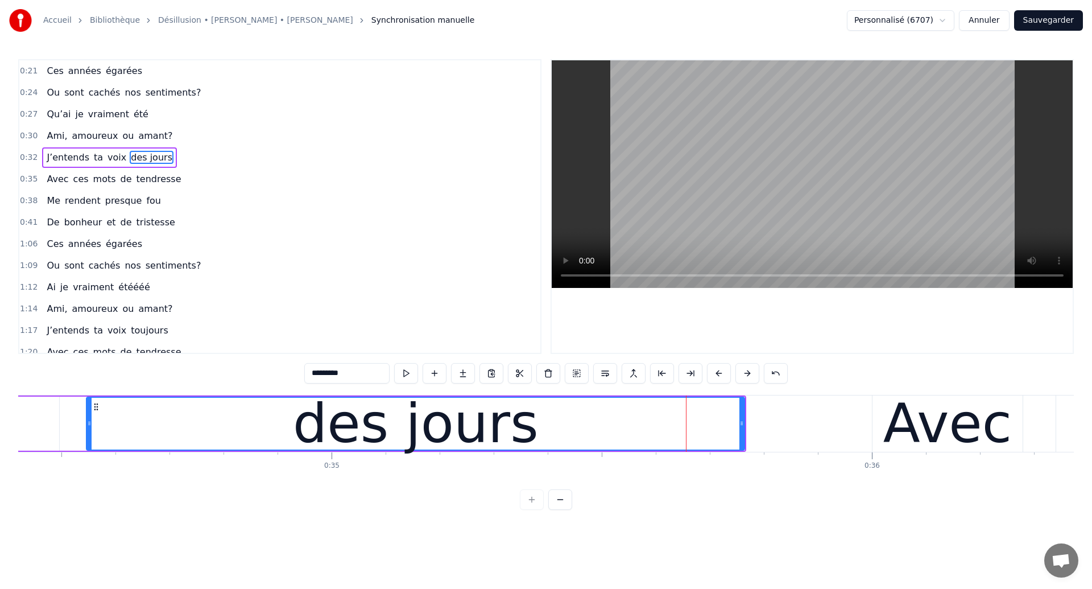
scroll to position [0, 18595]
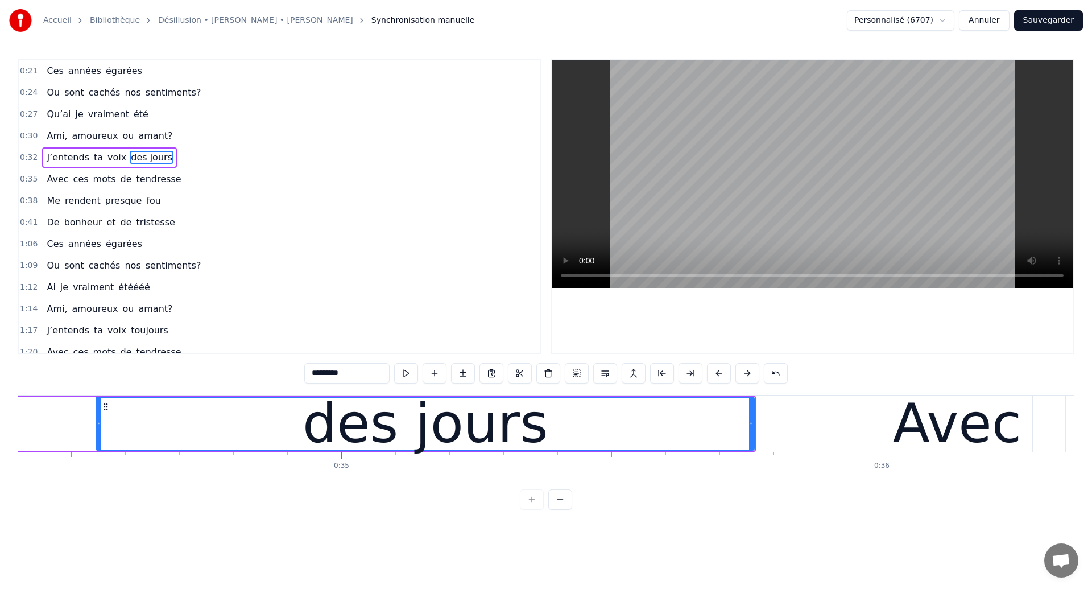
click at [102, 431] on div "des jours" at bounding box center [425, 424] width 657 height 52
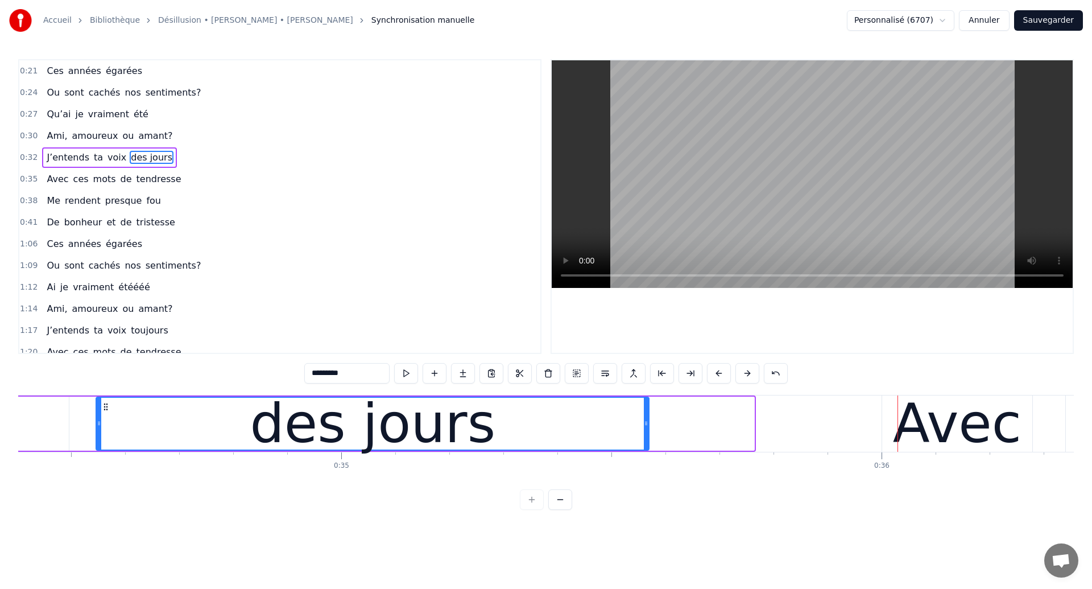
drag, startPoint x: 752, startPoint y: 427, endPoint x: 646, endPoint y: 436, distance: 105.7
click at [646, 436] on div at bounding box center [646, 424] width 5 height 52
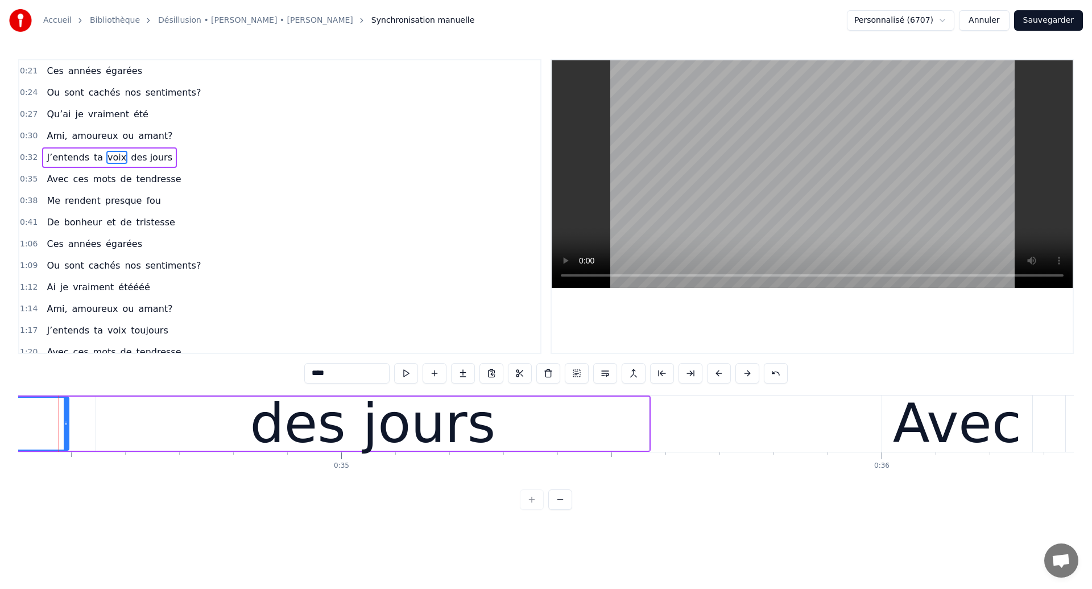
scroll to position [0, 18578]
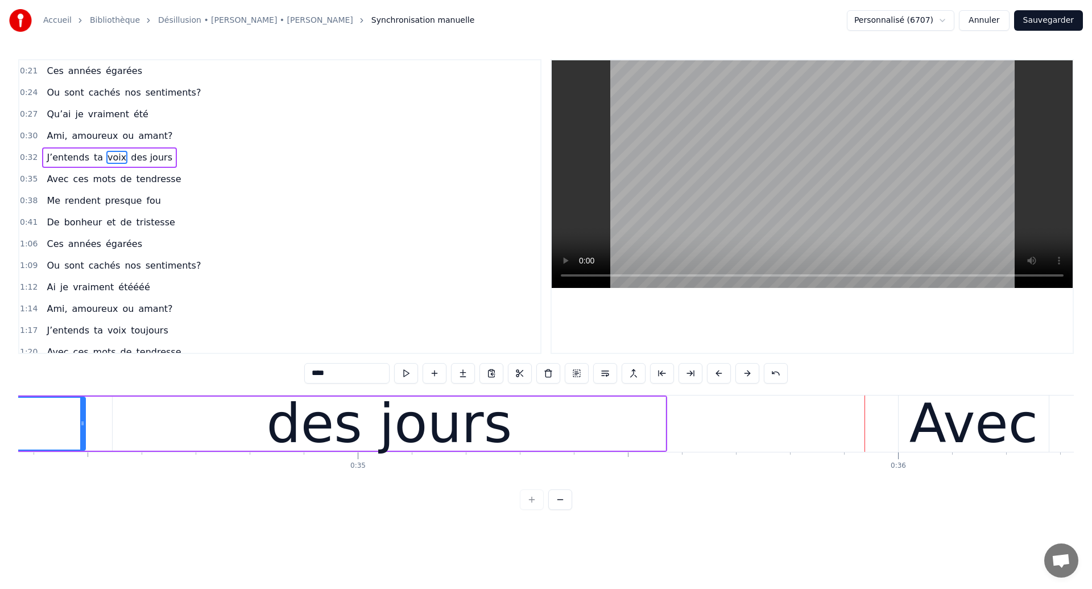
click at [125, 422] on div "des jours" at bounding box center [389, 424] width 553 height 54
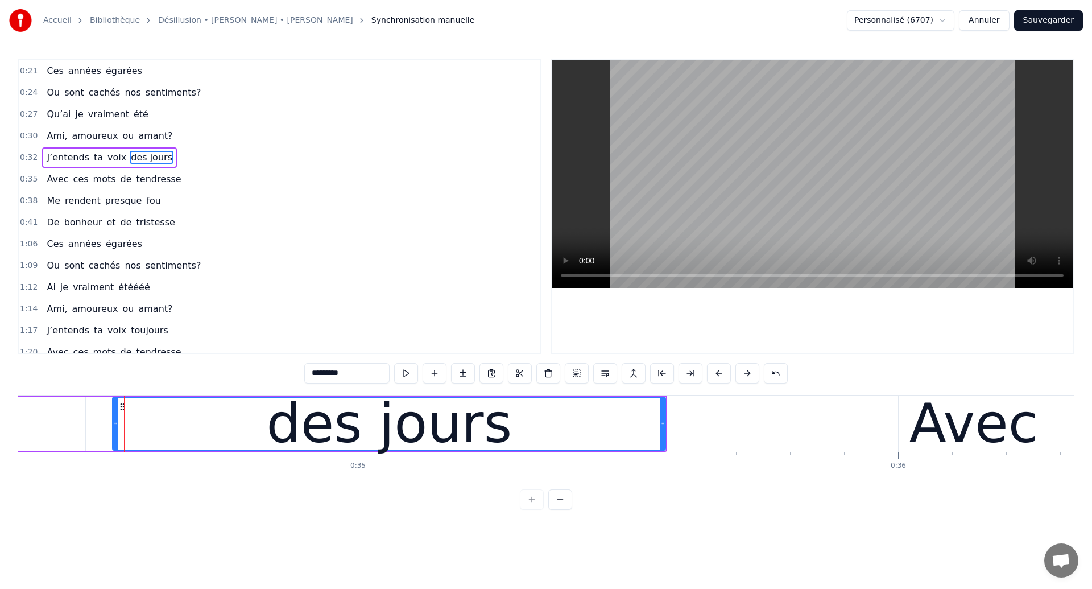
type input "****"
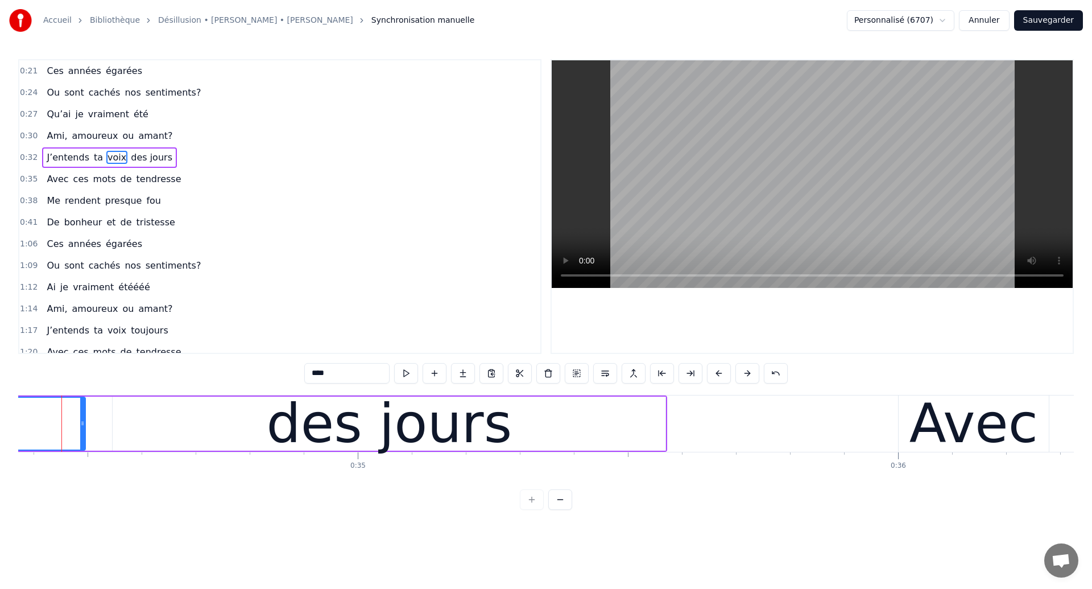
scroll to position [0, 18565]
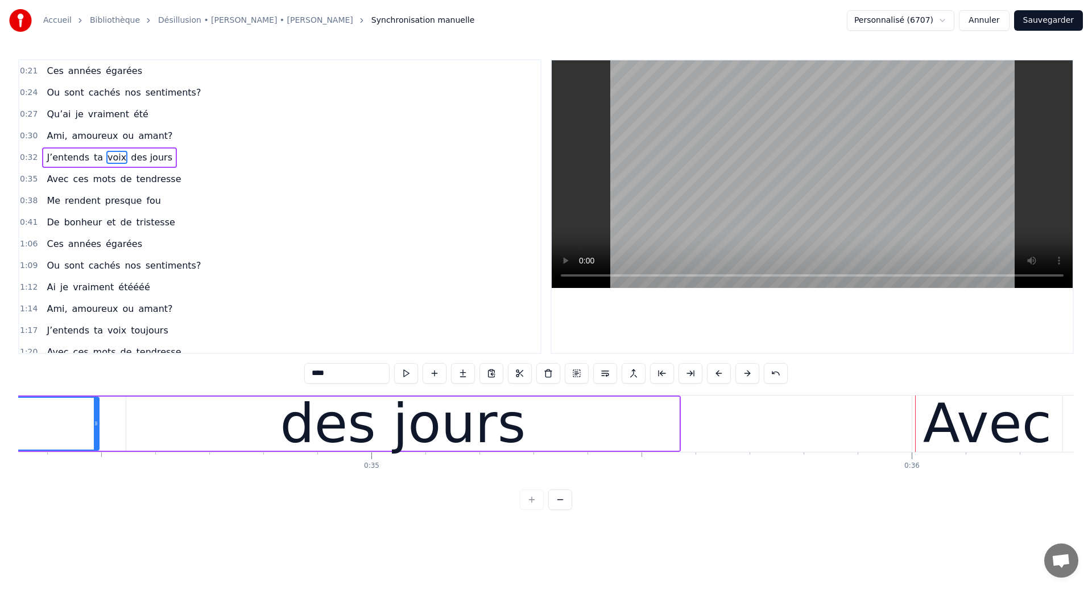
click at [672, 428] on div "des jours" at bounding box center [402, 424] width 553 height 54
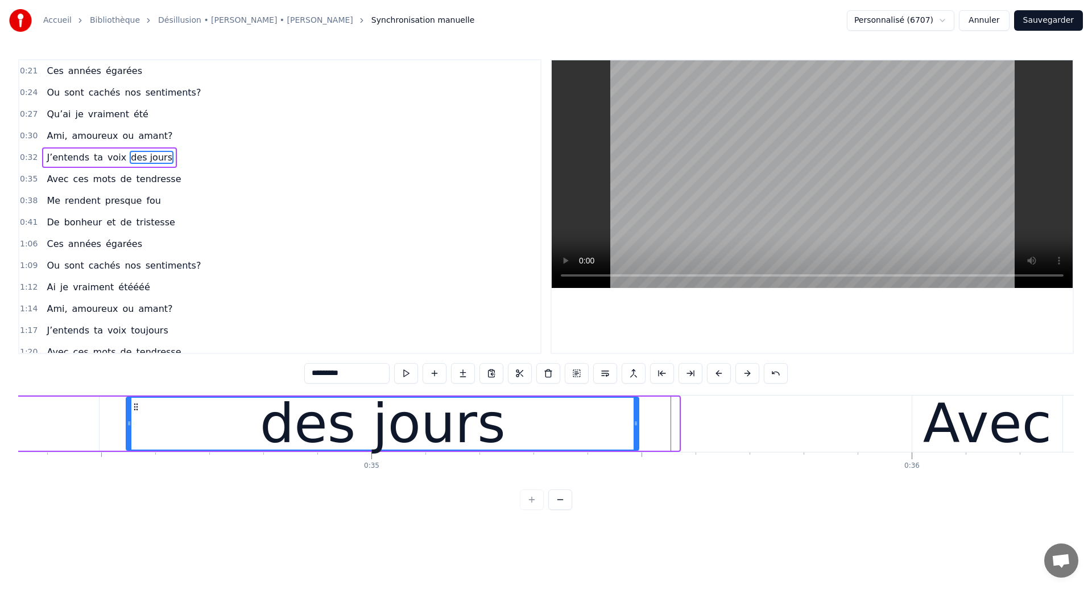
drag, startPoint x: 677, startPoint y: 428, endPoint x: 637, endPoint y: 434, distance: 40.9
click at [637, 434] on div at bounding box center [636, 424] width 5 height 52
type input "****"
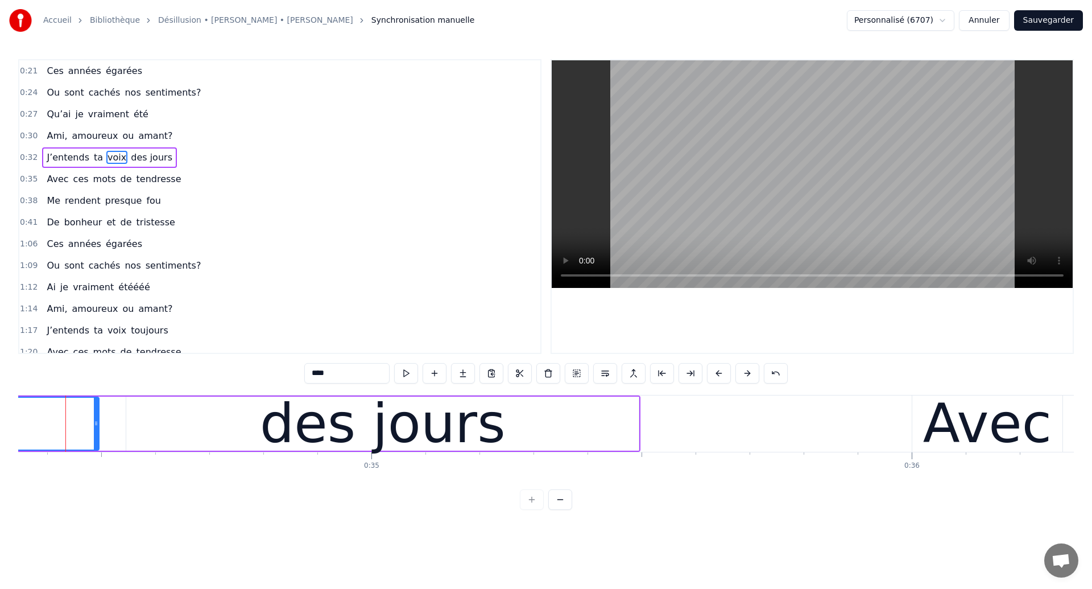
scroll to position [0, 18555]
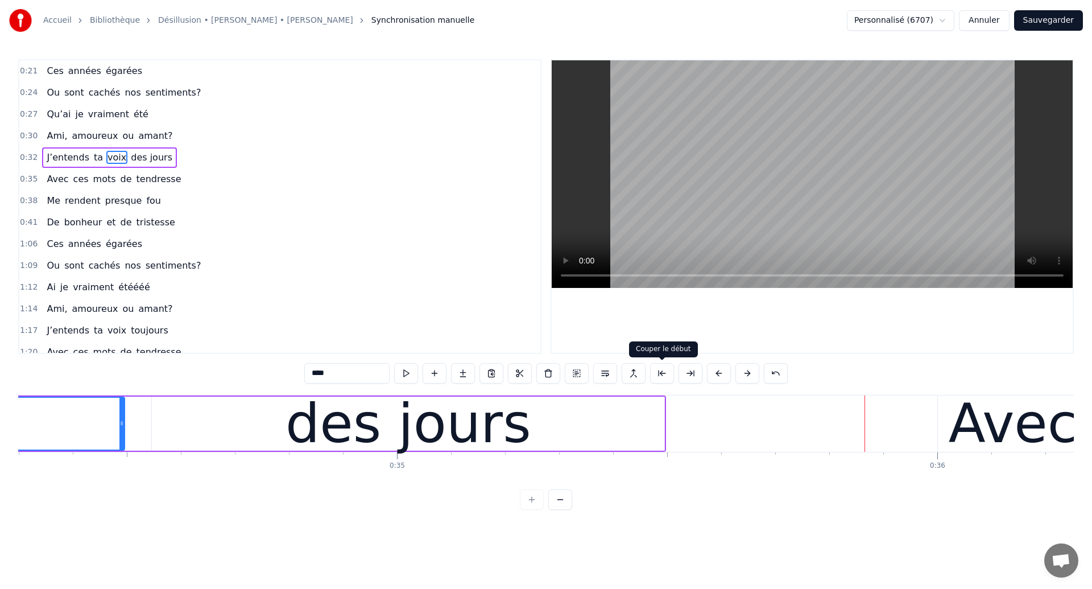
click at [632, 429] on div "des jours" at bounding box center [408, 424] width 513 height 54
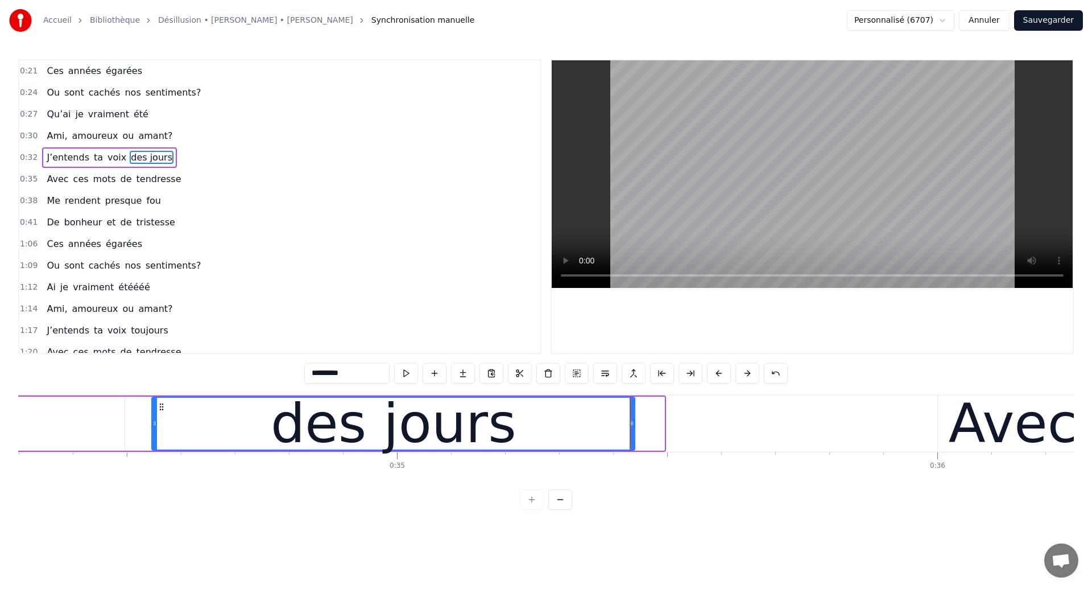
drag, startPoint x: 662, startPoint y: 427, endPoint x: 633, endPoint y: 431, distance: 29.9
click at [633, 431] on div at bounding box center [632, 424] width 5 height 52
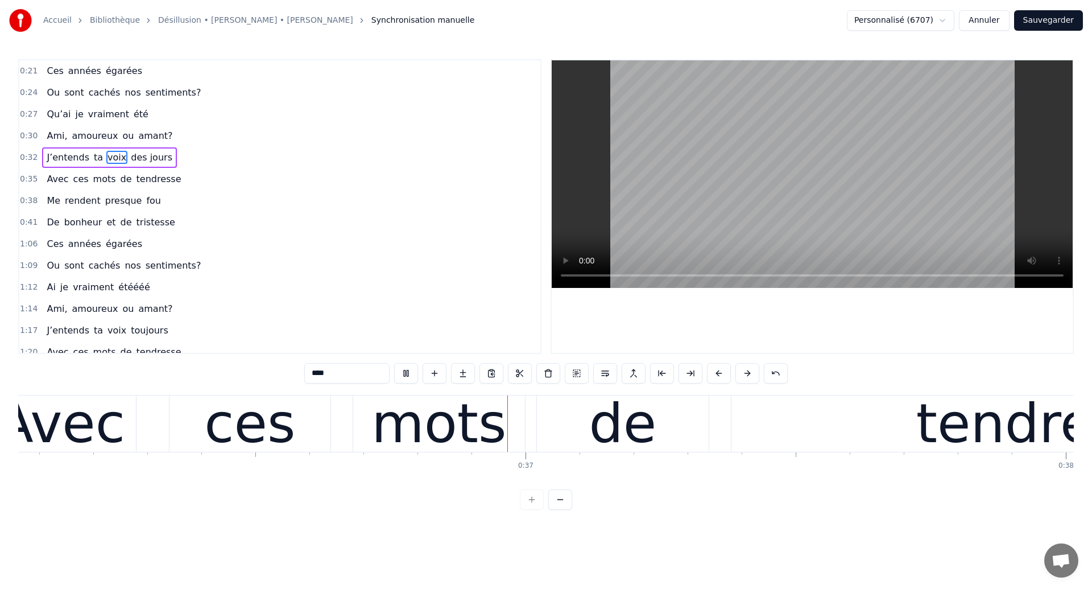
click at [262, 411] on div "ces" at bounding box center [250, 423] width 161 height 56
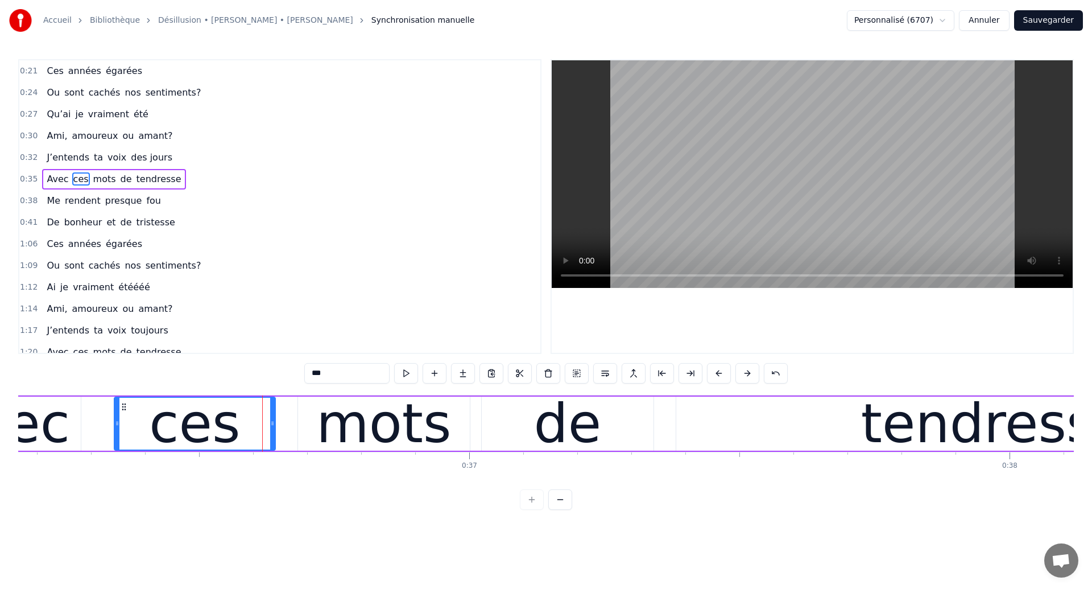
click at [50, 161] on span "J’entends" at bounding box center [68, 157] width 45 height 13
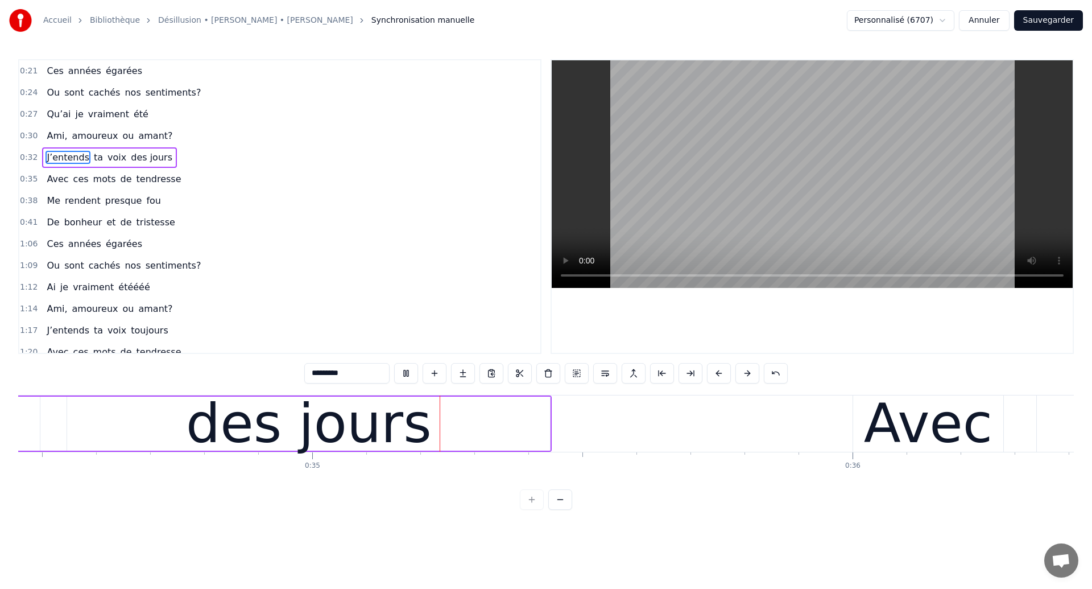
scroll to position [0, 18667]
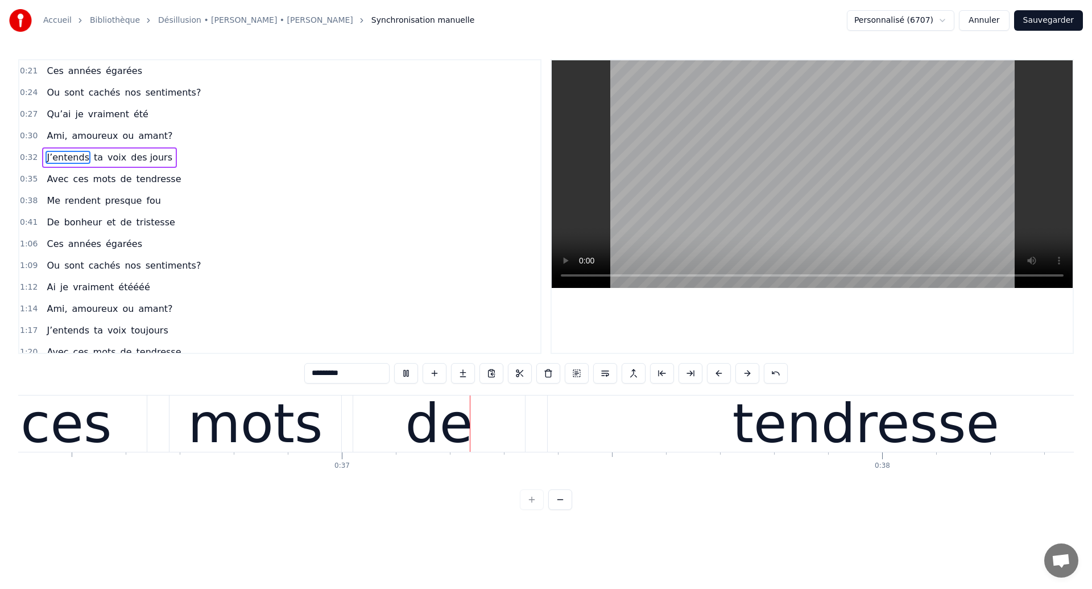
click at [390, 412] on div "de" at bounding box center [439, 423] width 172 height 56
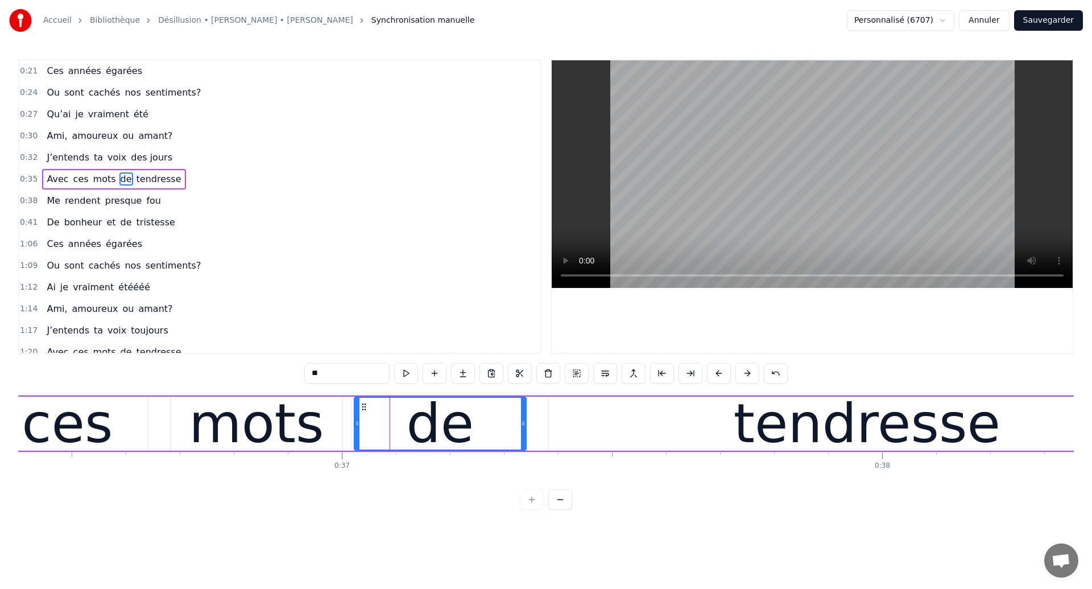
scroll to position [0, 19673]
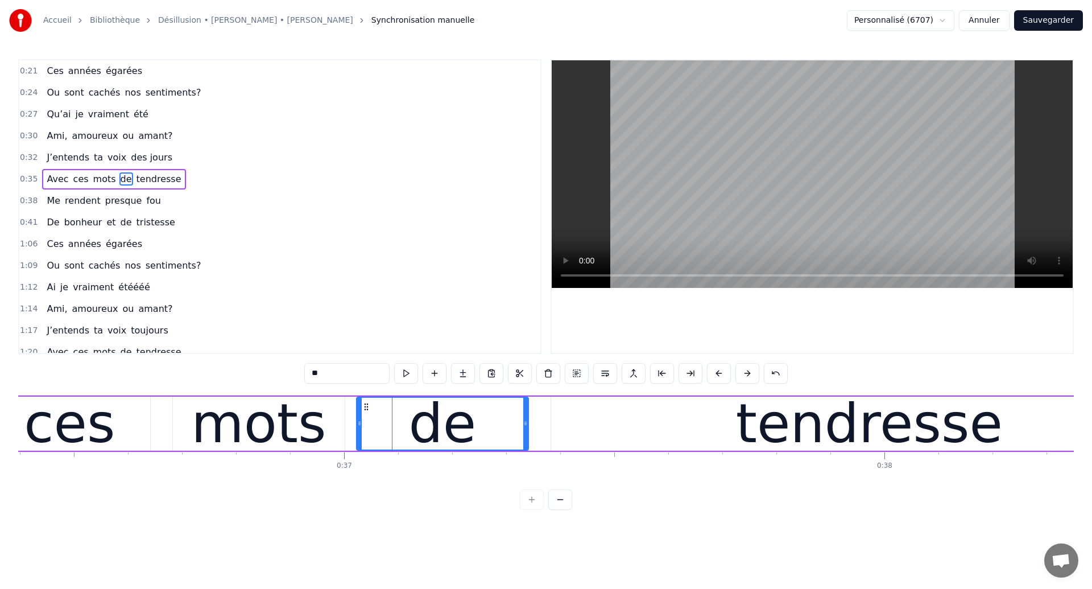
click at [130, 160] on span "des jours" at bounding box center [152, 157] width 44 height 13
type input "*********"
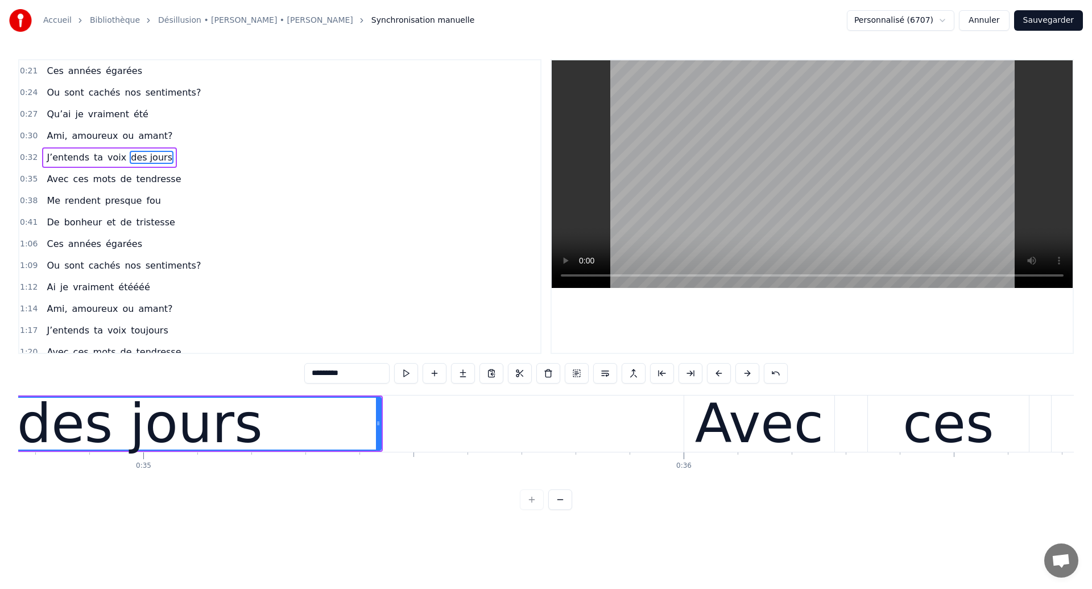
scroll to position [0, 18614]
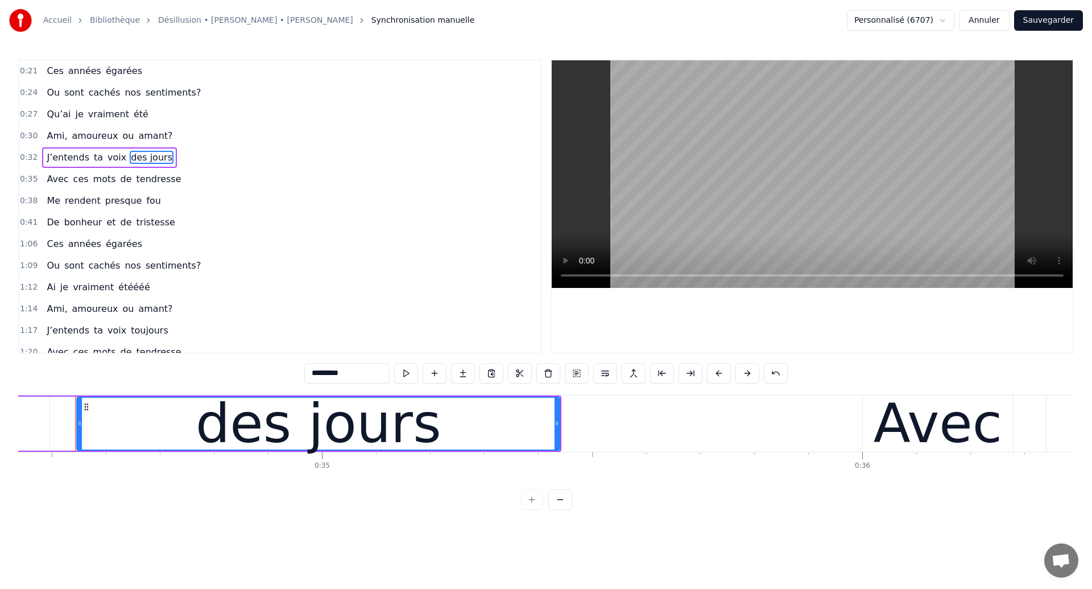
click at [245, 434] on div "des jours" at bounding box center [319, 423] width 246 height 81
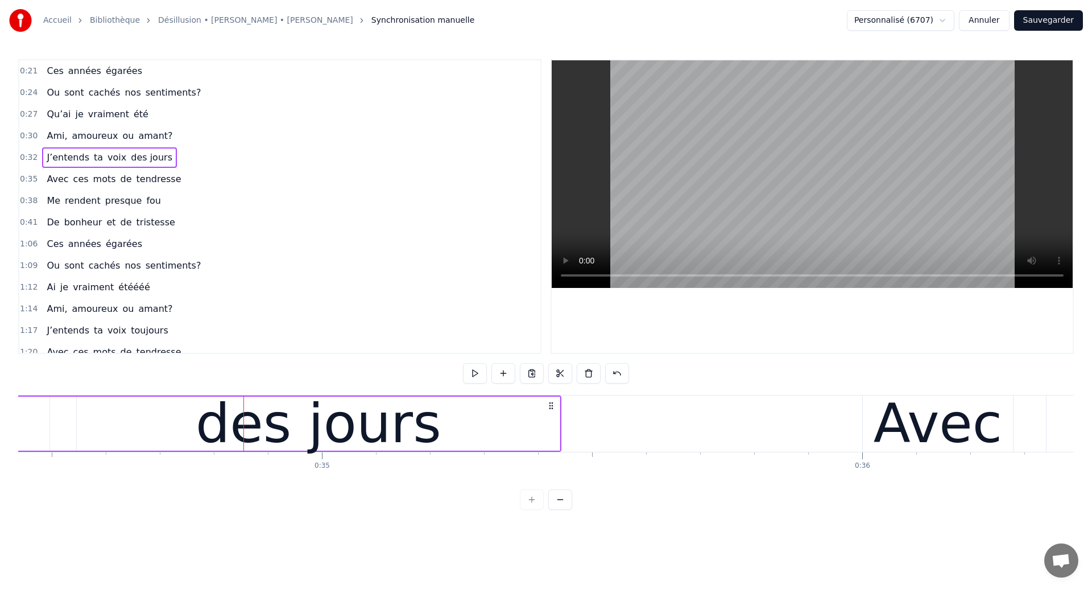
click at [206, 435] on div "des jours" at bounding box center [318, 424] width 483 height 54
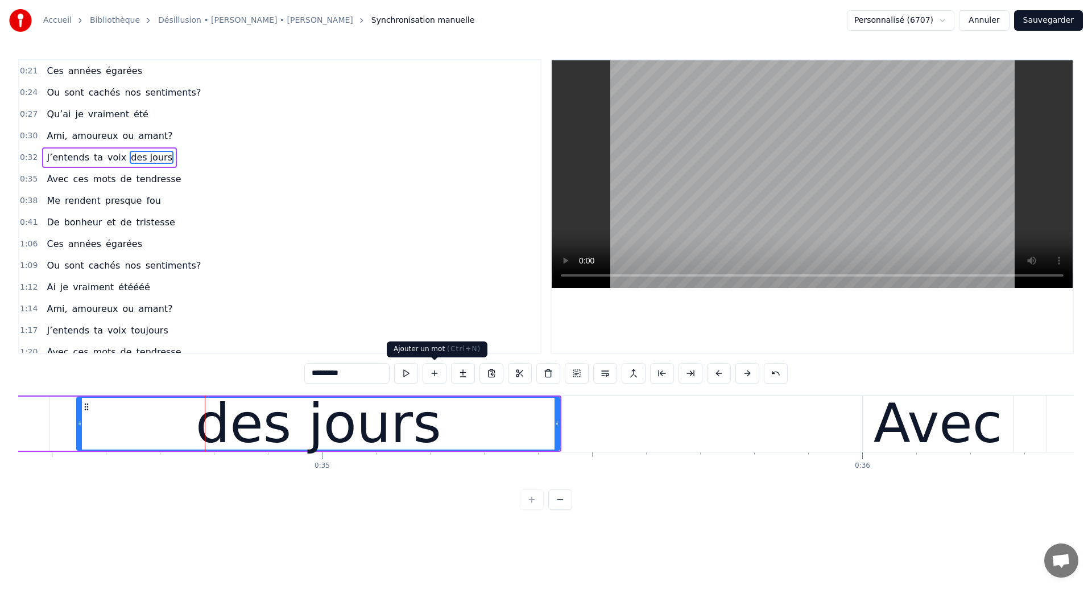
click at [435, 379] on button at bounding box center [435, 373] width 24 height 20
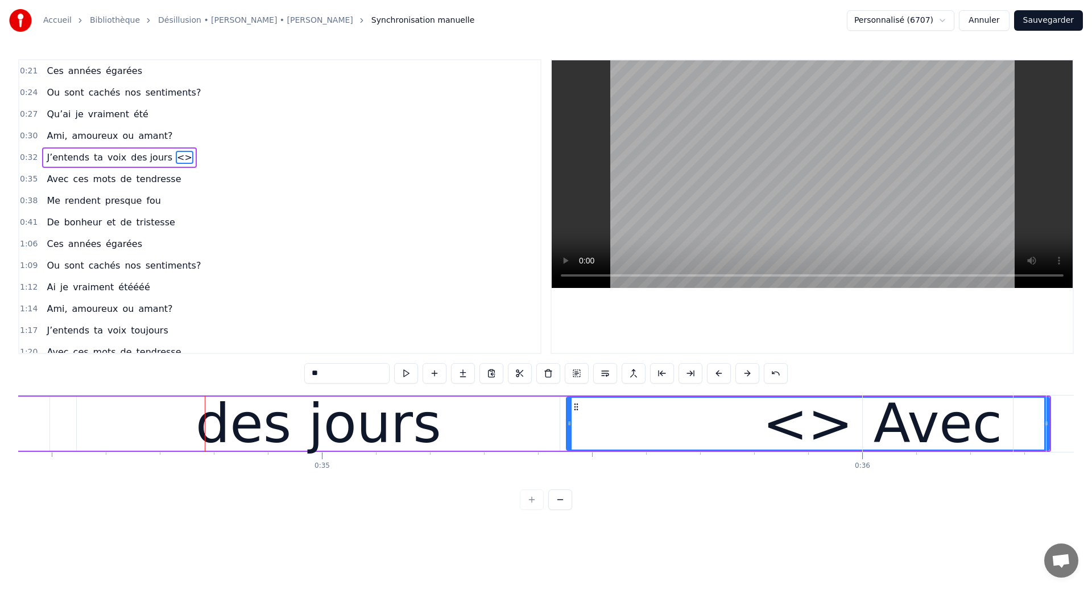
click at [146, 155] on span "des jours" at bounding box center [152, 157] width 44 height 13
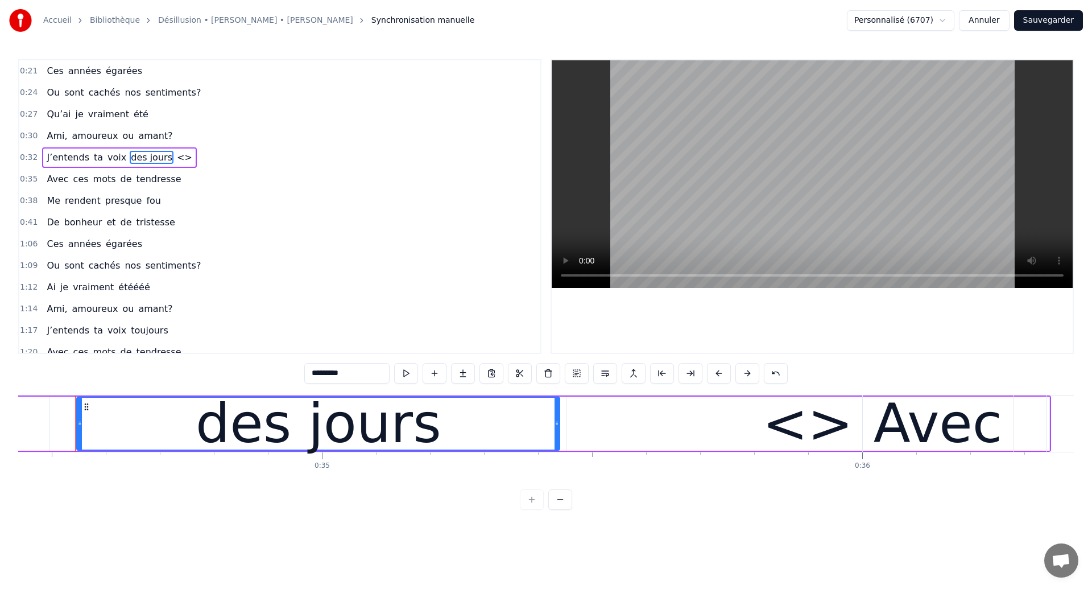
click at [429, 414] on div "des jours" at bounding box center [318, 424] width 482 height 52
click at [354, 373] on input "*********" at bounding box center [346, 373] width 85 height 20
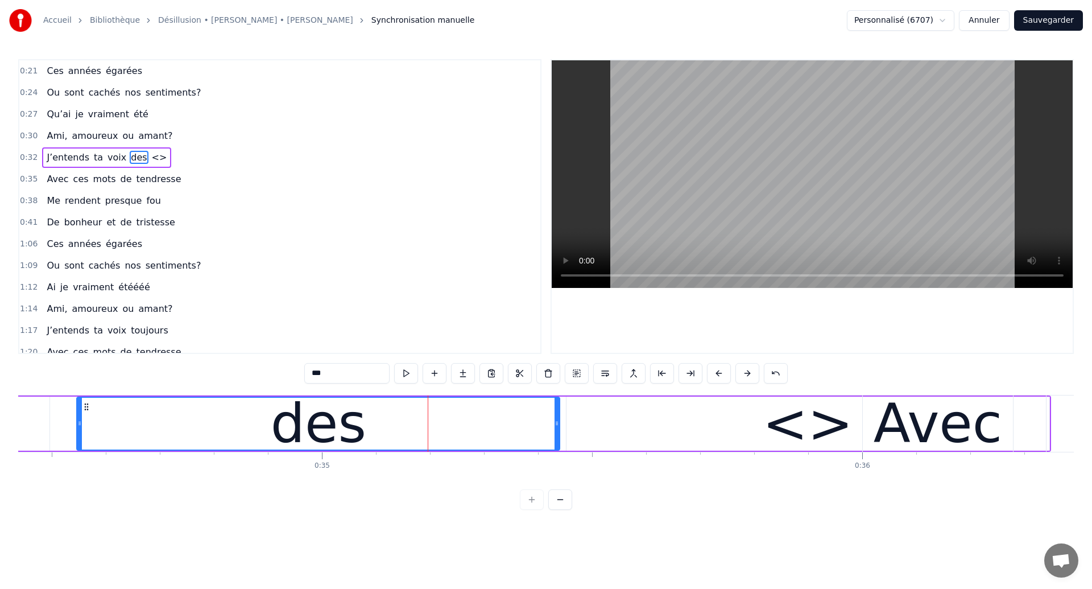
click at [712, 422] on div "<>" at bounding box center [808, 424] width 483 height 54
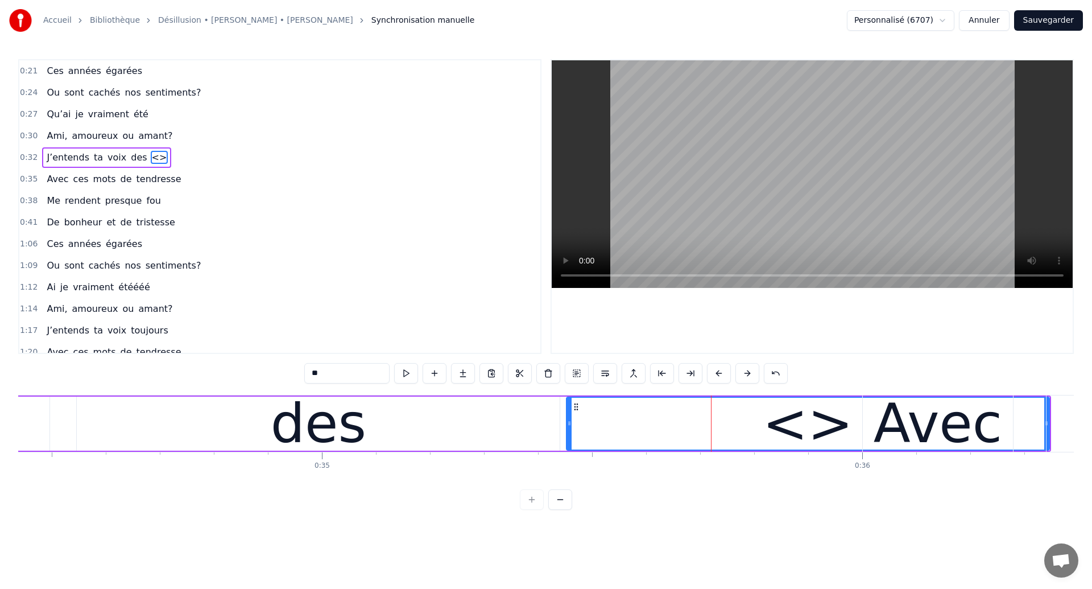
drag, startPoint x: 360, startPoint y: 368, endPoint x: 290, endPoint y: 379, distance: 70.3
click at [290, 379] on div "0:21 Ces années égarées 0:24 Ou sont cachés nos sentiments? 0:27 Qu’ai je vraim…" at bounding box center [546, 284] width 1056 height 451
drag, startPoint x: 335, startPoint y: 370, endPoint x: 303, endPoint y: 370, distance: 32.4
click at [303, 370] on div "0:21 Ces années égarées 0:24 Ou sont cachés nos sentiments? 0:27 Qu’ai je vraim…" at bounding box center [546, 284] width 1056 height 451
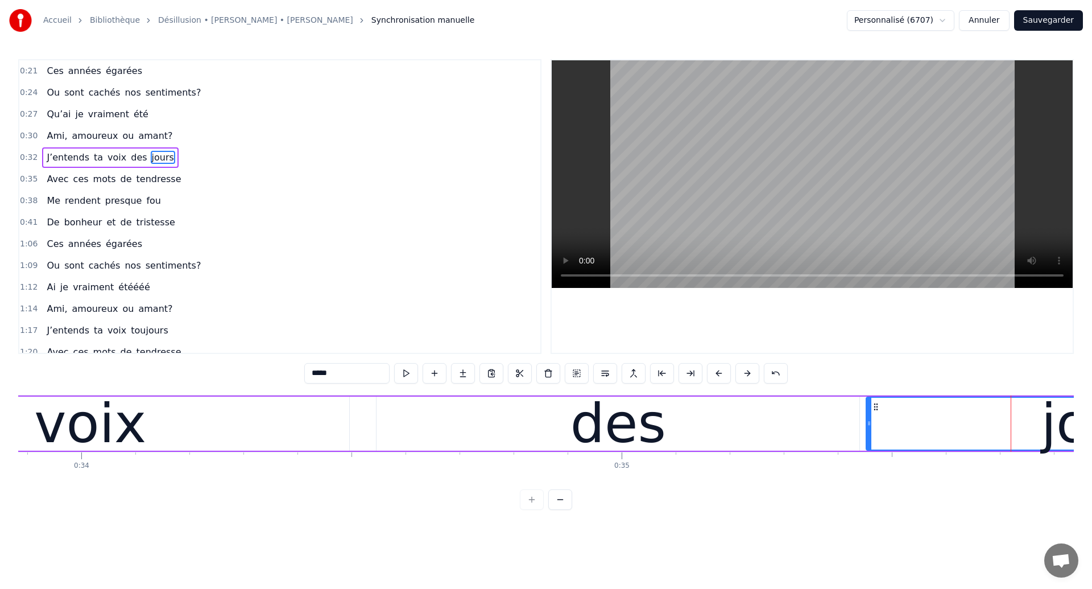
click at [64, 445] on div "voix" at bounding box center [90, 423] width 112 height 81
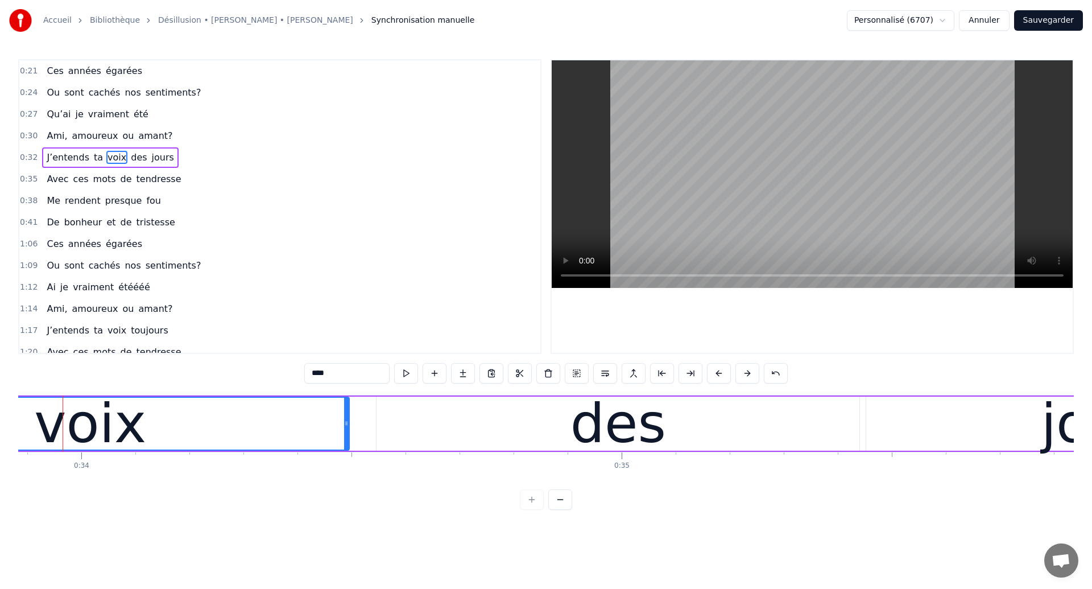
scroll to position [0, 18302]
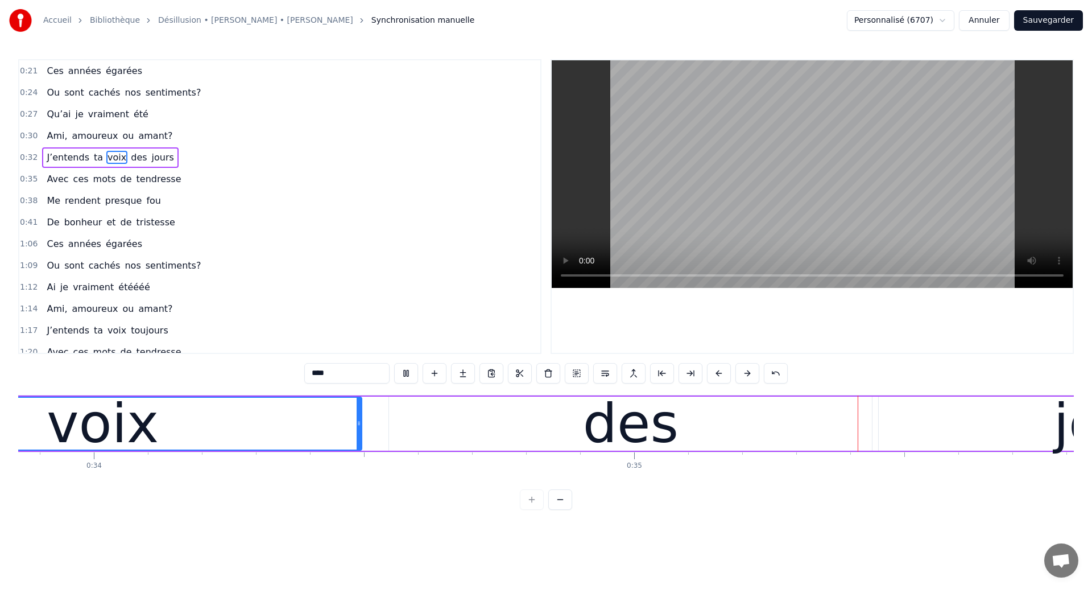
click at [306, 415] on div "voix" at bounding box center [103, 424] width 517 height 52
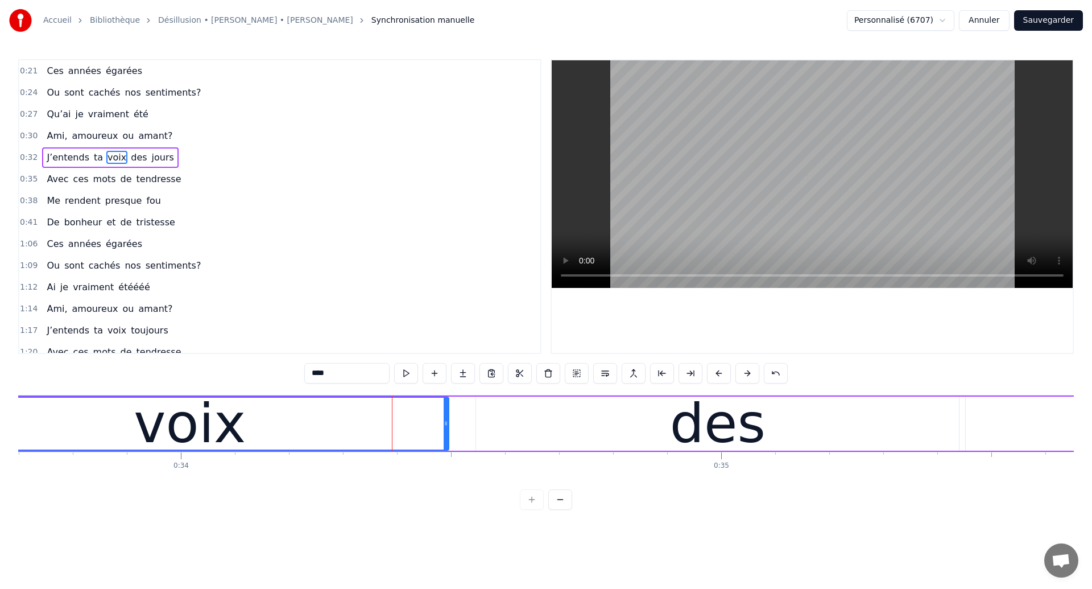
scroll to position [0, 18124]
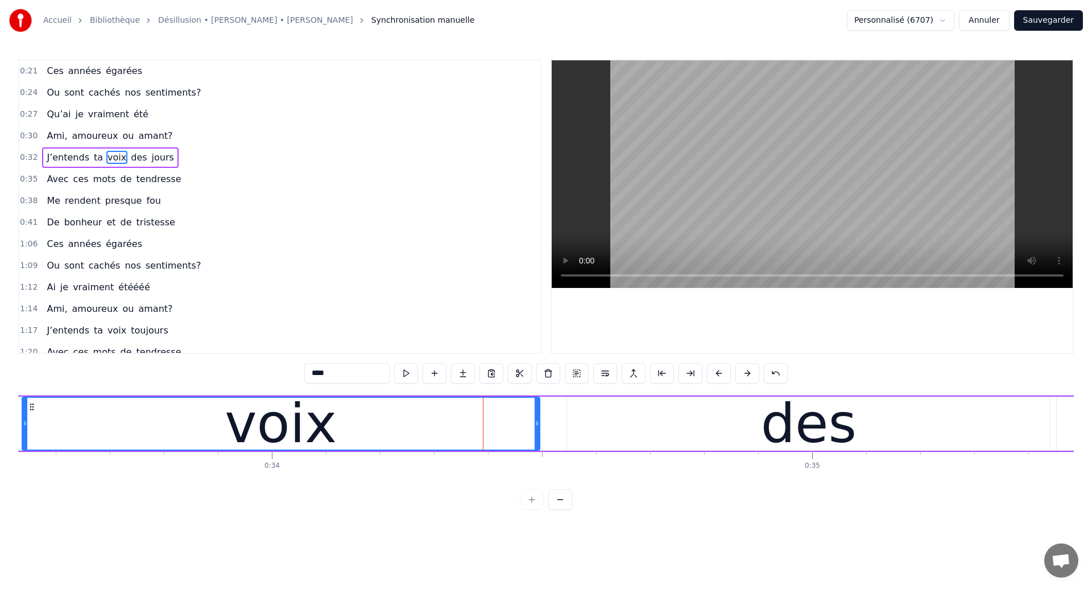
click at [156, 421] on div "voix" at bounding box center [281, 424] width 517 height 52
drag, startPoint x: 538, startPoint y: 431, endPoint x: 529, endPoint y: 433, distance: 9.4
click at [529, 433] on div at bounding box center [528, 424] width 5 height 52
click at [617, 431] on div "des" at bounding box center [808, 424] width 483 height 54
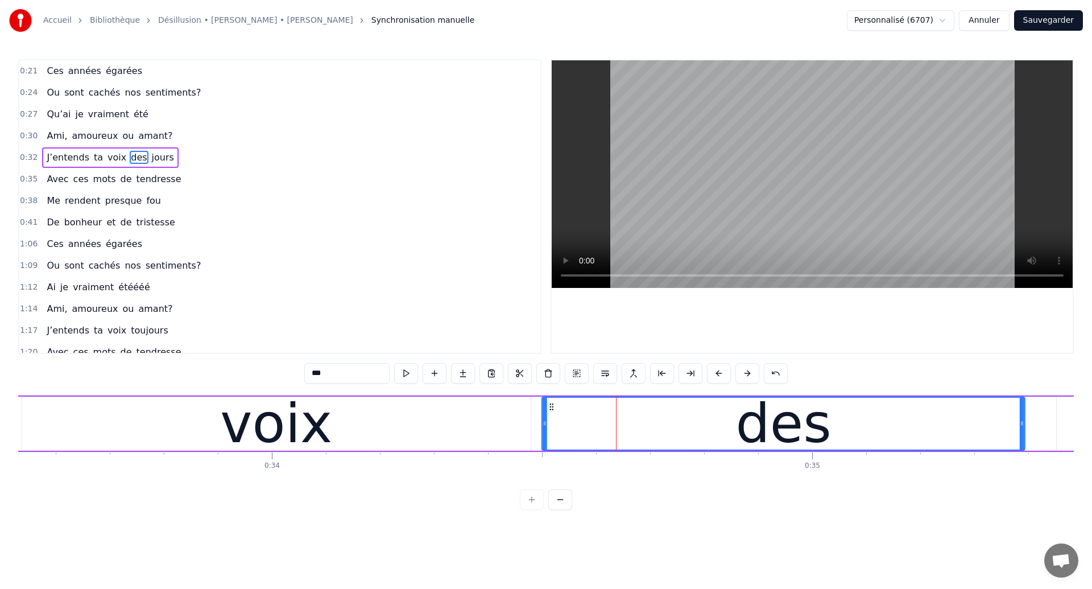
drag, startPoint x: 581, startPoint y: 407, endPoint x: 556, endPoint y: 420, distance: 28.0
click at [556, 420] on div "des" at bounding box center [784, 424] width 482 height 52
click at [551, 407] on icon at bounding box center [550, 406] width 9 height 9
click at [514, 424] on div "voix" at bounding box center [276, 424] width 509 height 54
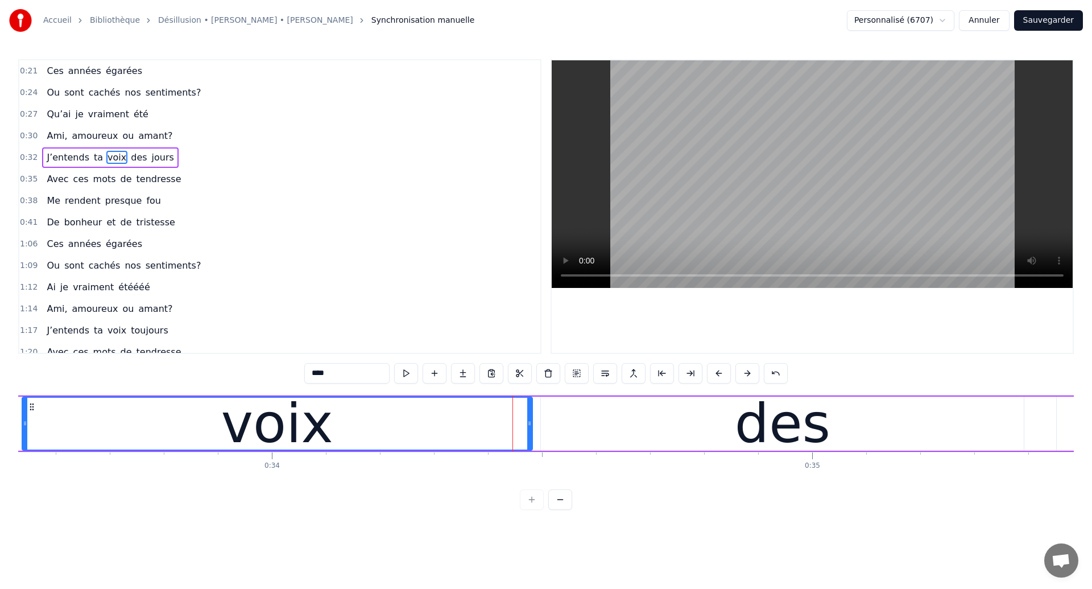
click at [530, 427] on icon at bounding box center [529, 423] width 5 height 9
click at [455, 416] on div "voix" at bounding box center [277, 424] width 509 height 52
click at [577, 410] on div "des" at bounding box center [782, 424] width 483 height 54
type input "***"
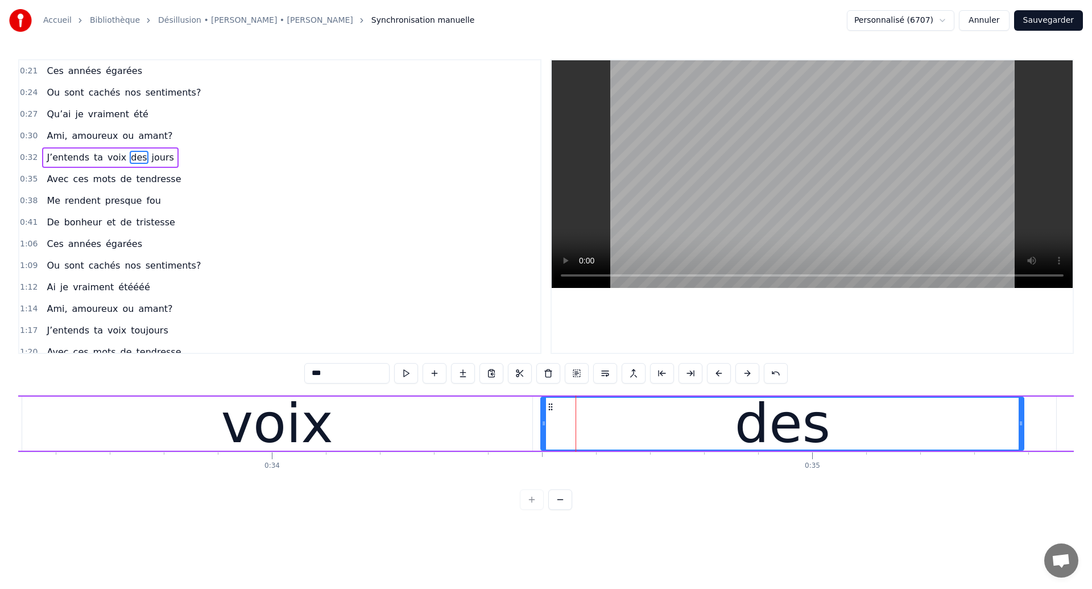
click at [808, 423] on div "des" at bounding box center [783, 423] width 96 height 81
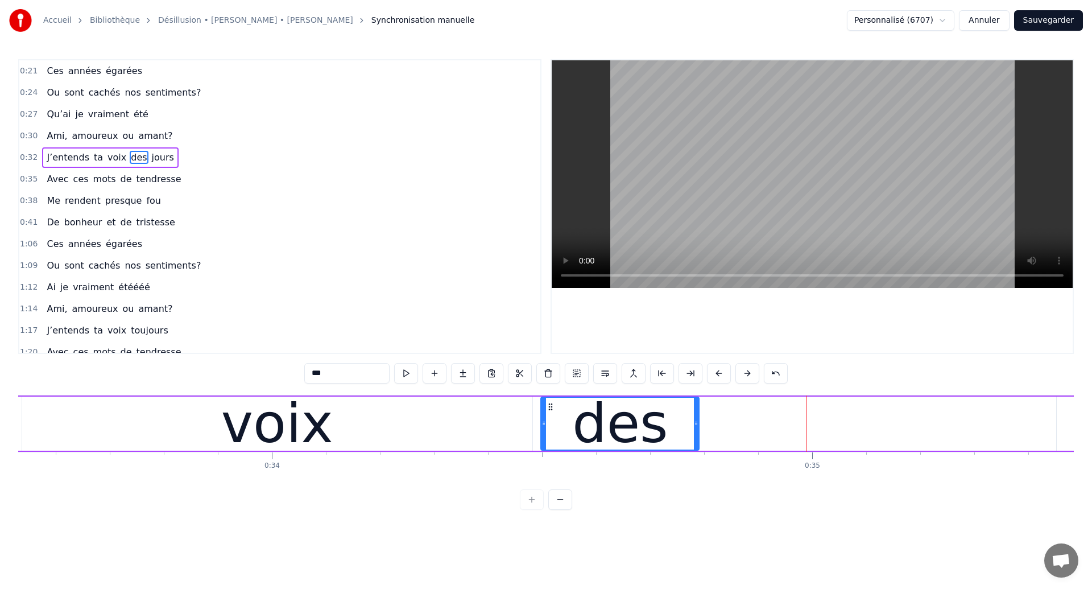
drag, startPoint x: 1022, startPoint y: 427, endPoint x: 685, endPoint y: 472, distance: 339.8
click at [685, 472] on div "Ces années égarées Ou sont cachés nos sentiments? Qu’ai je vraiment été Ami, am…" at bounding box center [546, 437] width 1056 height 85
click at [819, 418] on div "J’entends ta voix des jours" at bounding box center [598, 423] width 1887 height 56
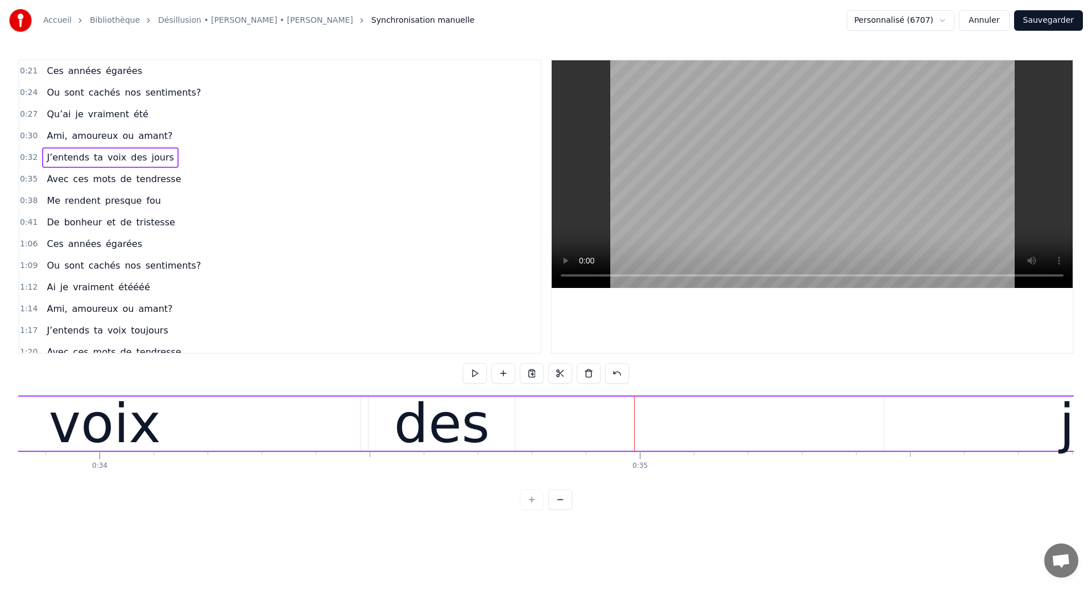
scroll to position [0, 18308]
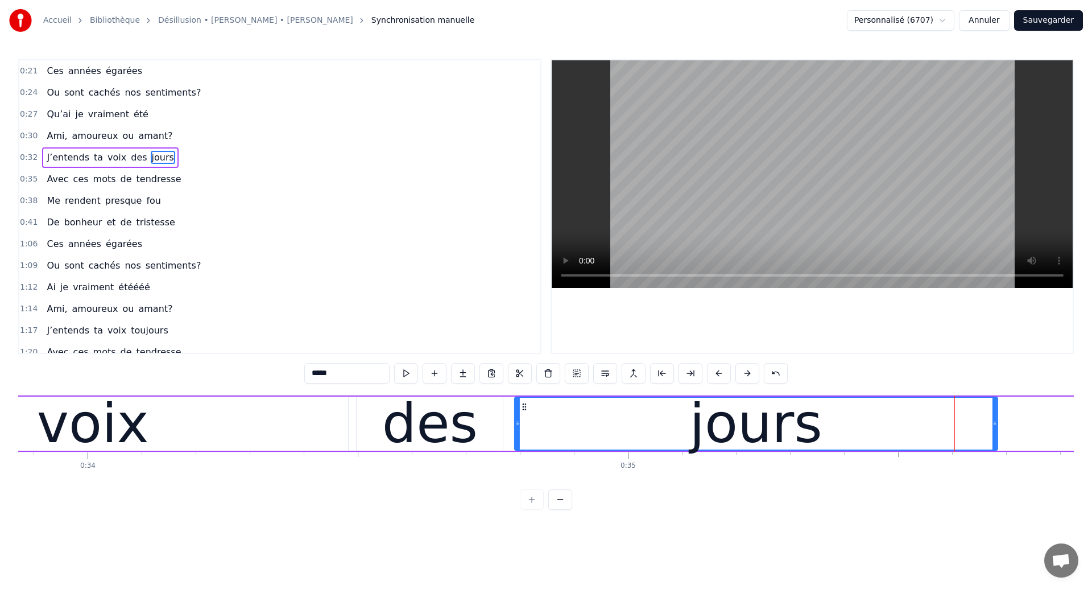
drag, startPoint x: 880, startPoint y: 407, endPoint x: 522, endPoint y: 488, distance: 367.3
click at [522, 488] on div "0:21 Ces années égarées 0:24 Ou sont cachés nos sentiments? 0:27 Qu’ai je vraim…" at bounding box center [546, 284] width 1056 height 451
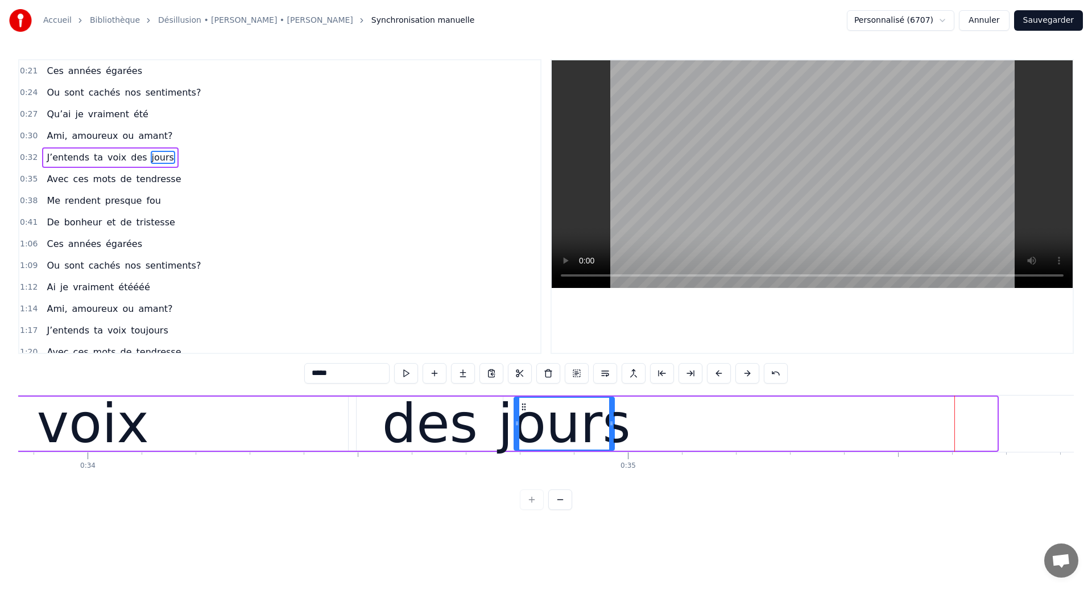
drag, startPoint x: 995, startPoint y: 426, endPoint x: 612, endPoint y: 458, distance: 384.3
click at [612, 449] on div "jours" at bounding box center [564, 424] width 99 height 52
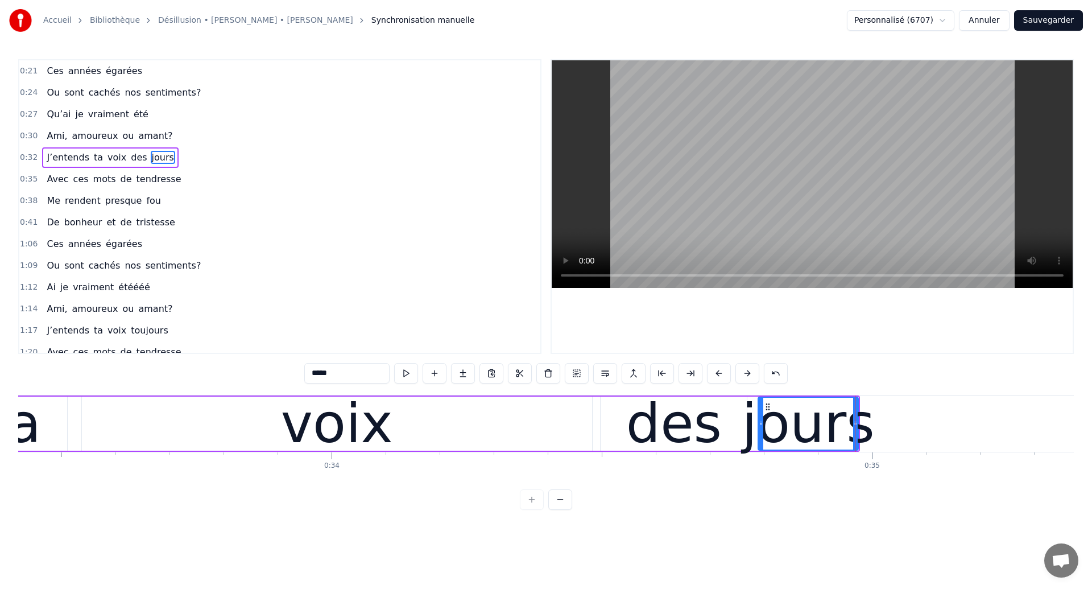
scroll to position [0, 18051]
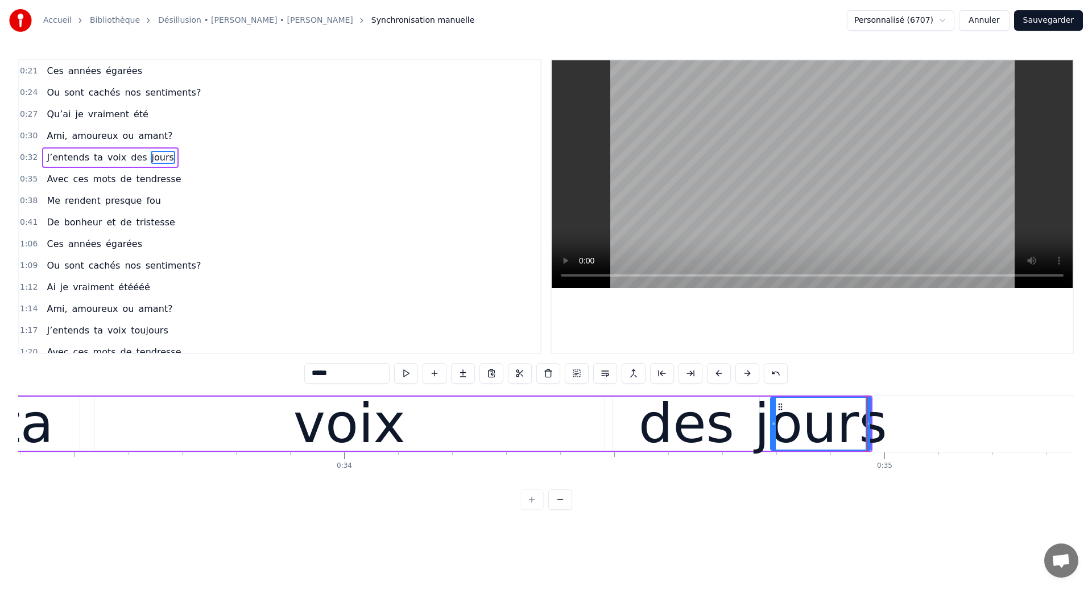
click at [353, 430] on div "voix" at bounding box center [350, 423] width 112 height 81
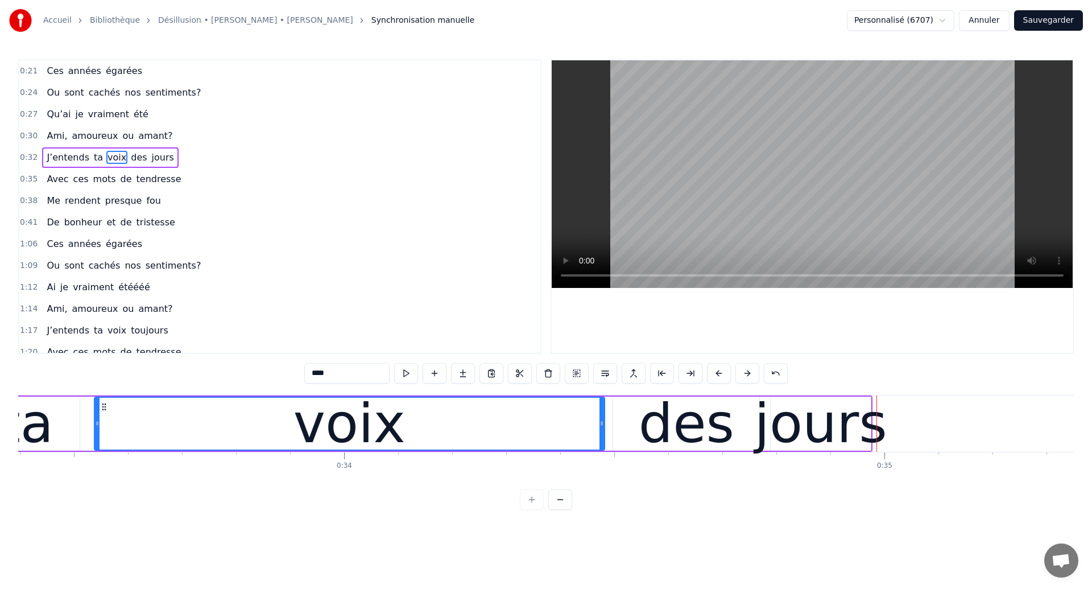
click at [172, 418] on div "voix" at bounding box center [349, 424] width 509 height 52
click at [160, 438] on div "voix" at bounding box center [349, 424] width 509 height 52
drag, startPoint x: 601, startPoint y: 427, endPoint x: 574, endPoint y: 439, distance: 30.3
click at [574, 439] on div at bounding box center [574, 424] width 5 height 52
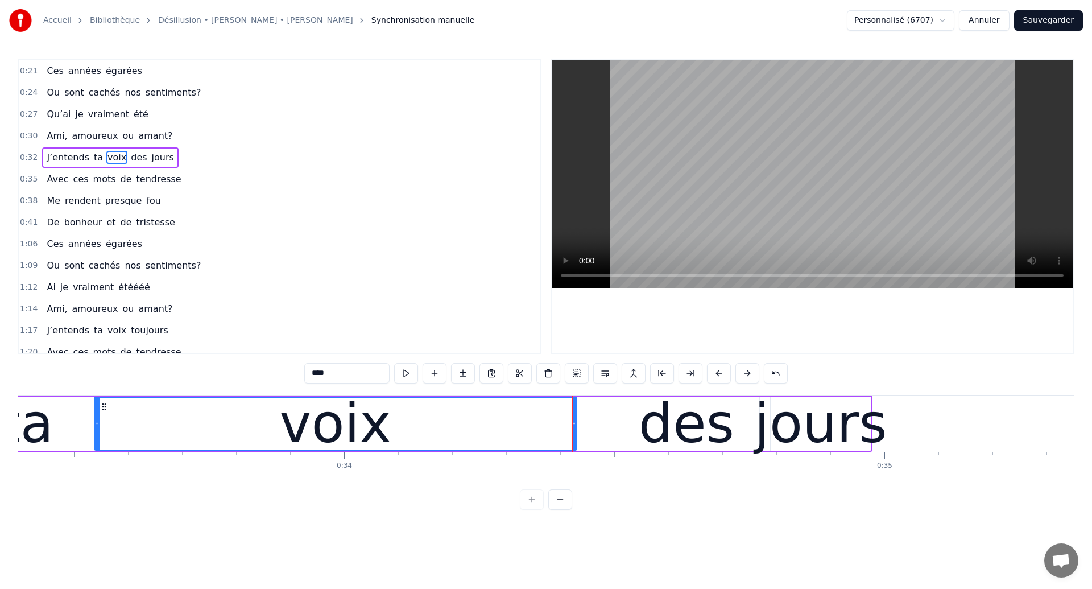
click at [645, 438] on div "des" at bounding box center [687, 423] width 96 height 81
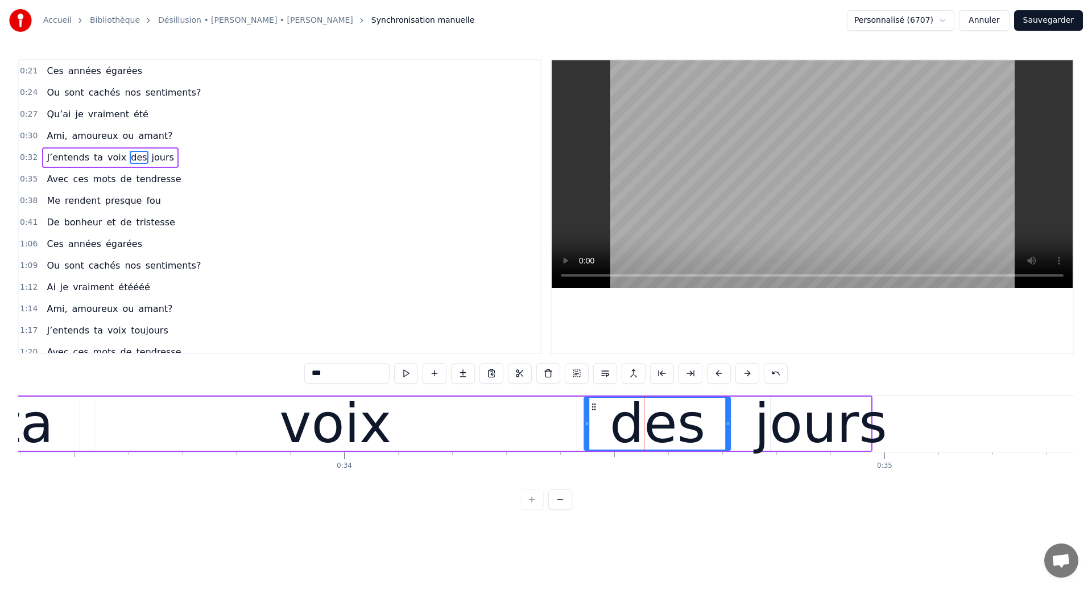
drag, startPoint x: 622, startPoint y: 404, endPoint x: 594, endPoint y: 415, distance: 30.6
click at [594, 415] on div "des" at bounding box center [657, 424] width 145 height 52
click at [593, 405] on icon at bounding box center [593, 406] width 9 height 9
click at [260, 409] on div "voix" at bounding box center [335, 424] width 482 height 54
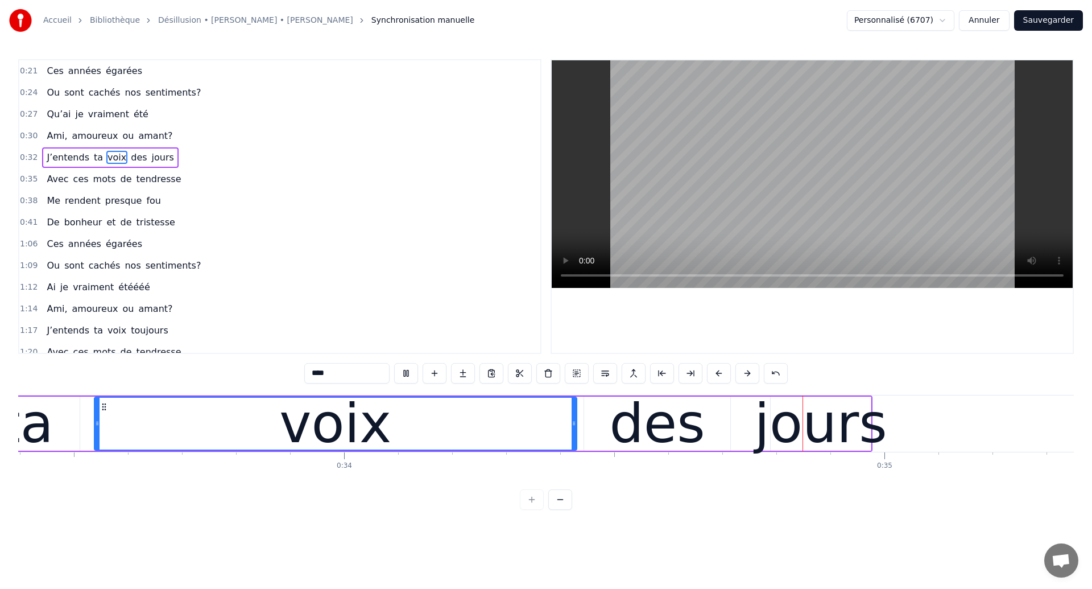
click at [619, 442] on div "des" at bounding box center [658, 423] width 96 height 81
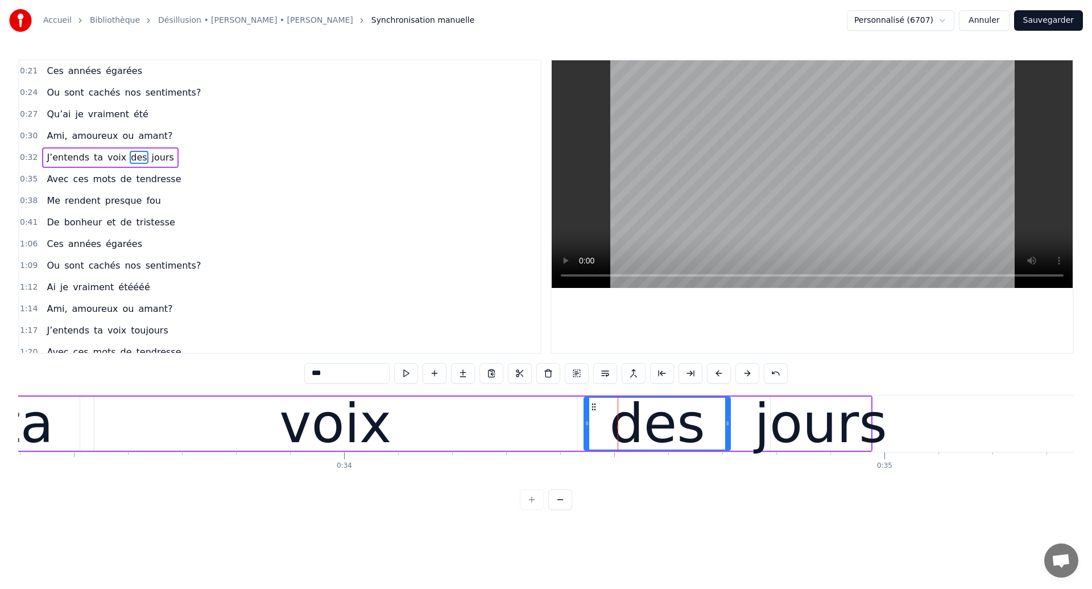
click at [110, 427] on div "voix" at bounding box center [335, 424] width 482 height 54
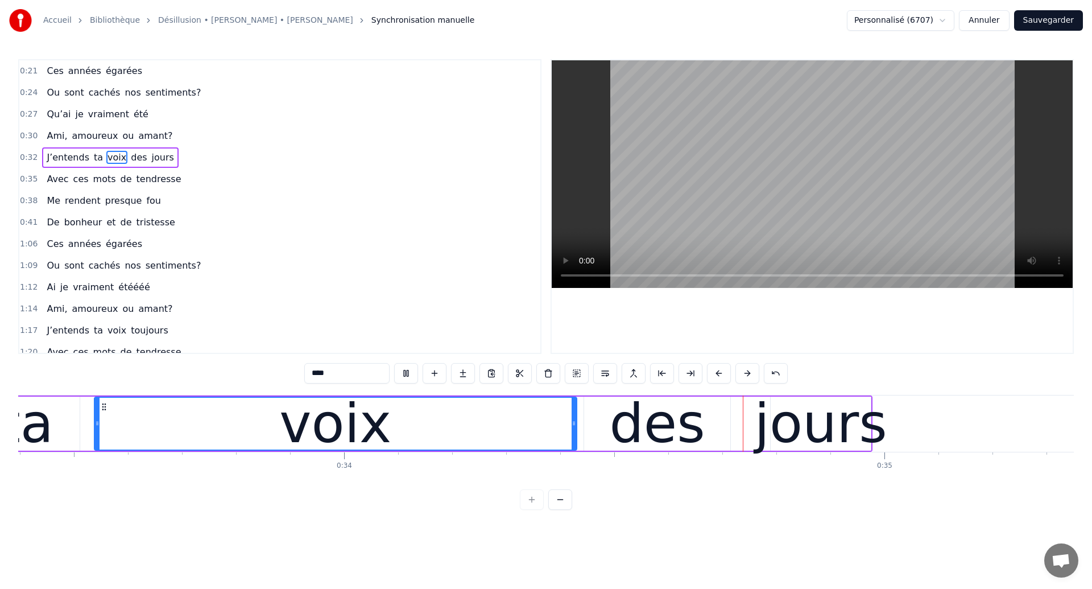
click at [665, 436] on div "des" at bounding box center [658, 423] width 96 height 81
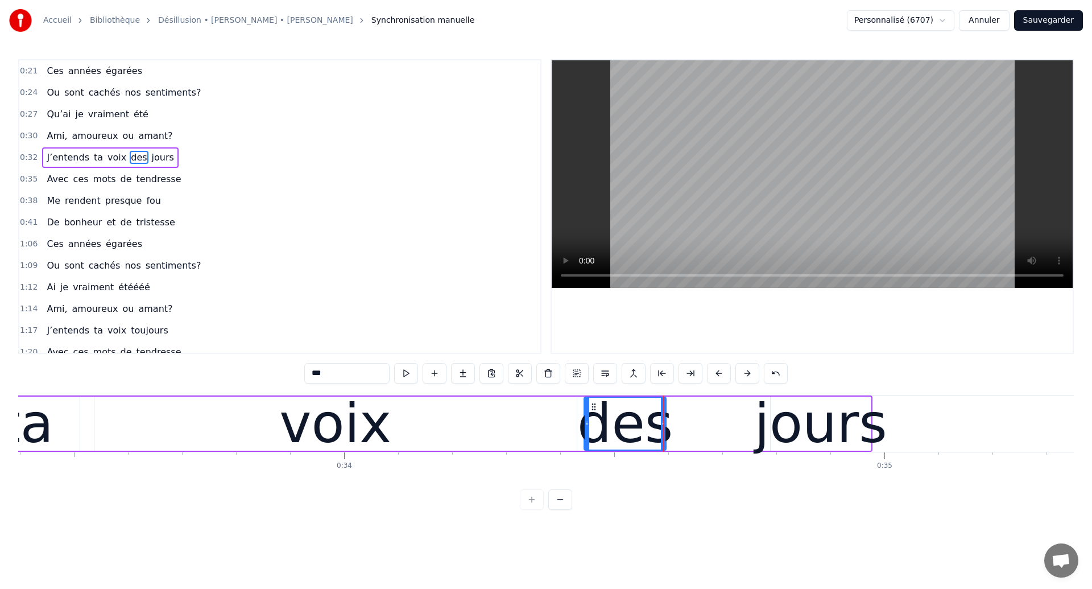
drag, startPoint x: 728, startPoint y: 428, endPoint x: 664, endPoint y: 451, distance: 68.2
click at [664, 449] on div "des" at bounding box center [625, 424] width 81 height 52
click at [824, 423] on div "jours" at bounding box center [821, 423] width 133 height 81
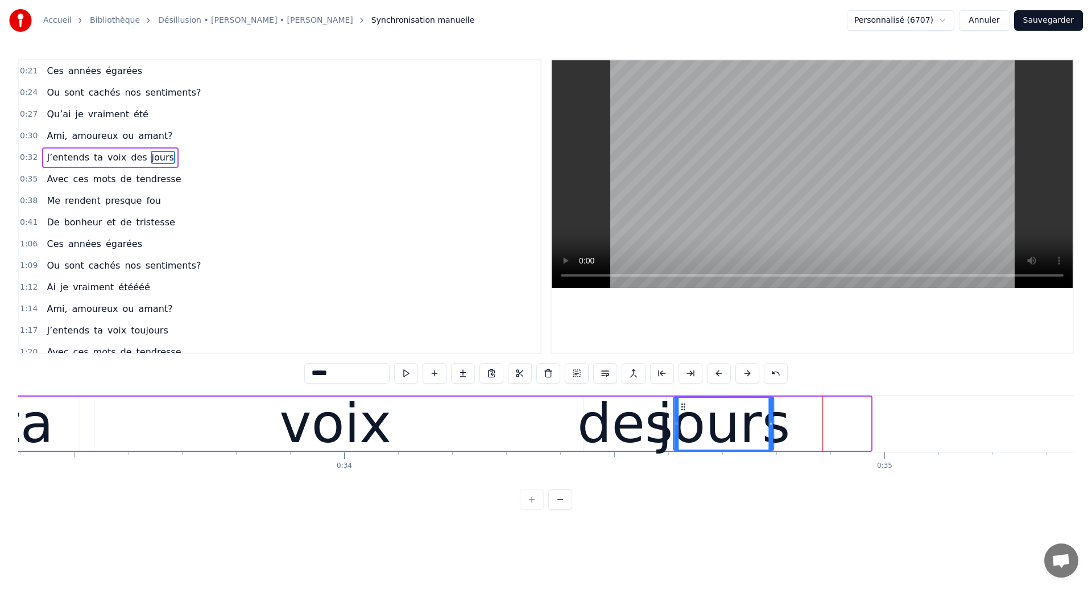
drag, startPoint x: 782, startPoint y: 406, endPoint x: 684, endPoint y: 435, distance: 101.5
click at [684, 435] on div "jours" at bounding box center [723, 424] width 99 height 52
click at [43, 406] on div "ta" at bounding box center [26, 423] width 54 height 81
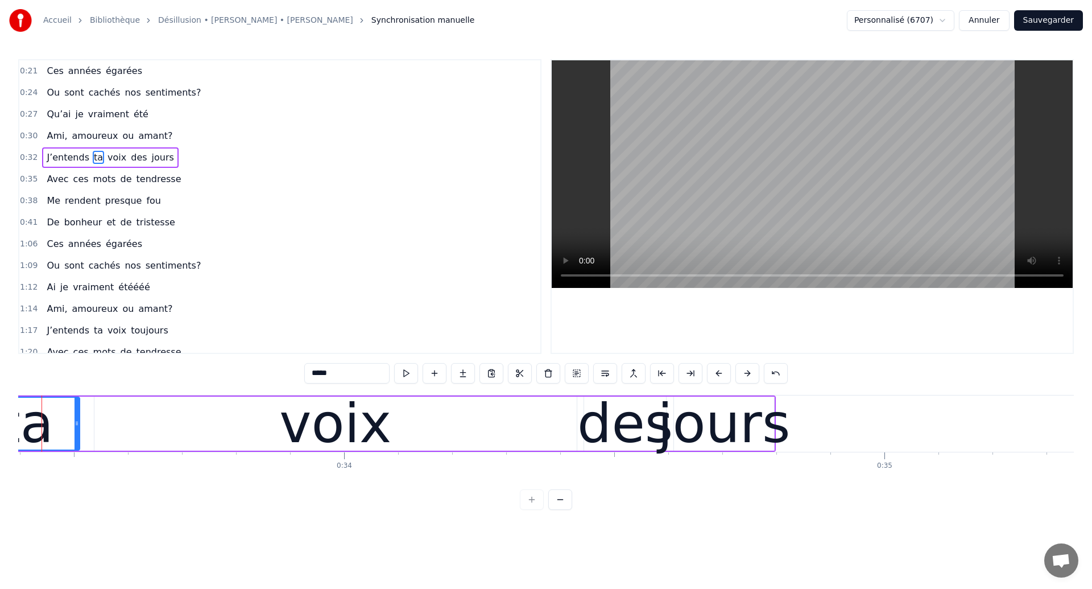
type input "**"
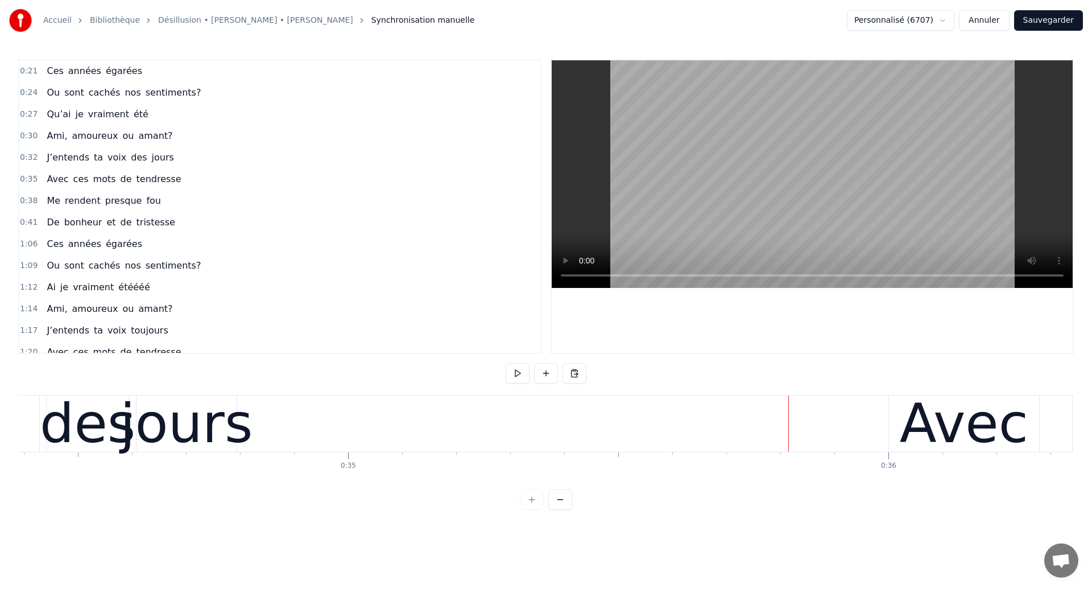
scroll to position [0, 18522]
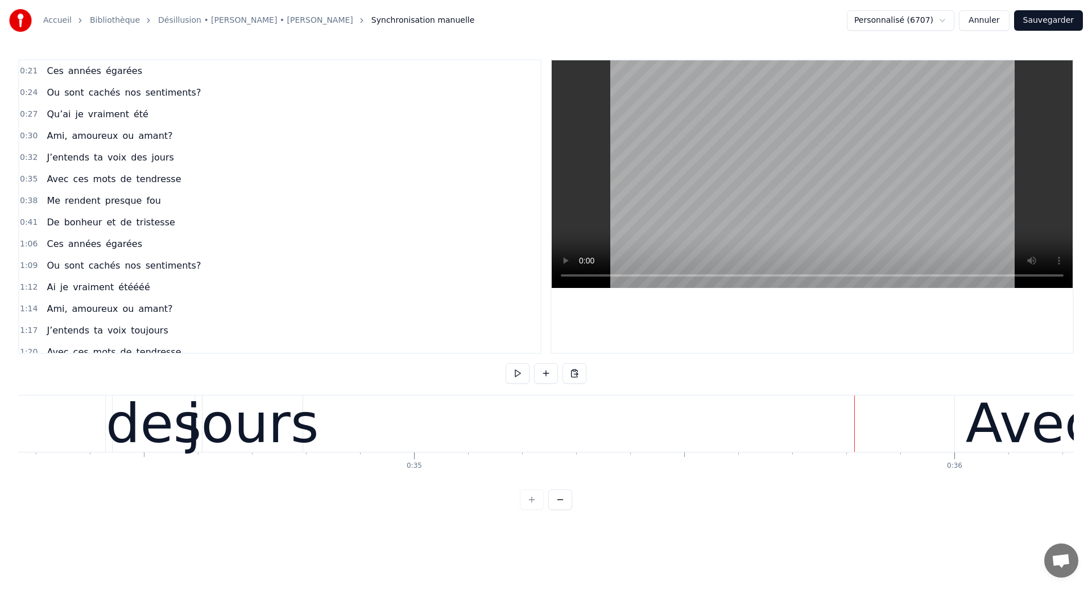
click at [293, 431] on div "jours" at bounding box center [252, 423] width 133 height 81
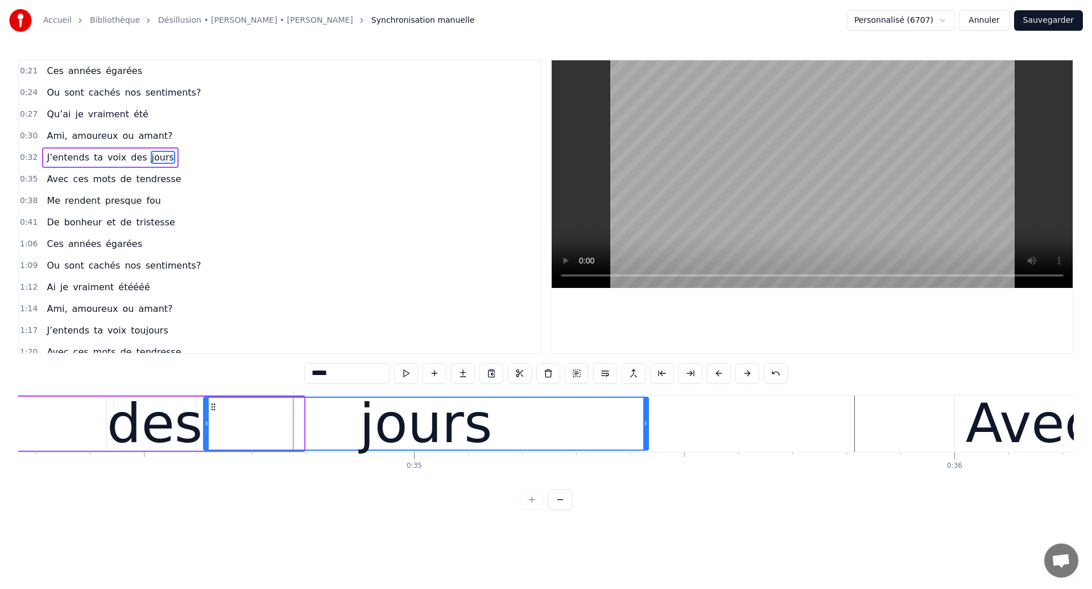
drag, startPoint x: 300, startPoint y: 431, endPoint x: 645, endPoint y: 457, distance: 345.8
click at [645, 457] on div "Ces années égarées Ou sont cachés nos sentiments? Qu’ai je vraiment été Ami, am…" at bounding box center [546, 437] width 1056 height 85
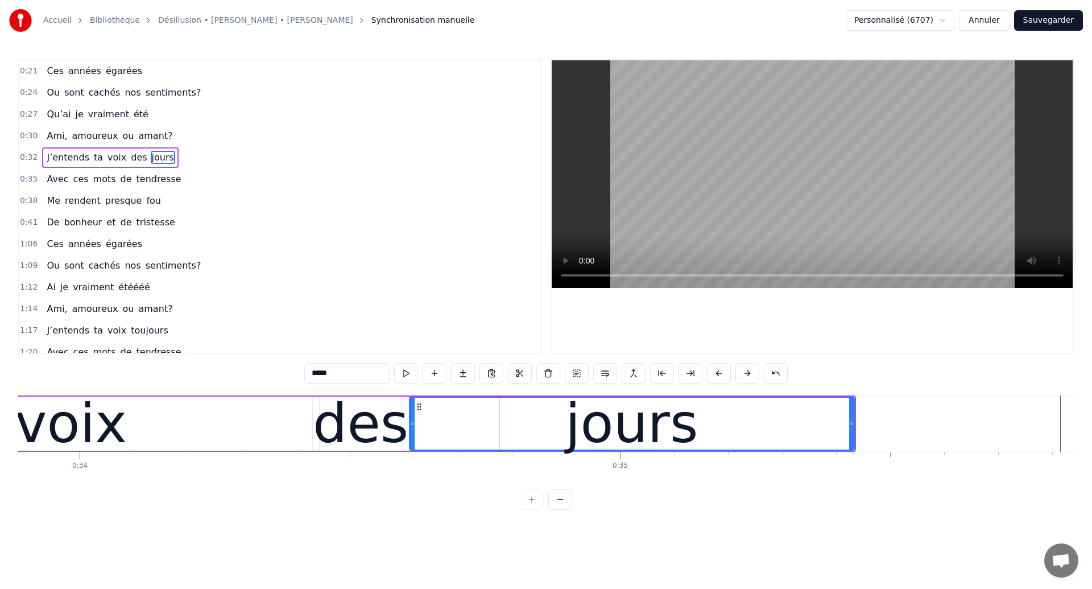
scroll to position [0, 18137]
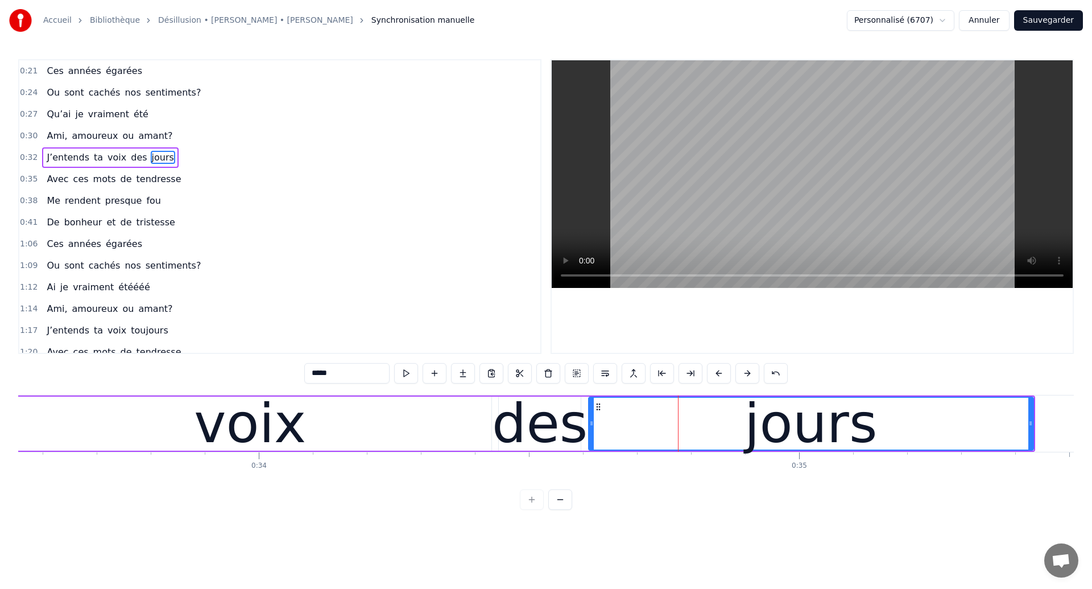
click at [225, 419] on div "voix" at bounding box center [250, 423] width 112 height 81
type input "****"
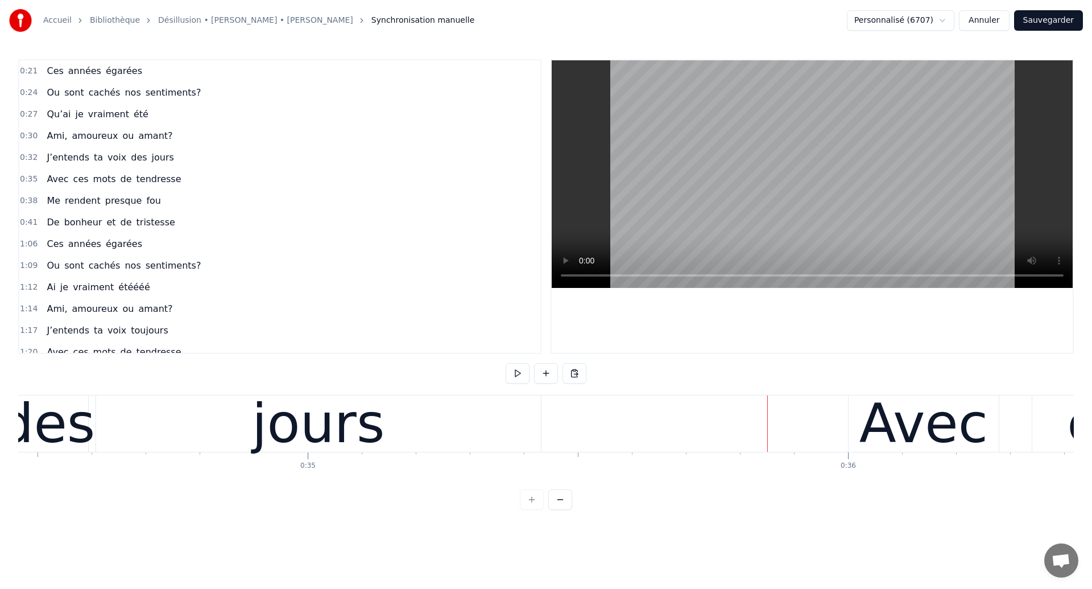
scroll to position [0, 18515]
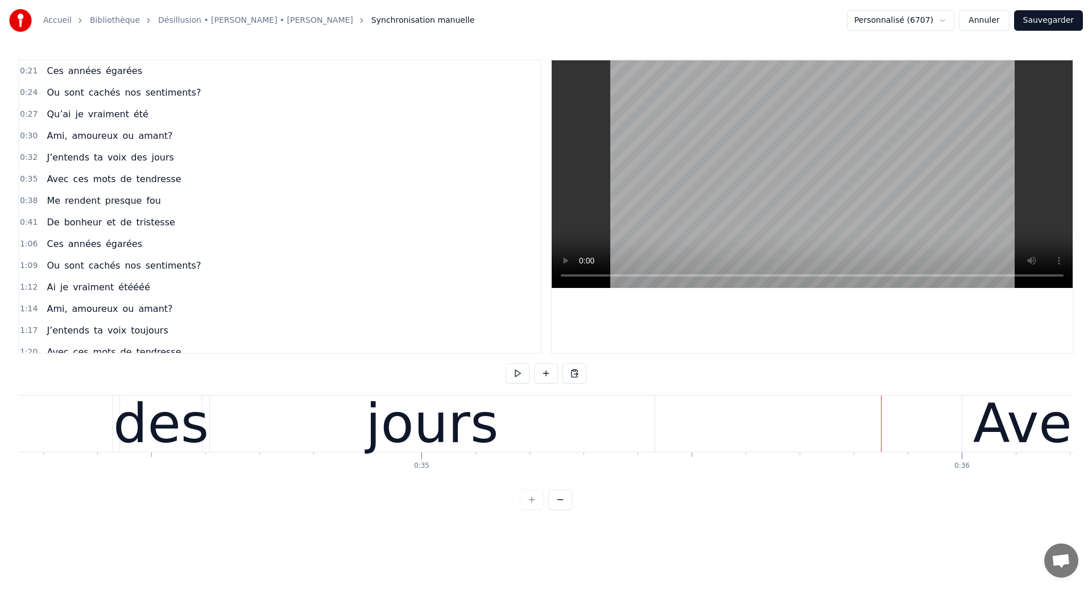
click at [215, 428] on div "jours" at bounding box center [432, 423] width 445 height 56
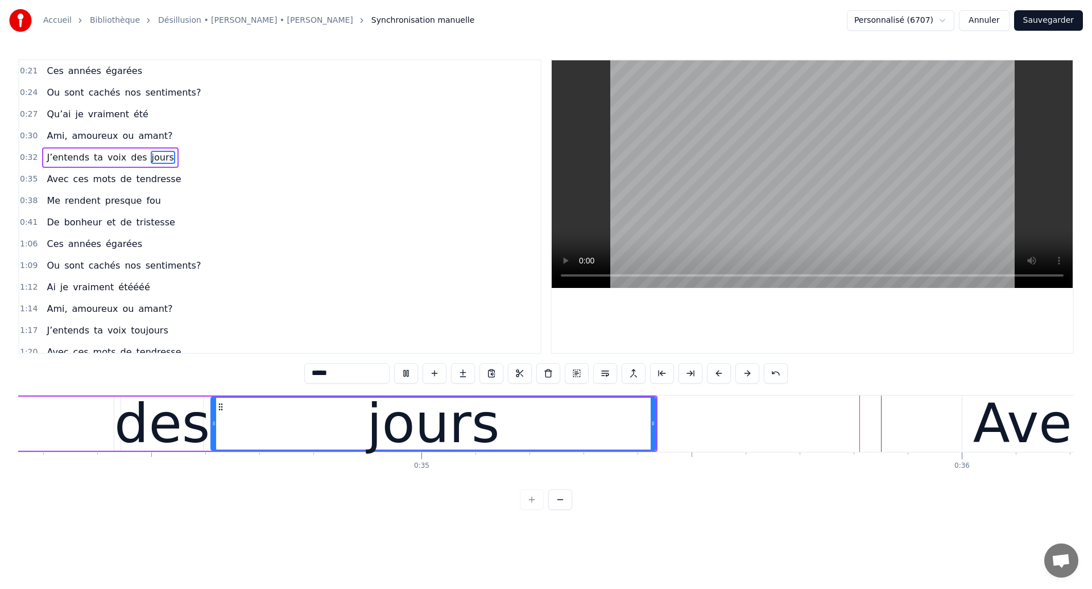
click at [601, 413] on div "jours" at bounding box center [434, 424] width 444 height 52
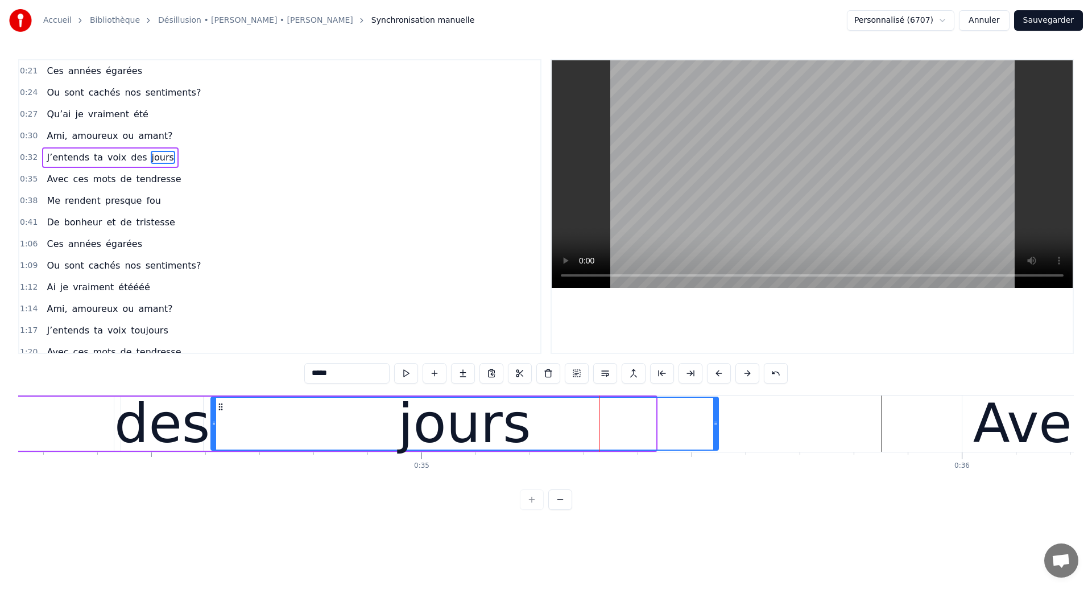
drag, startPoint x: 651, startPoint y: 431, endPoint x: 714, endPoint y: 445, distance: 64.2
click at [714, 445] on div at bounding box center [715, 424] width 5 height 52
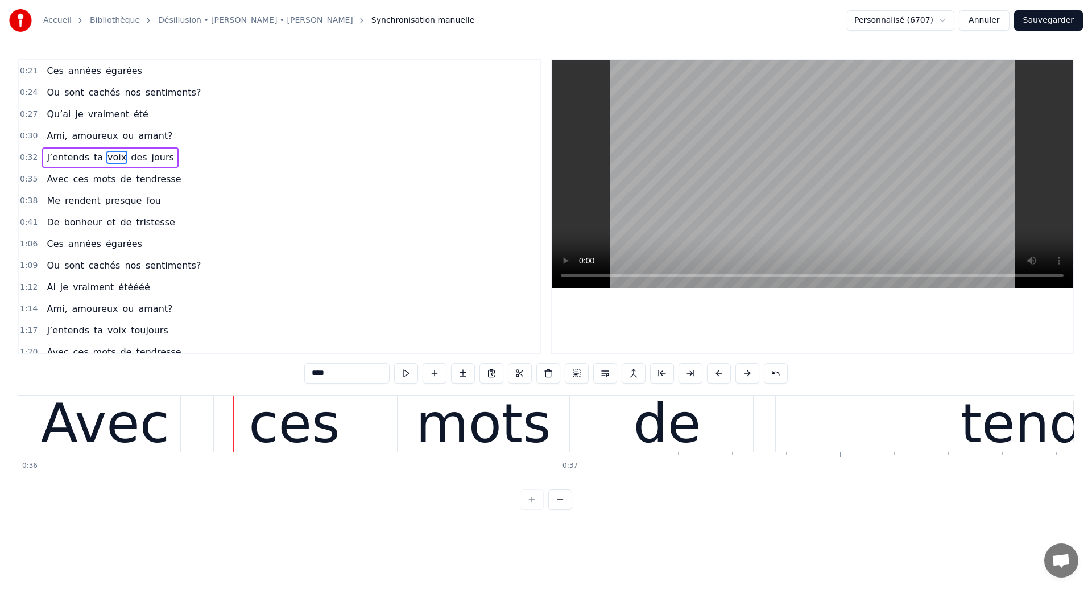
scroll to position [0, 19451]
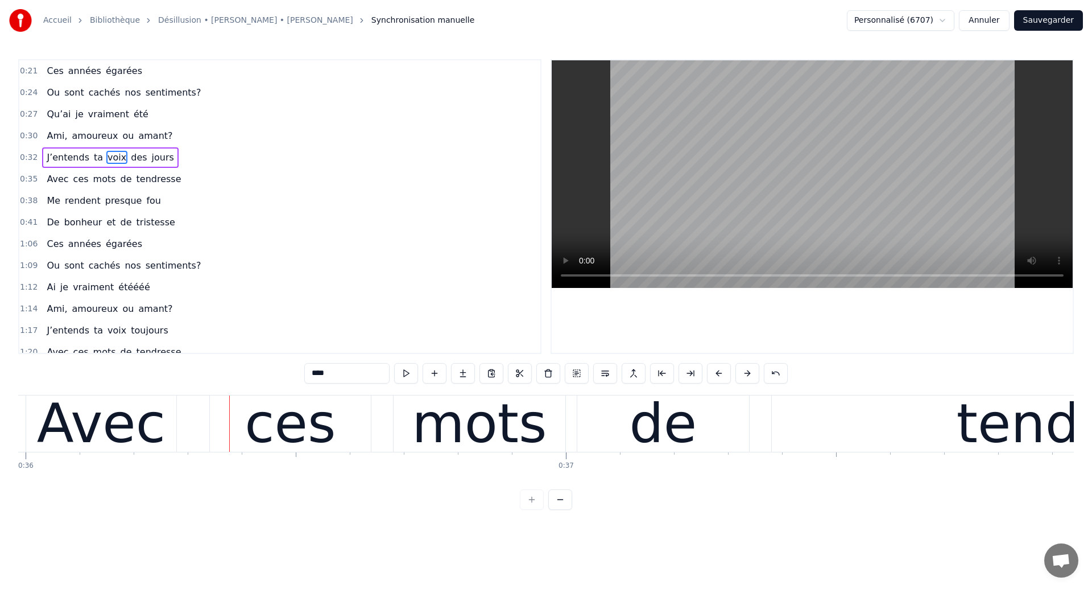
click at [393, 430] on div "mots" at bounding box center [479, 423] width 173 height 56
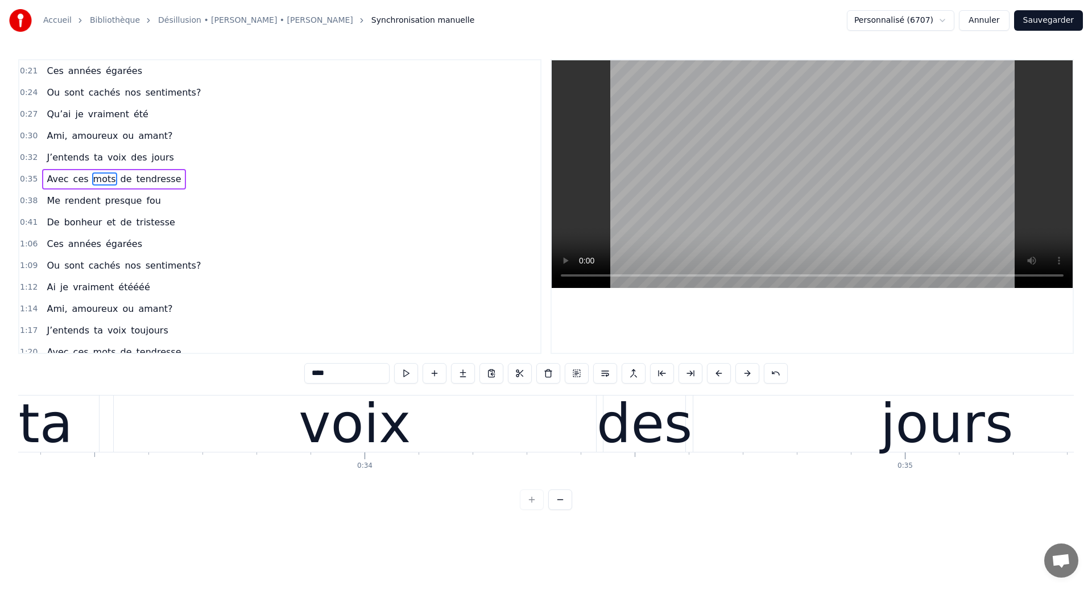
scroll to position [0, 18028]
click at [55, 157] on span "J’entends" at bounding box center [68, 157] width 45 height 13
type input "*********"
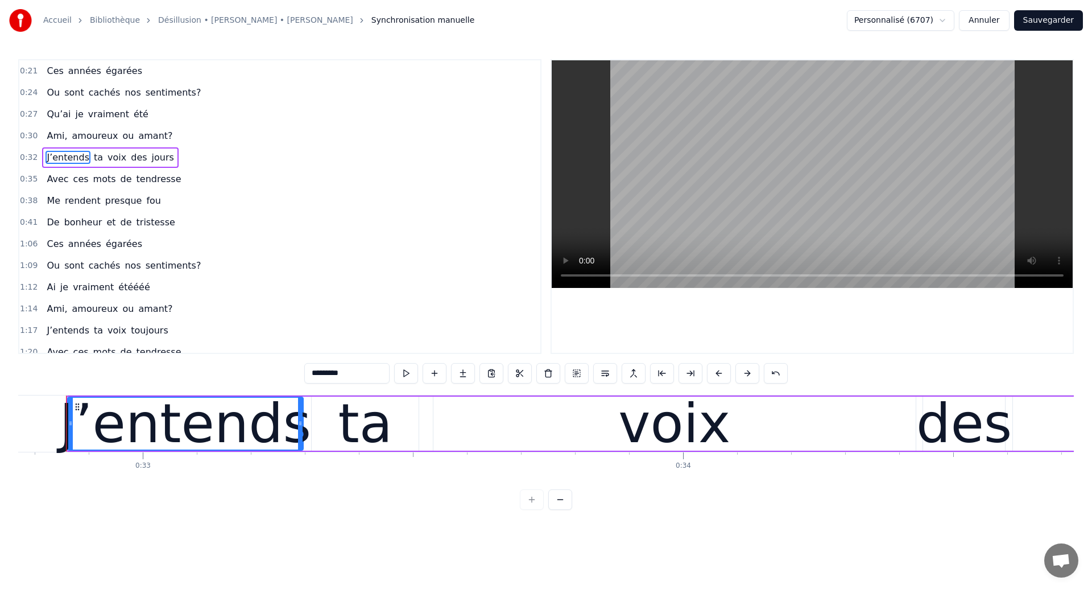
scroll to position [0, 17703]
